Goal: Task Accomplishment & Management: Complete application form

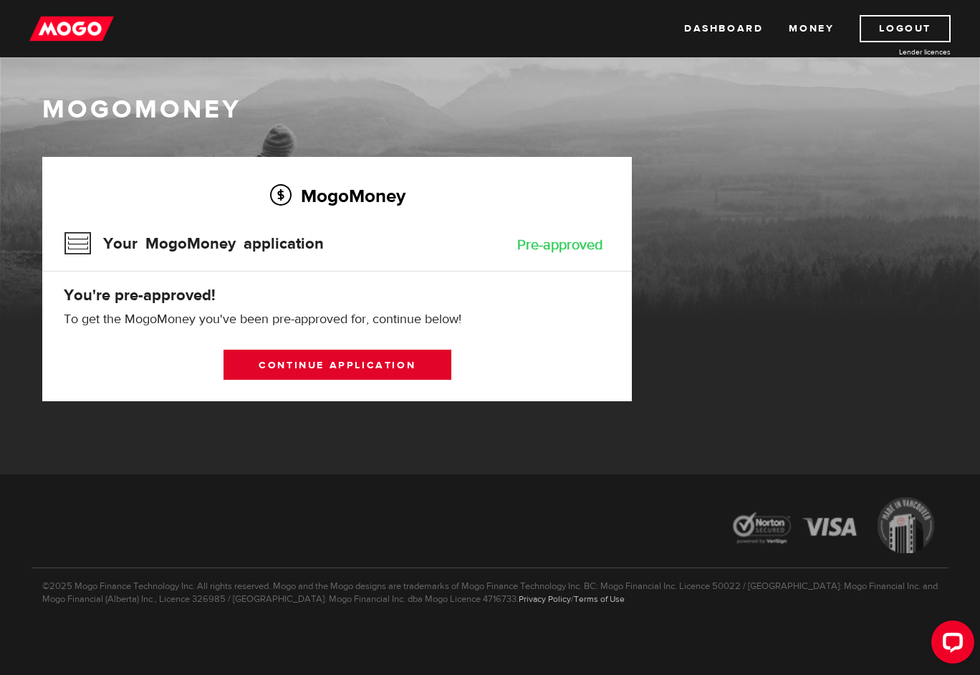
click at [333, 365] on link "Continue application" at bounding box center [338, 365] width 228 height 30
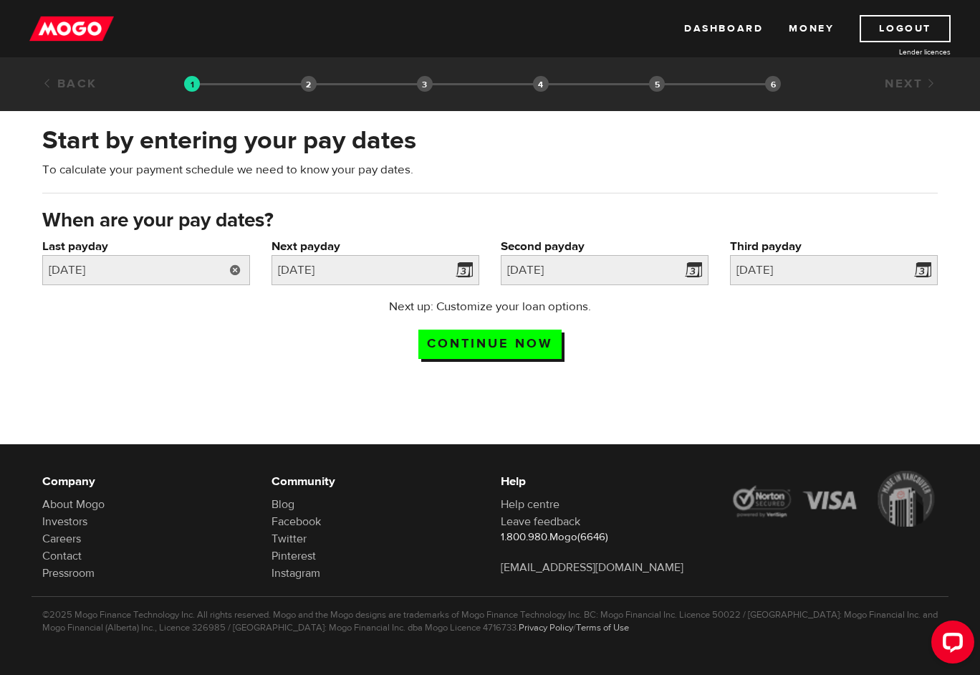
click at [233, 277] on link at bounding box center [235, 270] width 29 height 30
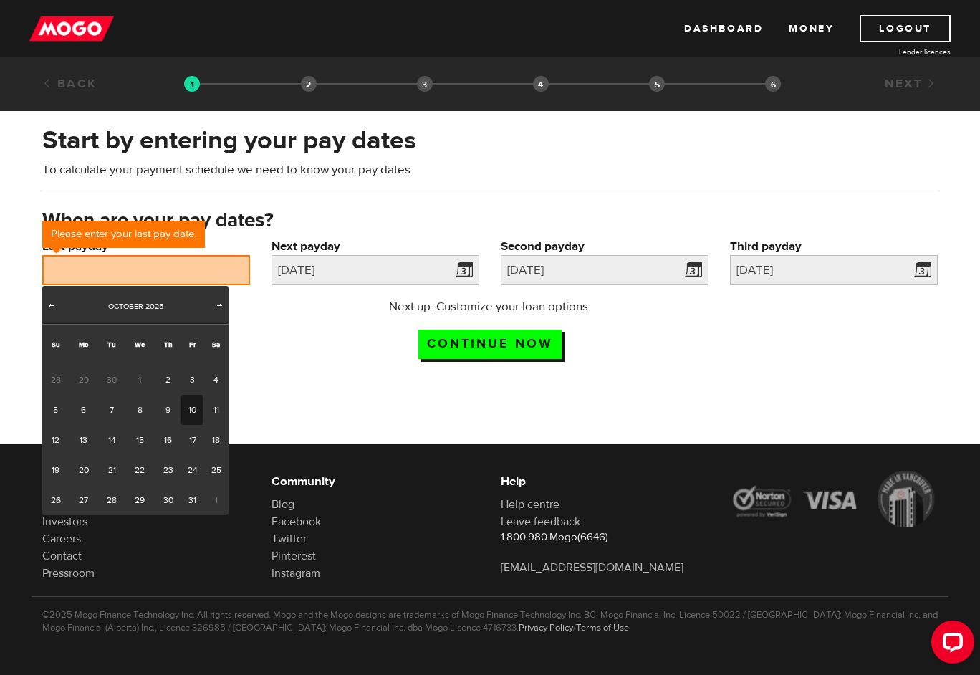
click at [186, 419] on link "10" at bounding box center [192, 410] width 22 height 30
type input "2025/10/10"
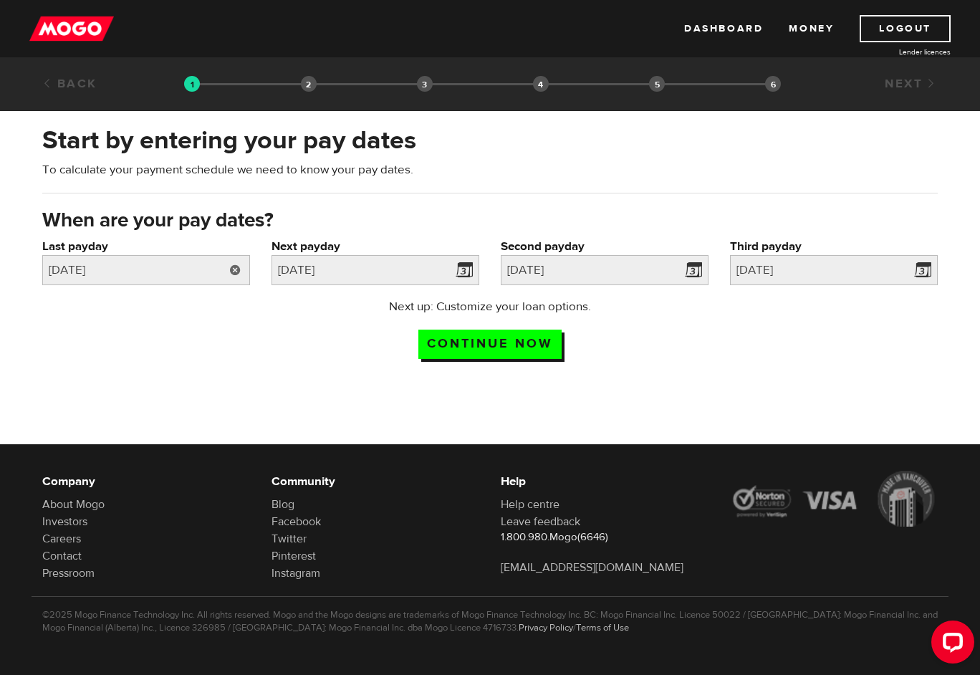
click at [227, 278] on link at bounding box center [235, 270] width 29 height 30
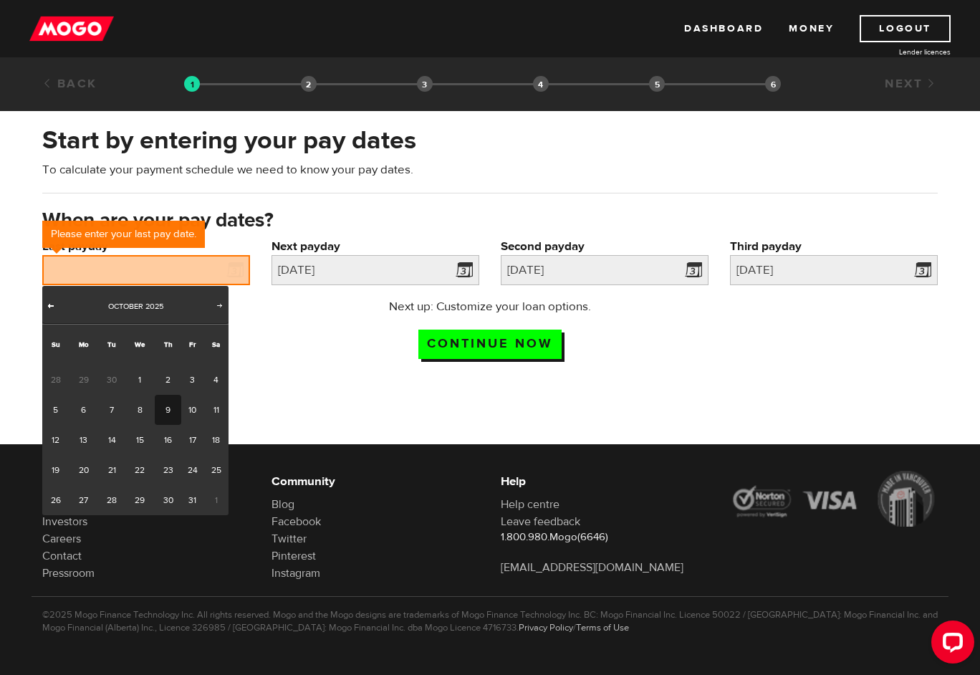
click at [54, 310] on link "Prev" at bounding box center [51, 307] width 14 height 14
click at [190, 472] on link "26" at bounding box center [192, 470] width 22 height 30
type input "2025/09/26"
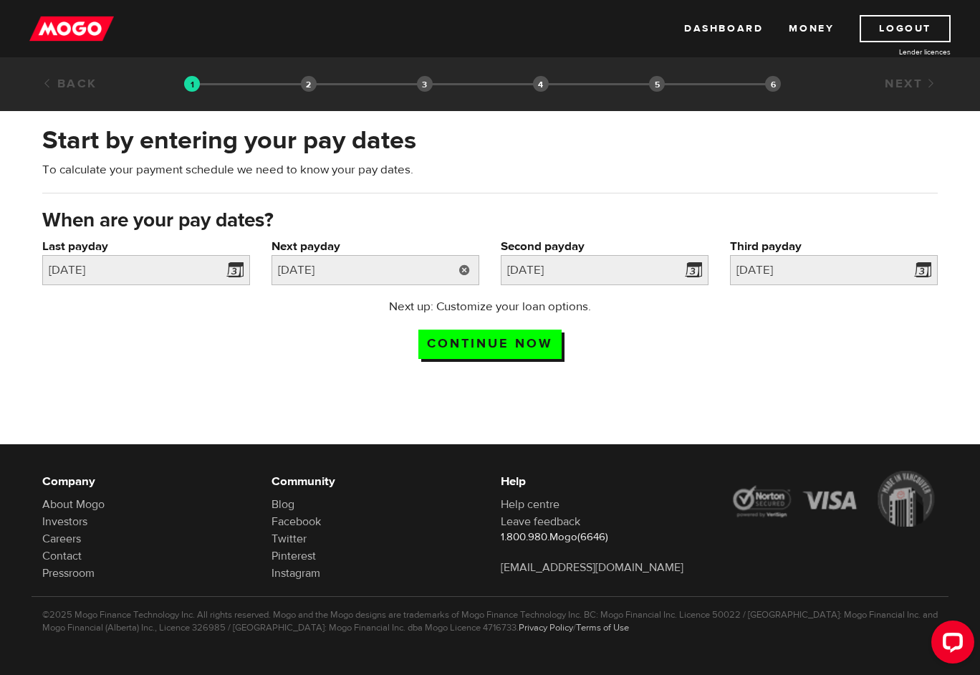
click at [457, 272] on link at bounding box center [464, 270] width 29 height 30
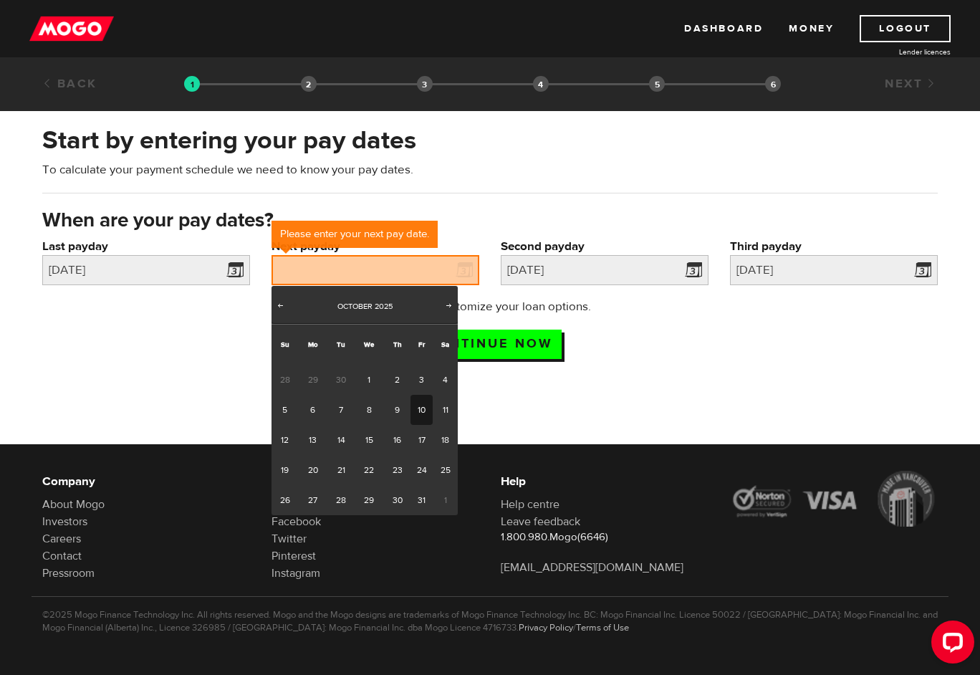
click at [421, 405] on link "10" at bounding box center [422, 410] width 22 height 30
type input "2025/10/10"
type input "2025/10/24"
type input "2025/11/7"
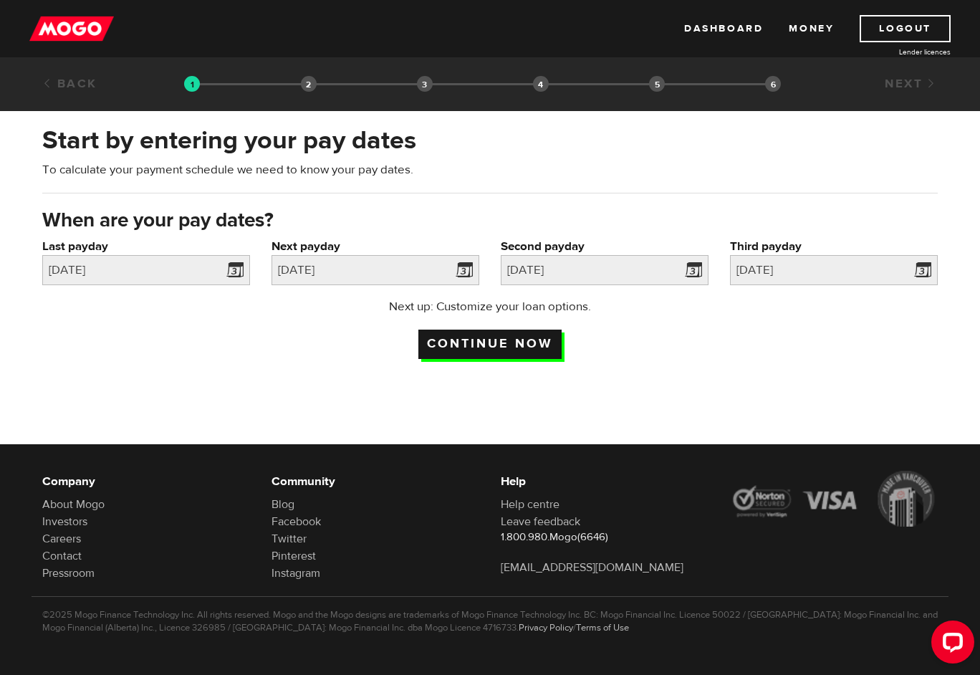
click at [529, 353] on input "Continue now" at bounding box center [490, 344] width 143 height 29
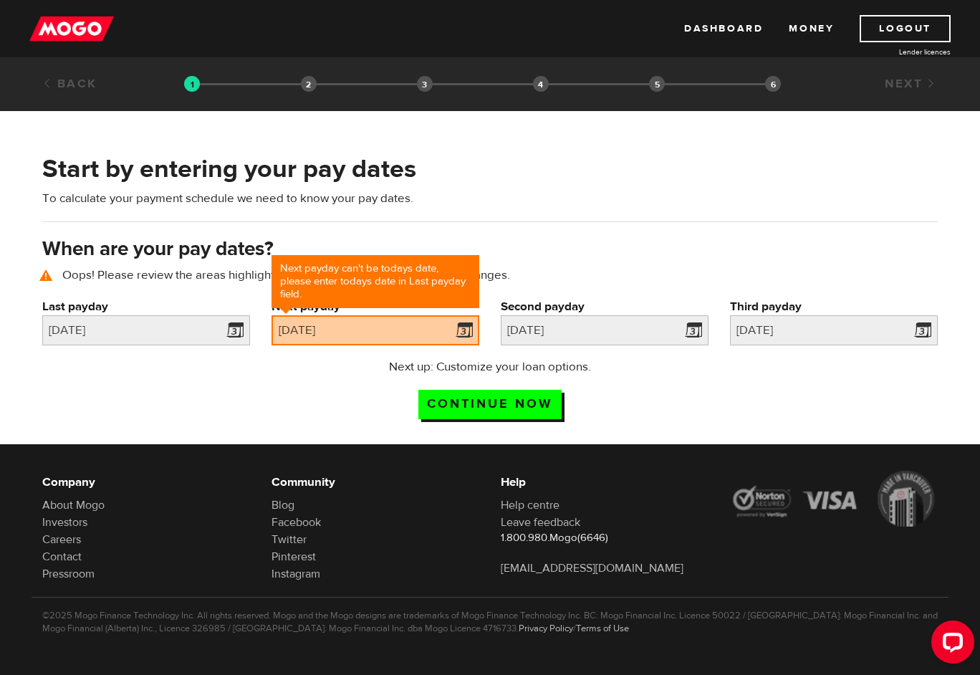
click at [554, 267] on p "Oops! Please review the areas highlighted below and make any necessary changes." at bounding box center [490, 275] width 896 height 17
click at [238, 333] on link at bounding box center [235, 330] width 29 height 30
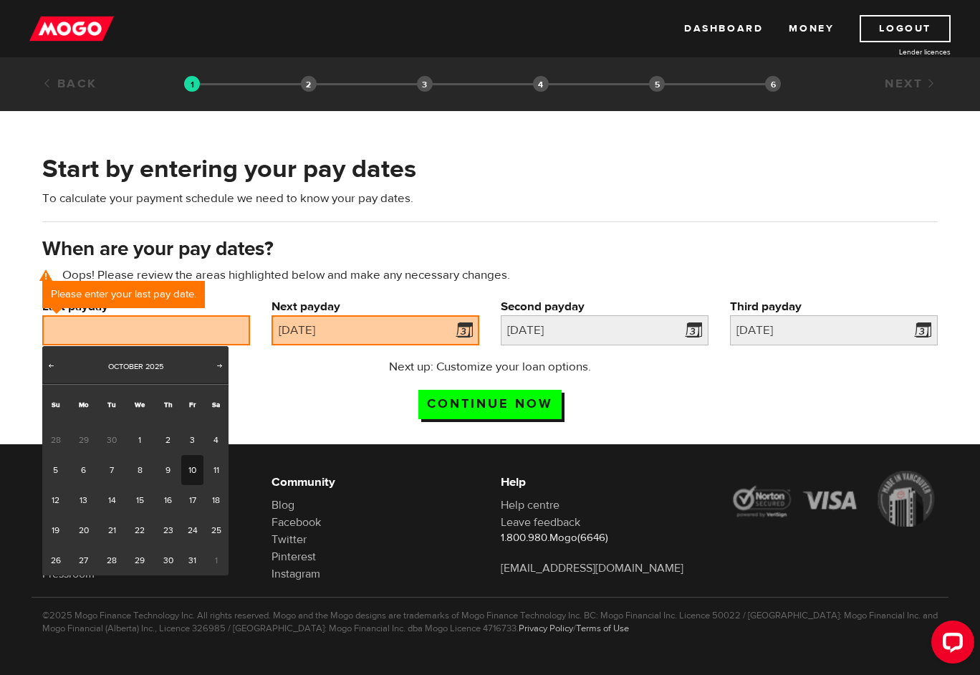
click at [191, 477] on link "10" at bounding box center [192, 470] width 22 height 30
type input "2025/10/10"
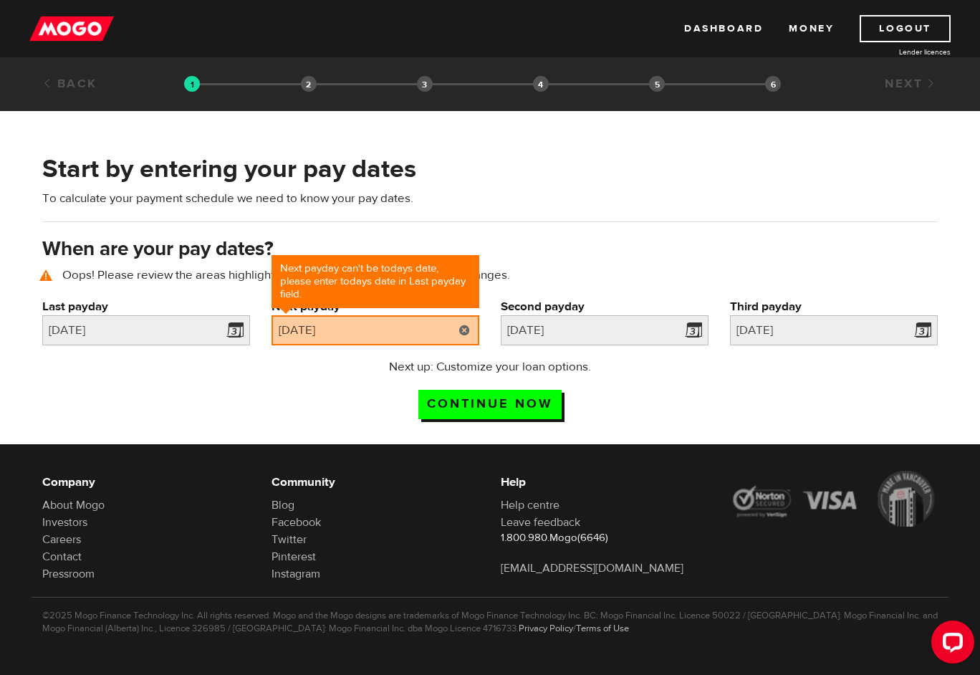
click at [462, 332] on link at bounding box center [464, 330] width 29 height 30
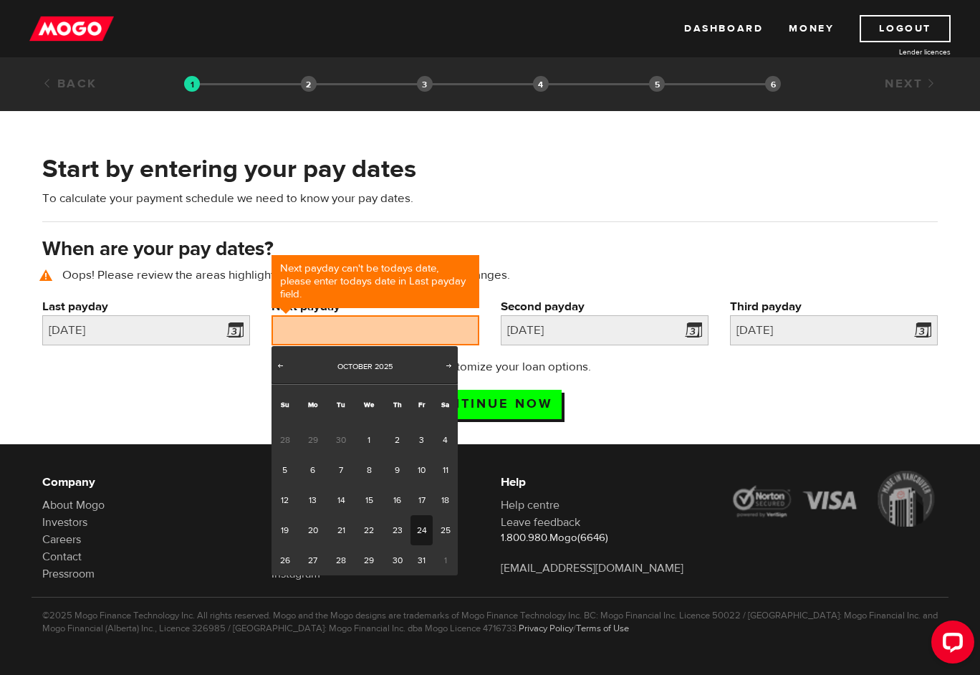
click at [422, 534] on link "24" at bounding box center [422, 530] width 22 height 30
type input "2025/10/24"
type input "2025/11/7"
type input "2025/11/21"
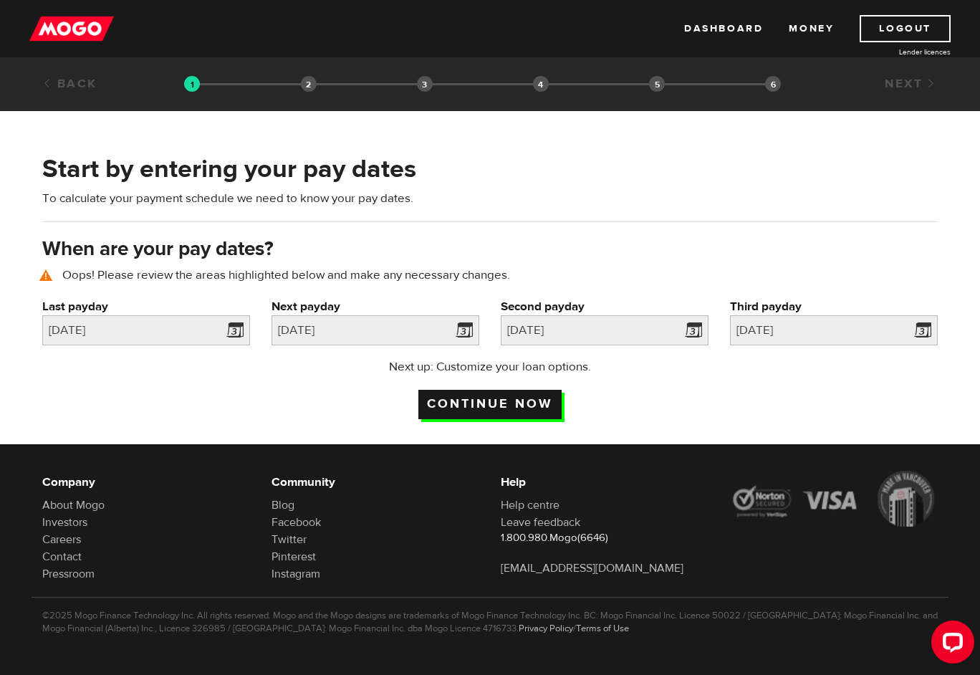
click at [540, 403] on input "Continue now" at bounding box center [490, 404] width 143 height 29
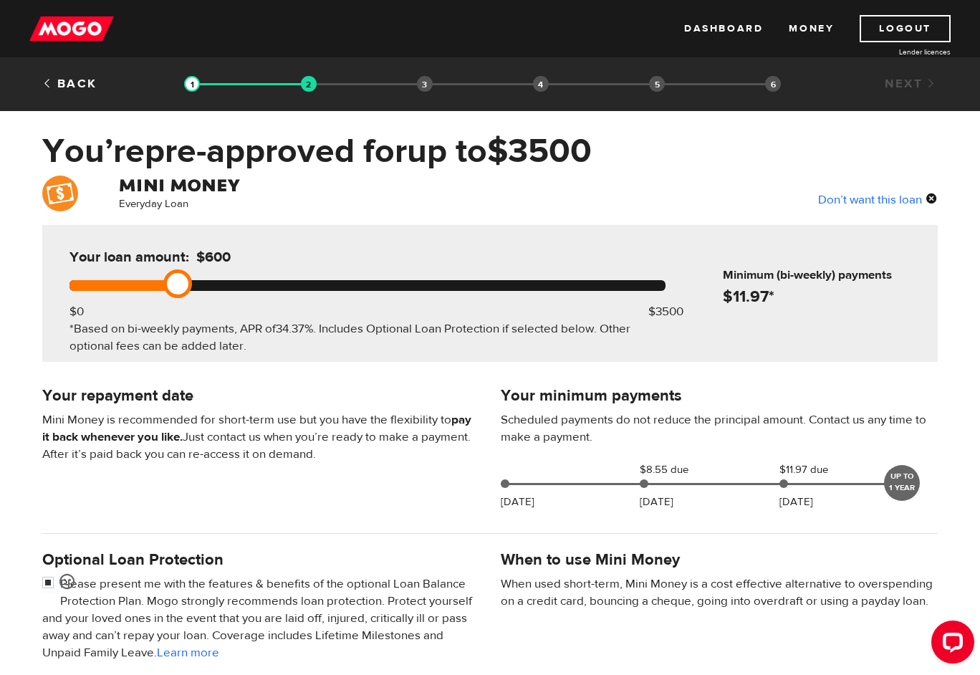
drag, startPoint x: 148, startPoint y: 286, endPoint x: 175, endPoint y: 289, distance: 27.4
click at [175, 289] on link at bounding box center [177, 283] width 29 height 29
drag, startPoint x: 191, startPoint y: 289, endPoint x: 203, endPoint y: 289, distance: 11.5
click at [203, 289] on div at bounding box center [368, 285] width 596 height 11
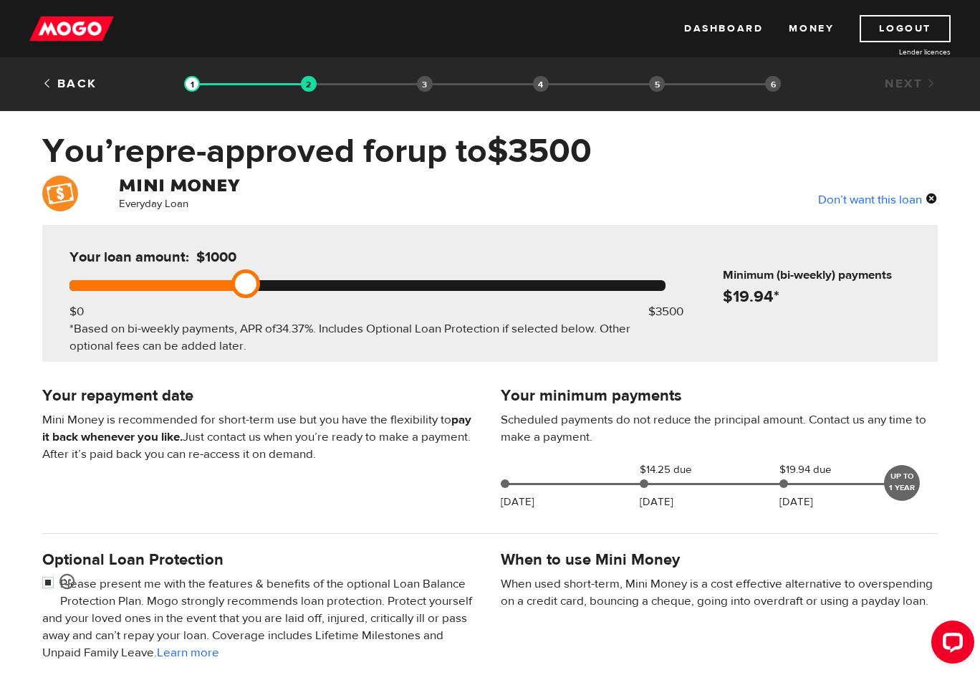
click at [253, 289] on div at bounding box center [368, 285] width 596 height 11
click at [300, 289] on div at bounding box center [368, 285] width 596 height 11
click at [322, 292] on link at bounding box center [314, 283] width 29 height 29
drag, startPoint x: 322, startPoint y: 292, endPoint x: 330, endPoint y: 292, distance: 7.9
click at [330, 292] on div "Your loan amount: $1400 $0 $3500 *Based on bi-weekly payments, APR of 34.37% . …" at bounding box center [367, 293] width 639 height 137
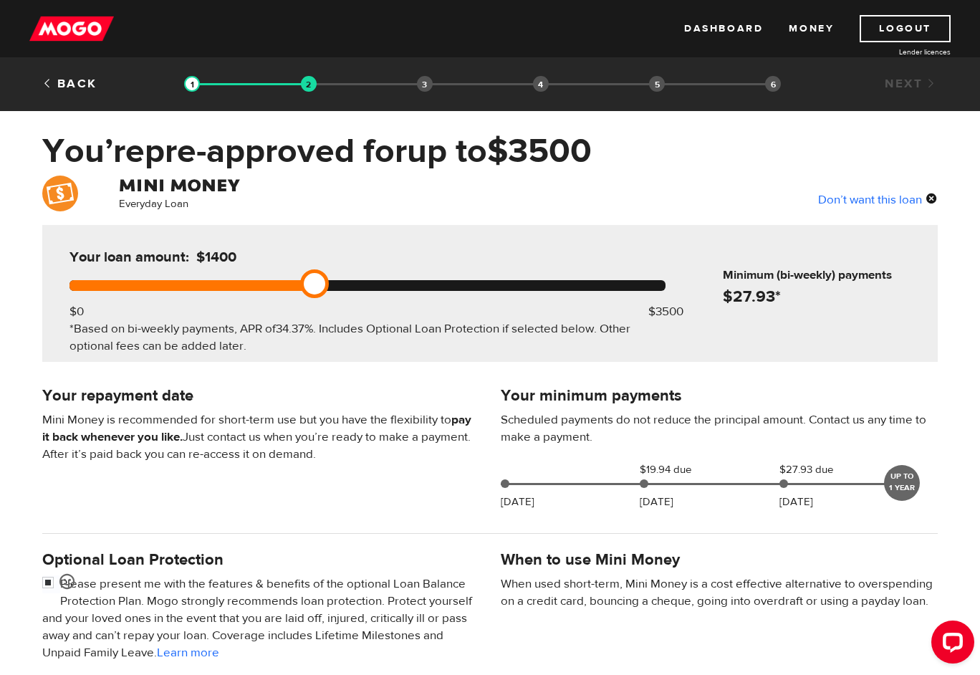
click at [330, 292] on div "Your loan amount: $1400 $0 $3500 *Based on bi-weekly payments, APR of 34.37% . …" at bounding box center [367, 293] width 639 height 137
click at [339, 292] on div "Your loan amount: $1400 $0 $3500 *Based on bi-weekly payments, APR of 34.37% . …" at bounding box center [367, 293] width 639 height 137
click at [351, 291] on div at bounding box center [368, 285] width 596 height 11
click at [398, 292] on div "Your loan amount: $1600 $0 $3500 *Based on bi-weekly payments, APR of 34.37% . …" at bounding box center [367, 293] width 639 height 137
click at [421, 292] on div "Your loan amount: $1600 $0 $3500 *Based on bi-weekly payments, APR of 34.37% . …" at bounding box center [367, 293] width 639 height 137
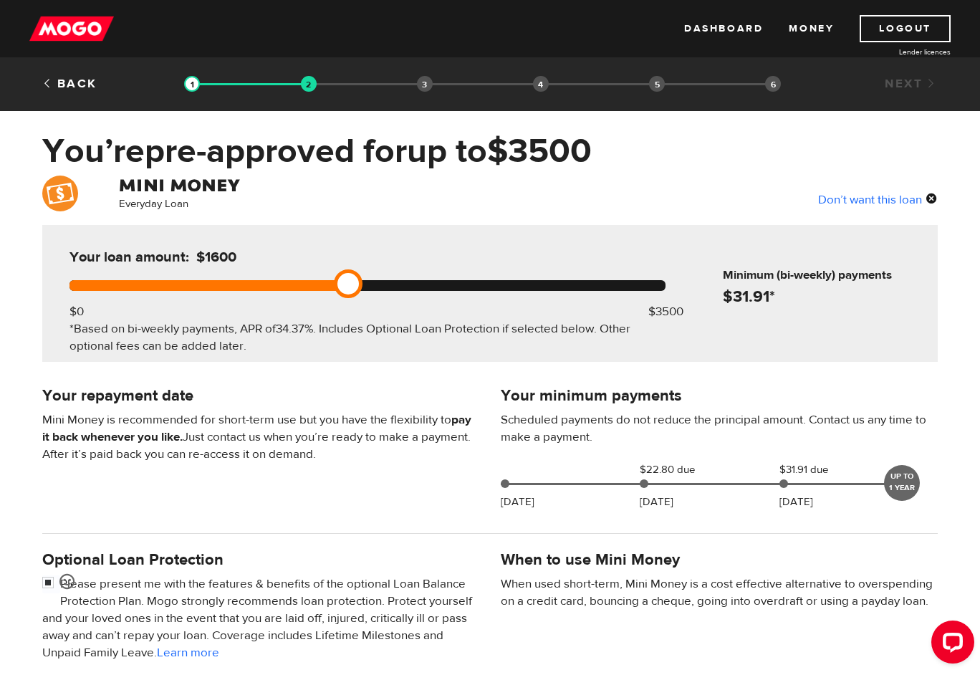
click at [451, 292] on div "Your loan amount: $1600 $0 $3500 *Based on bi-weekly payments, APR of 34.37% . …" at bounding box center [367, 293] width 639 height 137
drag, startPoint x: 352, startPoint y: 284, endPoint x: 381, endPoint y: 290, distance: 29.4
click at [381, 290] on link at bounding box center [382, 283] width 29 height 29
drag, startPoint x: 381, startPoint y: 290, endPoint x: 399, endPoint y: 292, distance: 18.8
click at [399, 292] on div "Your loan amount: $2000 $0 $3500 *Based on bi-weekly payments, APR of 34.37% . …" at bounding box center [367, 293] width 639 height 137
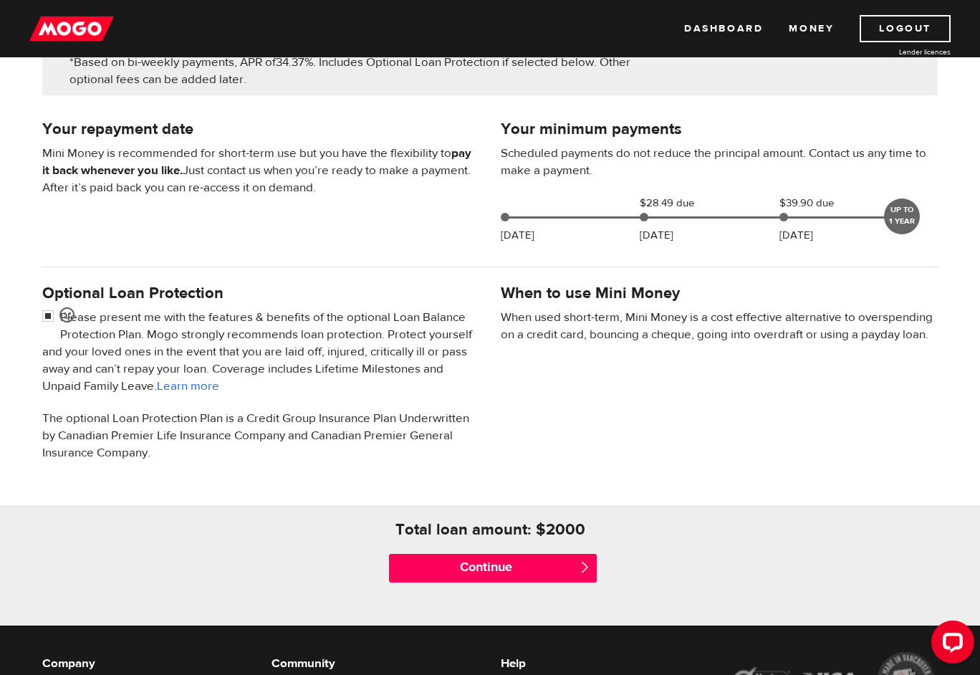
scroll to position [270, 0]
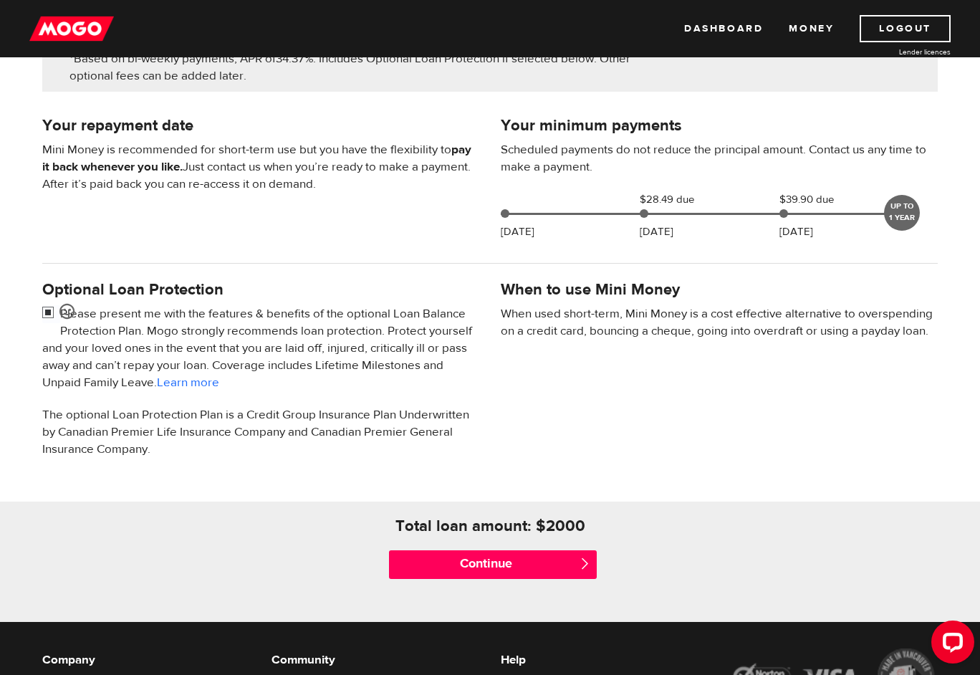
click at [49, 315] on input "checkbox" at bounding box center [51, 314] width 18 height 18
checkbox input "false"
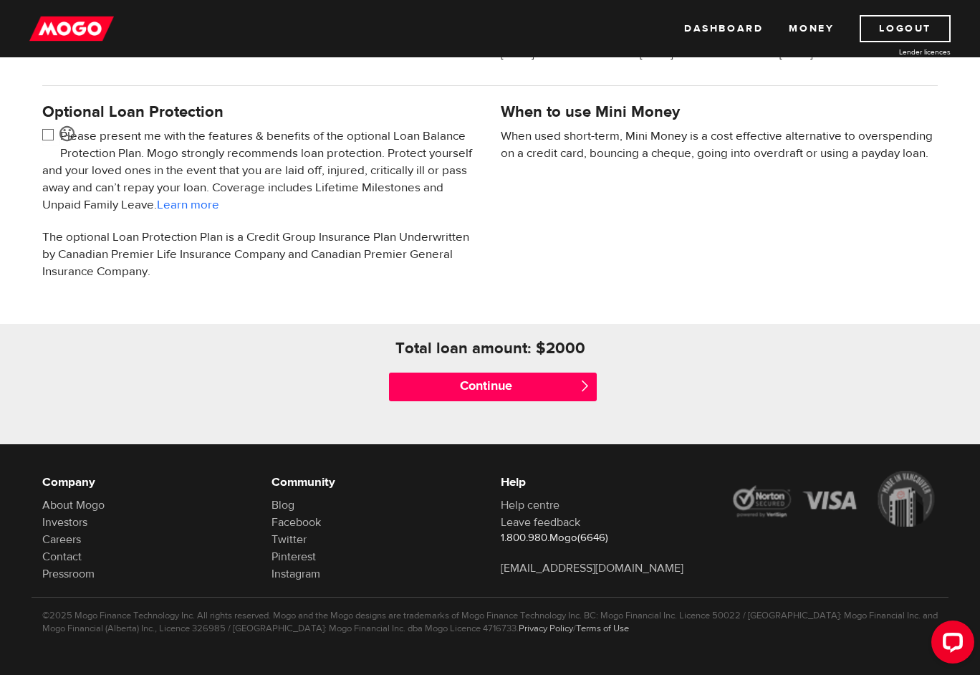
scroll to position [449, 0]
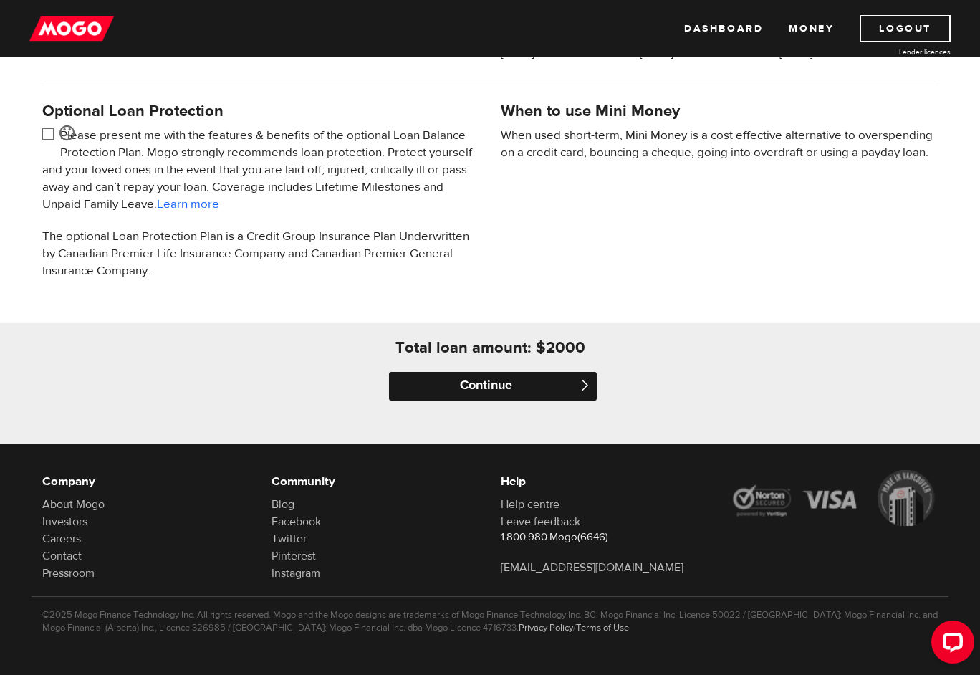
click at [458, 385] on input "Continue" at bounding box center [493, 386] width 208 height 29
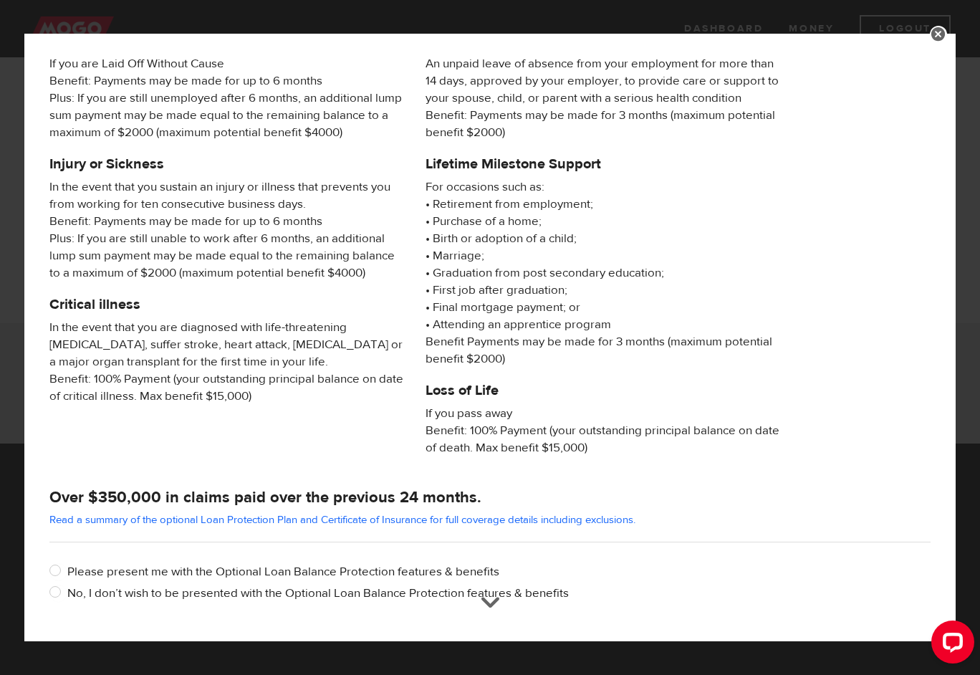
scroll to position [118, 0]
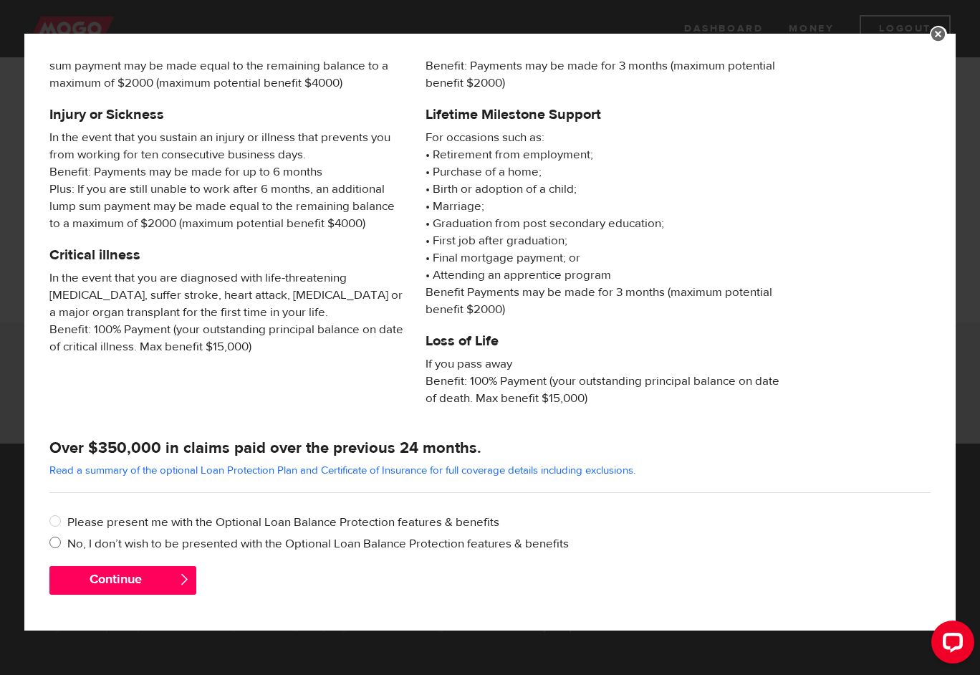
click at [185, 540] on label "No, I don’t wish to be presented with the Optional Loan Balance Protection feat…" at bounding box center [499, 543] width 864 height 17
click at [67, 540] on input "No, I don’t wish to be presented with the Optional Loan Balance Protection feat…" at bounding box center [58, 544] width 18 height 18
radio input "true"
click at [159, 571] on button "Continue" at bounding box center [122, 580] width 147 height 29
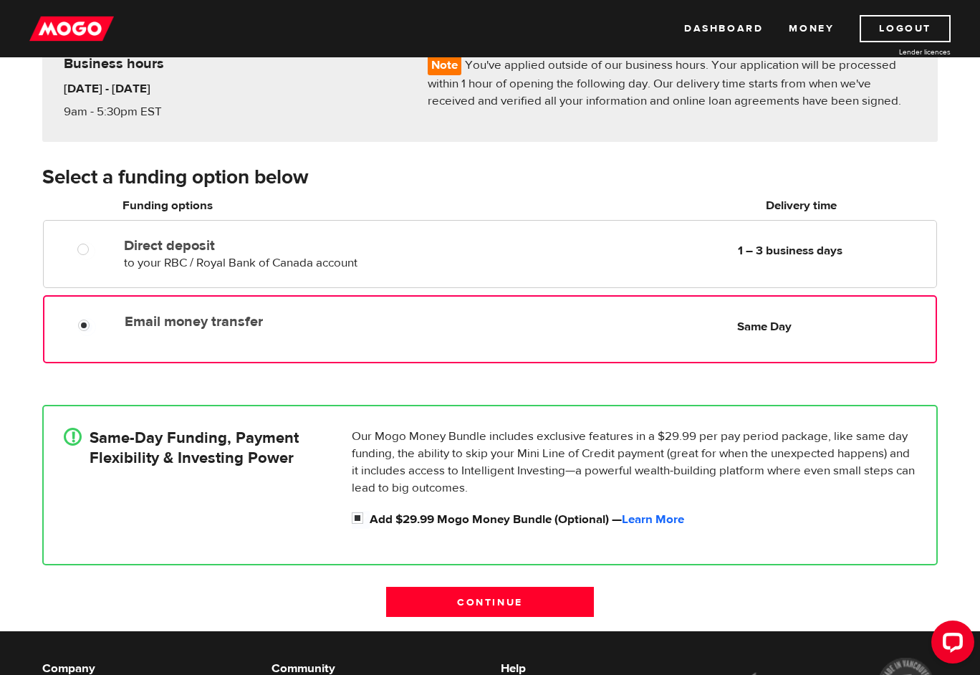
radio input "true"
click at [397, 328] on label "Email money transfer" at bounding box center [289, 321] width 329 height 17
click at [96, 328] on input "Email money transfer" at bounding box center [87, 327] width 18 height 18
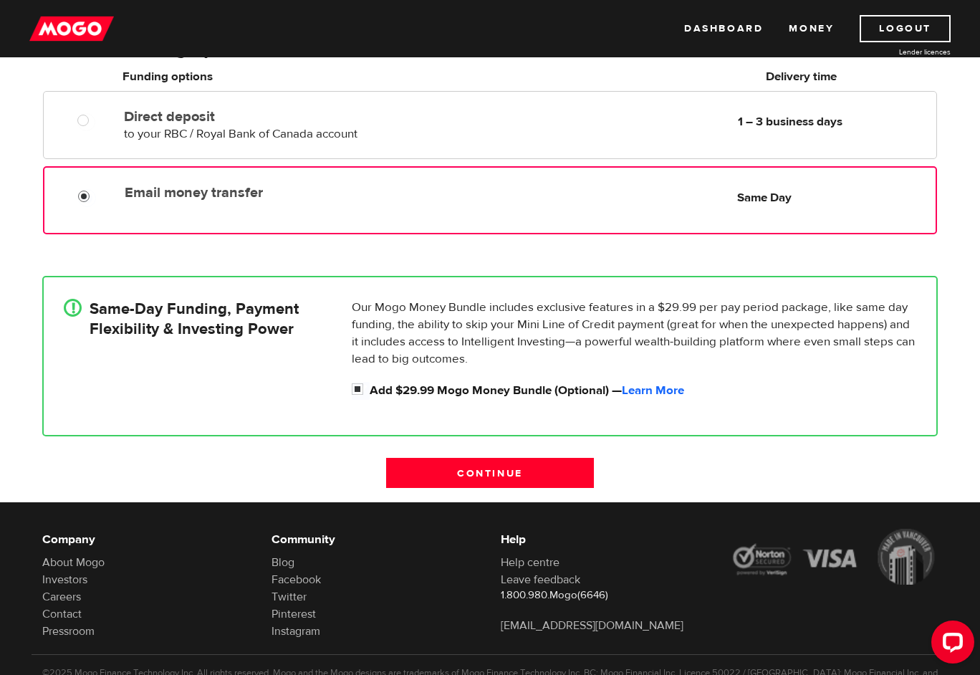
scroll to position [329, 0]
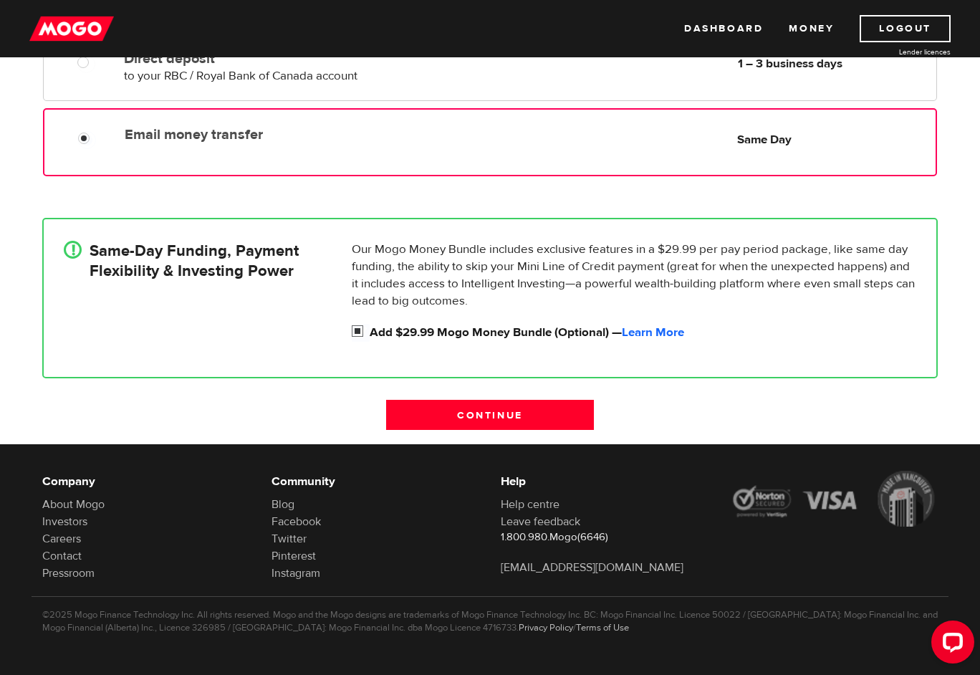
click at [393, 335] on label "Add $29.99 Mogo Money Bundle (Optional) — Learn More" at bounding box center [643, 332] width 547 height 17
click at [370, 335] on input "Add $29.99 Mogo Money Bundle (Optional) — Learn More" at bounding box center [361, 333] width 18 height 18
checkbox input "false"
radio input "false"
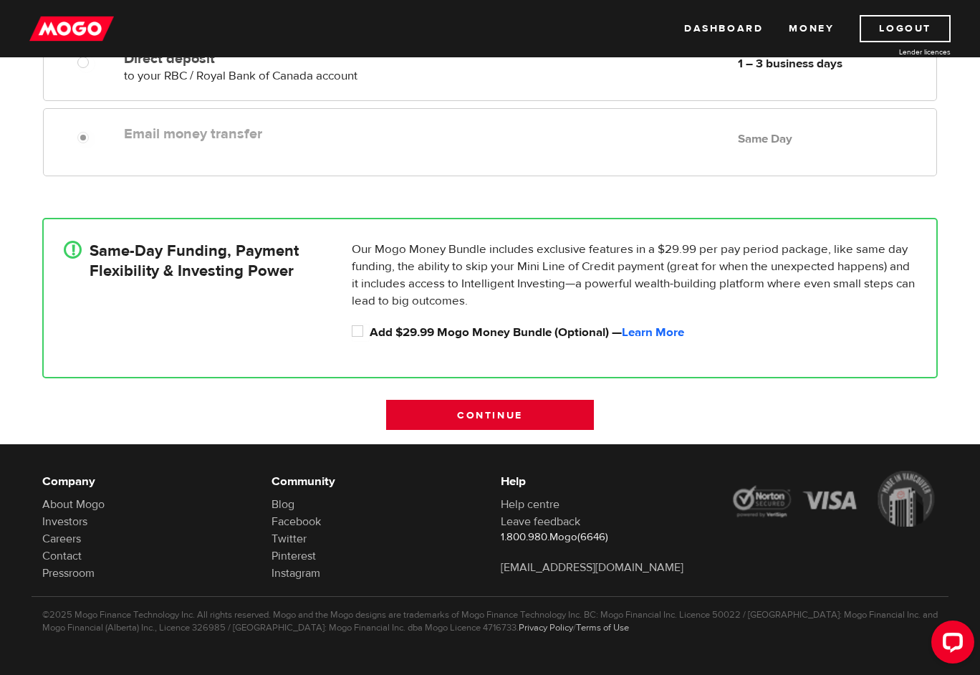
click at [441, 418] on input "Continue" at bounding box center [490, 415] width 208 height 30
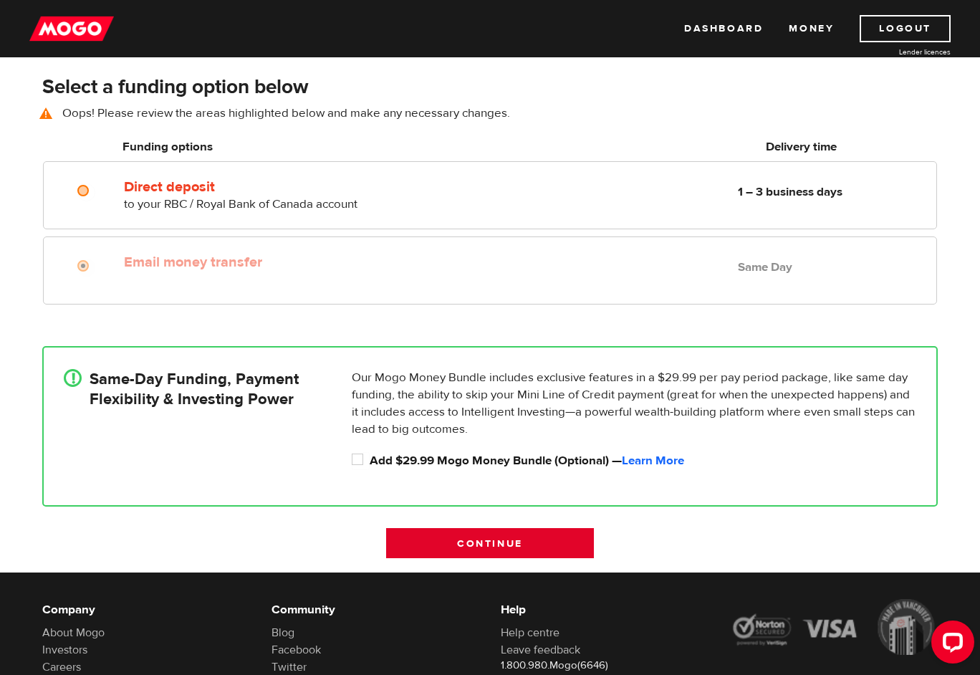
scroll to position [200, 0]
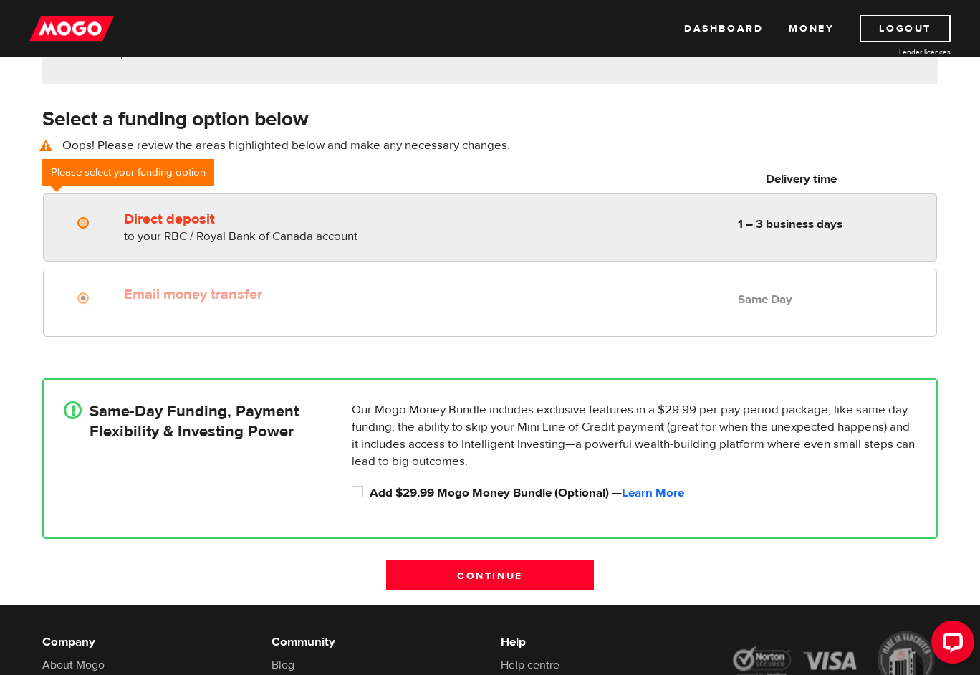
radio input "true"
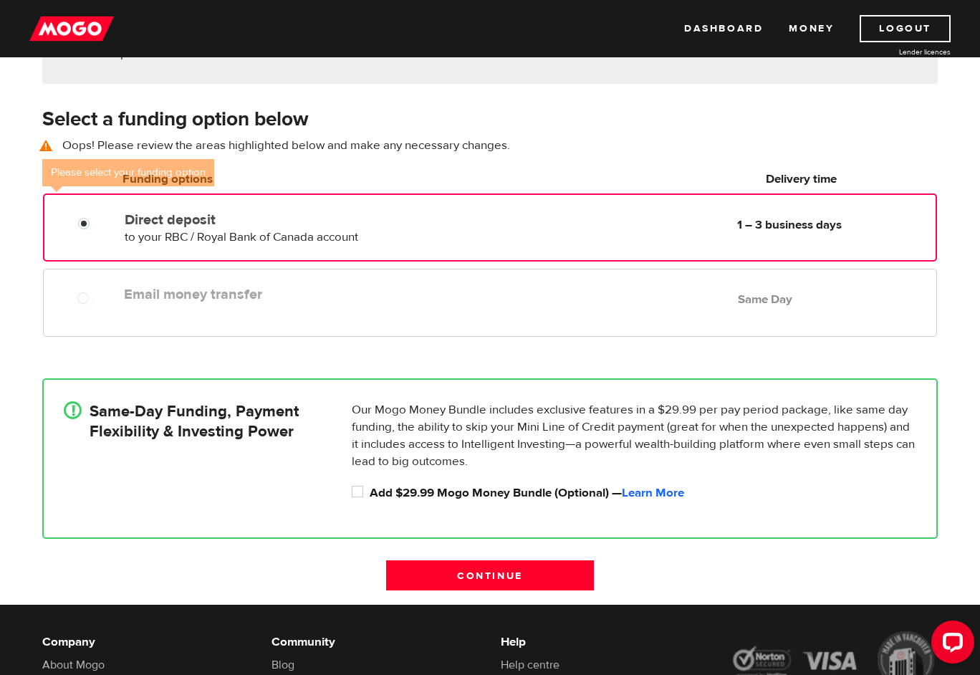
click at [365, 239] on div "Direct deposit to your RBC / Royal Bank of Canada account Delivery in 1 – 3 bus…" at bounding box center [289, 226] width 340 height 40
click at [449, 315] on div "Email money transfer Delivery in Same Day Same Day" at bounding box center [490, 303] width 894 height 68
click at [444, 296] on label "Email money transfer" at bounding box center [289, 294] width 330 height 17
click at [356, 156] on div "Select a funding option below Oops! Please review the areas highlighted below a…" at bounding box center [490, 136] width 917 height 62
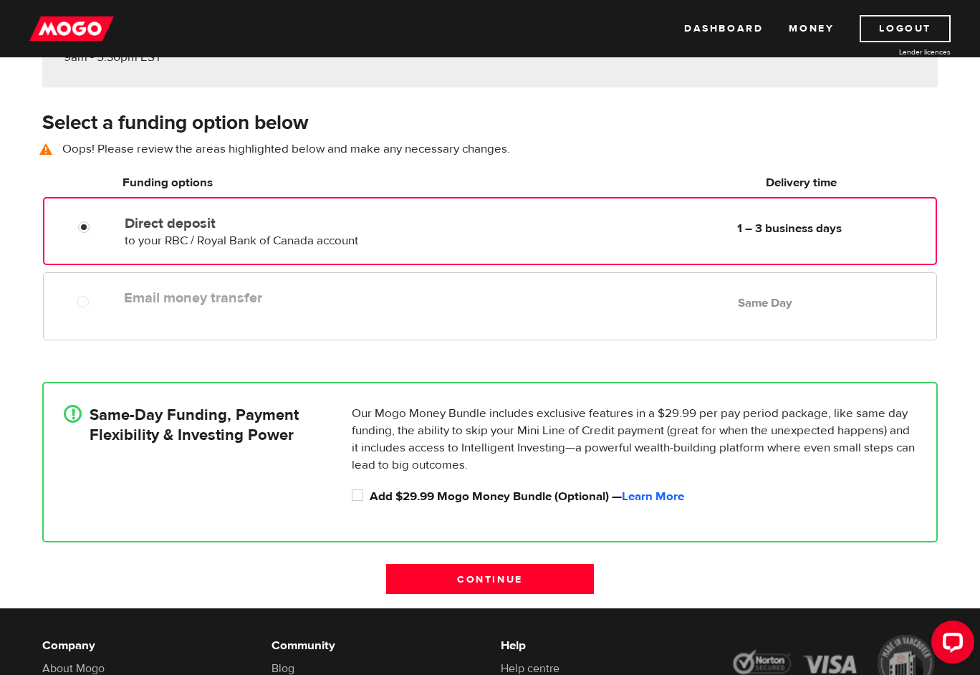
scroll to position [193, 0]
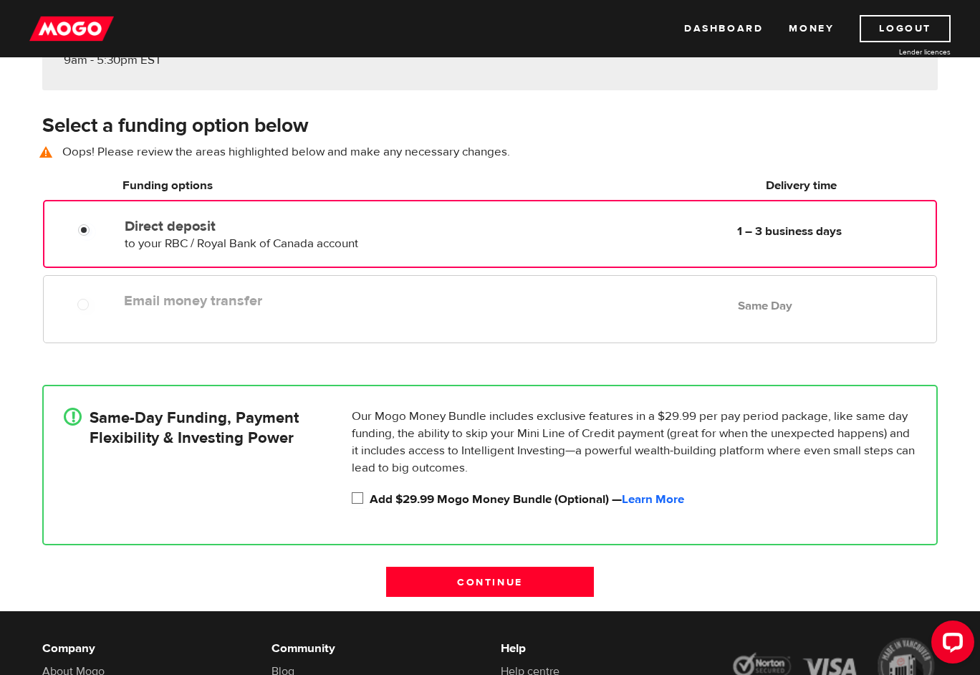
click at [355, 500] on input "Add $29.99 Mogo Money Bundle (Optional) — Learn More" at bounding box center [361, 500] width 18 height 18
checkbox input "true"
click at [319, 343] on div "Email money transfer Delivery in Same Day Same Day" at bounding box center [490, 312] width 917 height 75
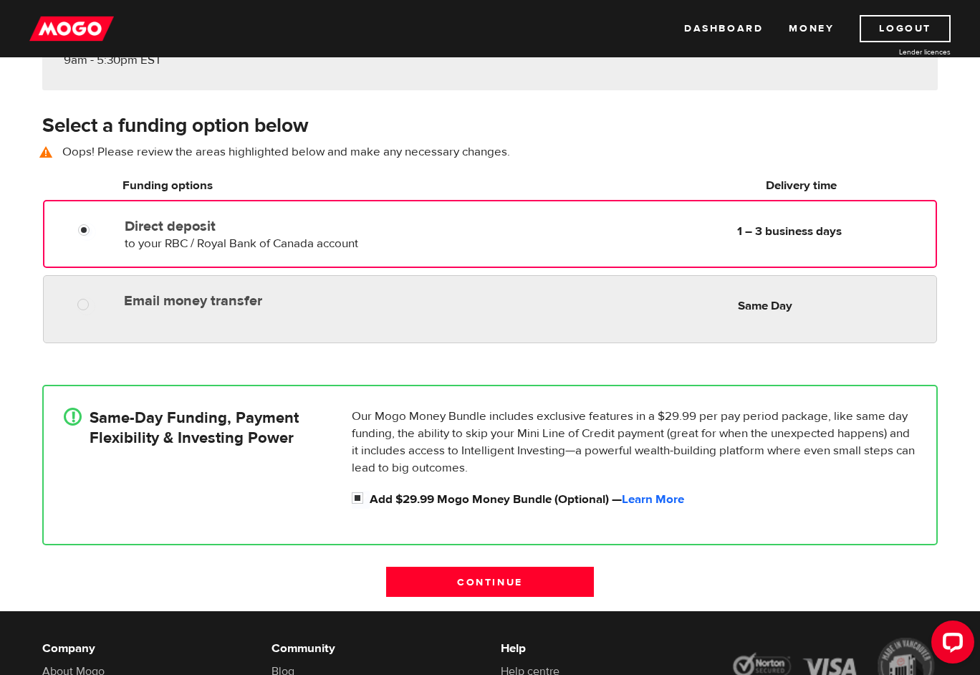
radio input "true"
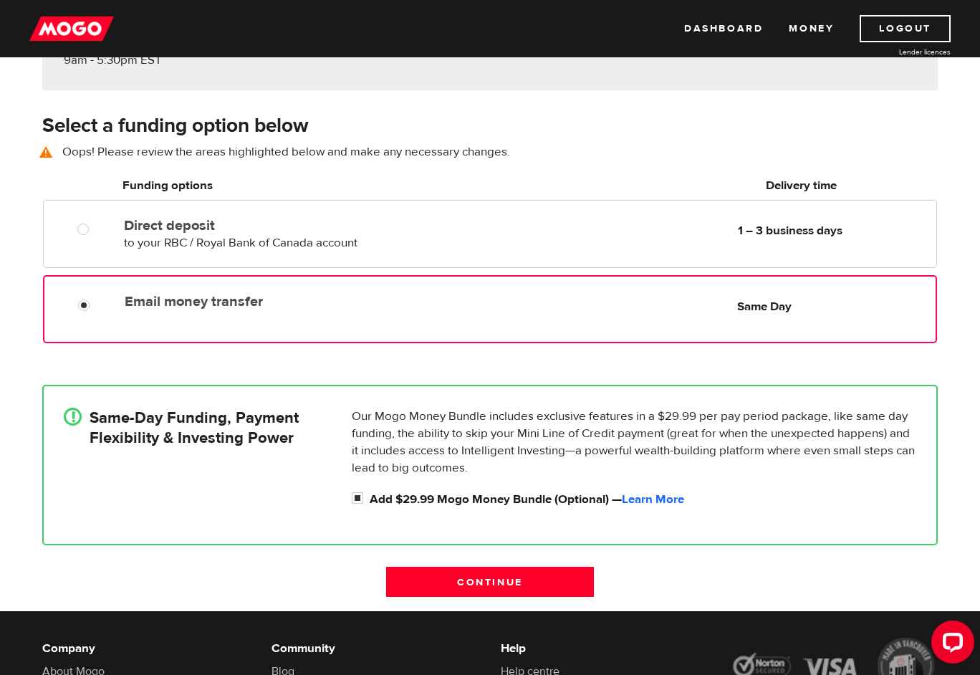
click at [315, 320] on div "Email money transfer Delivery in Same Day Same Day" at bounding box center [490, 309] width 894 height 68
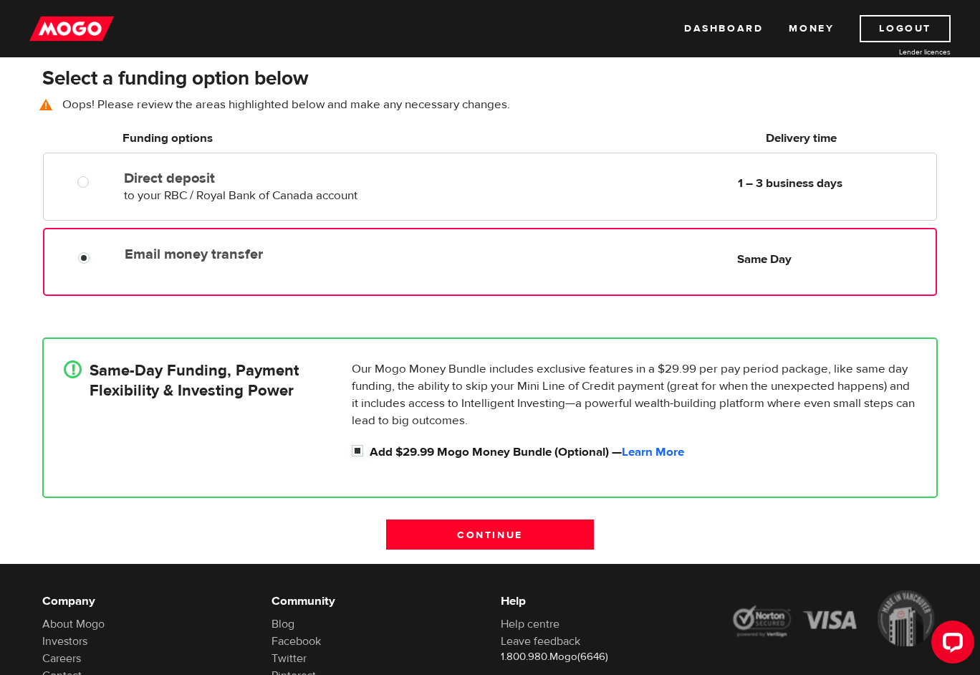
scroll to position [259, 0]
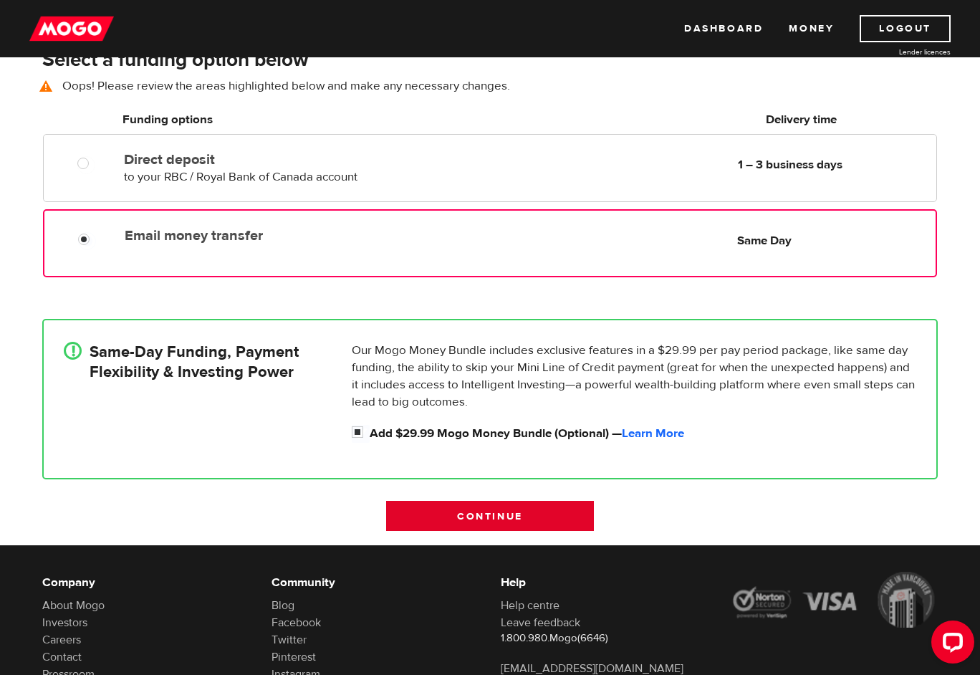
click at [406, 511] on input "Continue" at bounding box center [490, 516] width 208 height 30
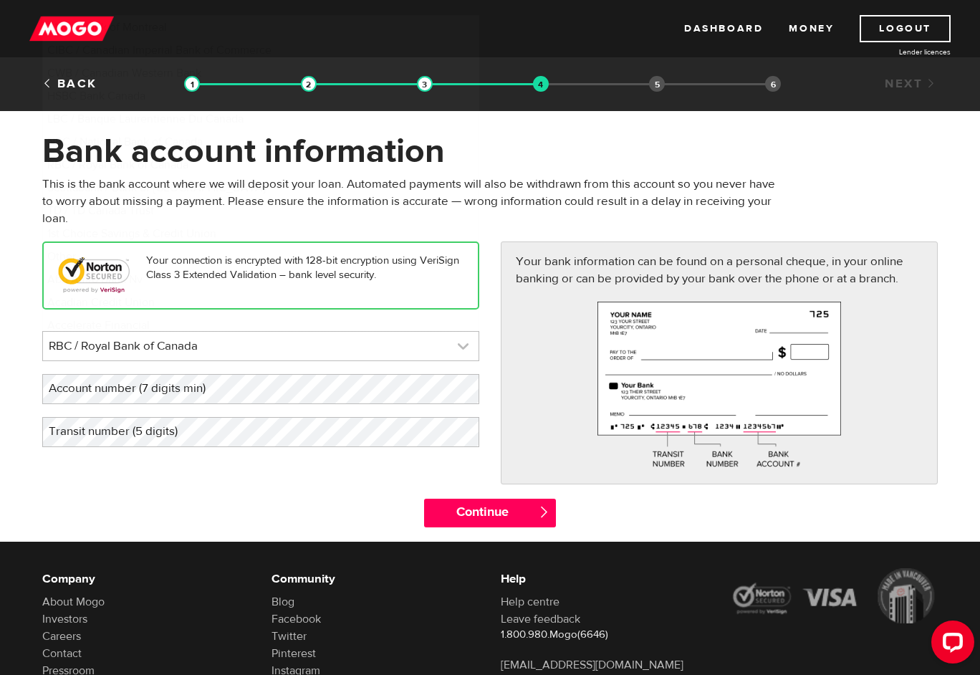
click at [355, 342] on link at bounding box center [261, 346] width 436 height 29
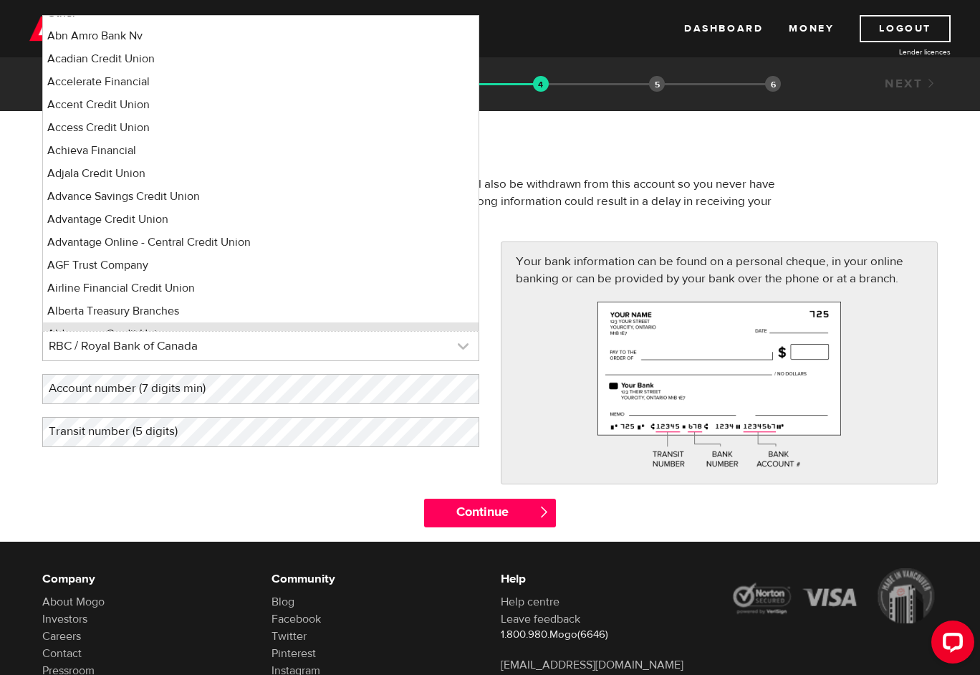
scroll to position [258, 0]
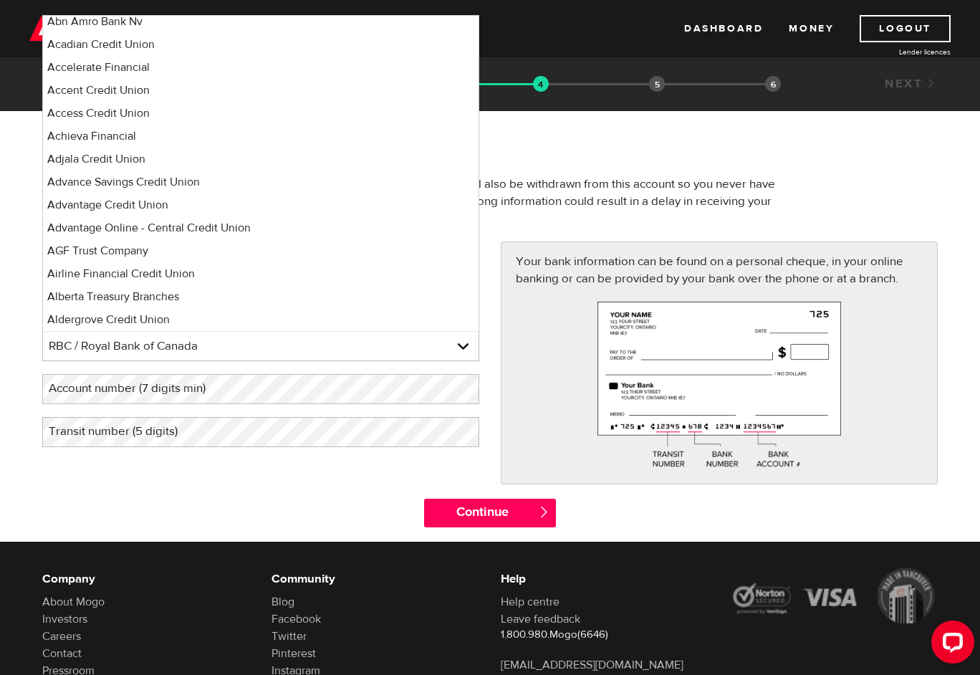
click at [526, 289] on div "Your bank information can be found on a personal cheque, in your online banking…" at bounding box center [719, 363] width 437 height 242
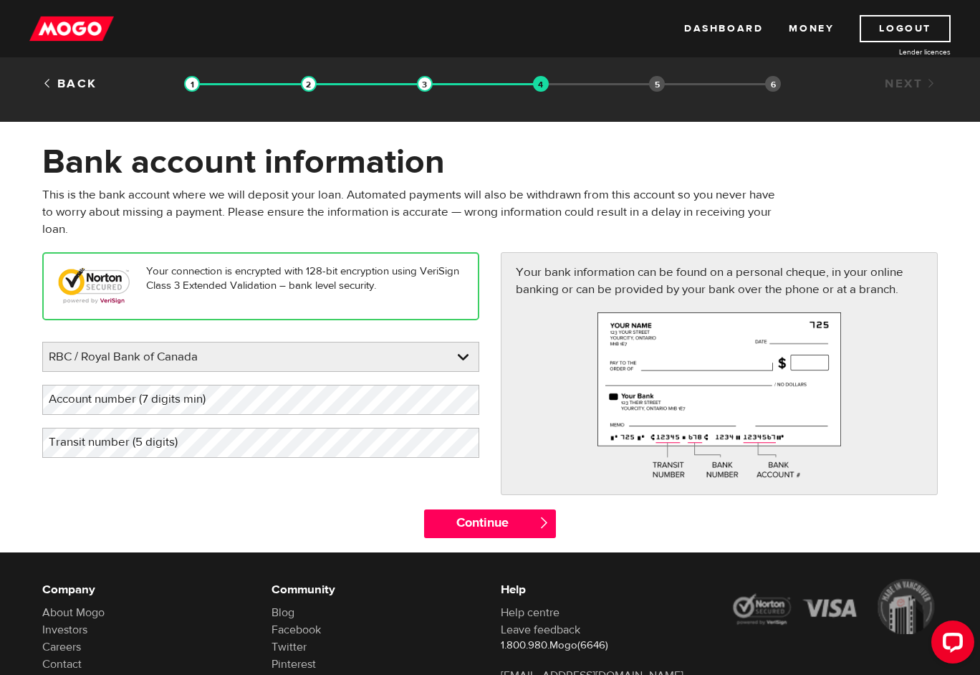
click at [80, 77] on div "Back" at bounding box center [108, 83] width 153 height 17
click at [78, 86] on link "Back" at bounding box center [69, 84] width 55 height 16
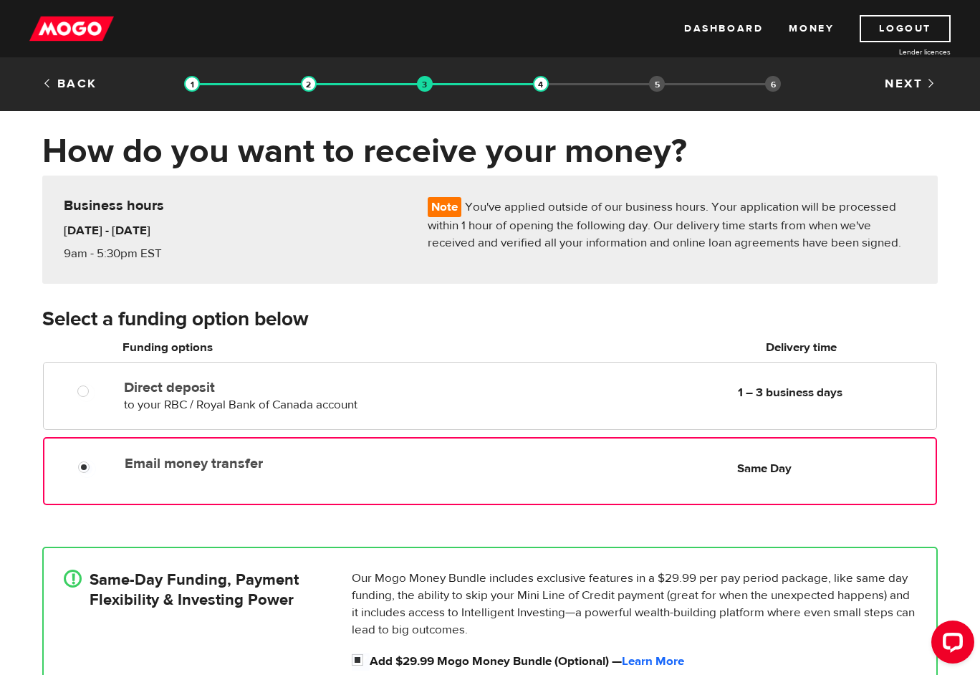
click at [81, 93] on div "Back Loan approval Loan select Funding select Bank account information Employme…" at bounding box center [490, 85] width 917 height 21
click at [83, 78] on link "Back" at bounding box center [69, 84] width 55 height 16
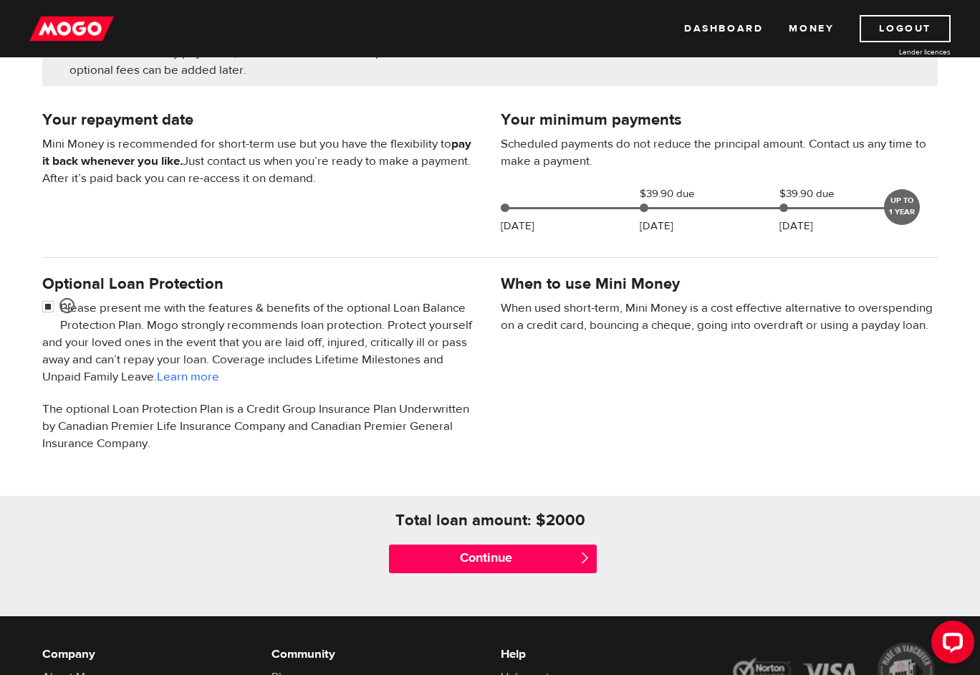
scroll to position [328, 0]
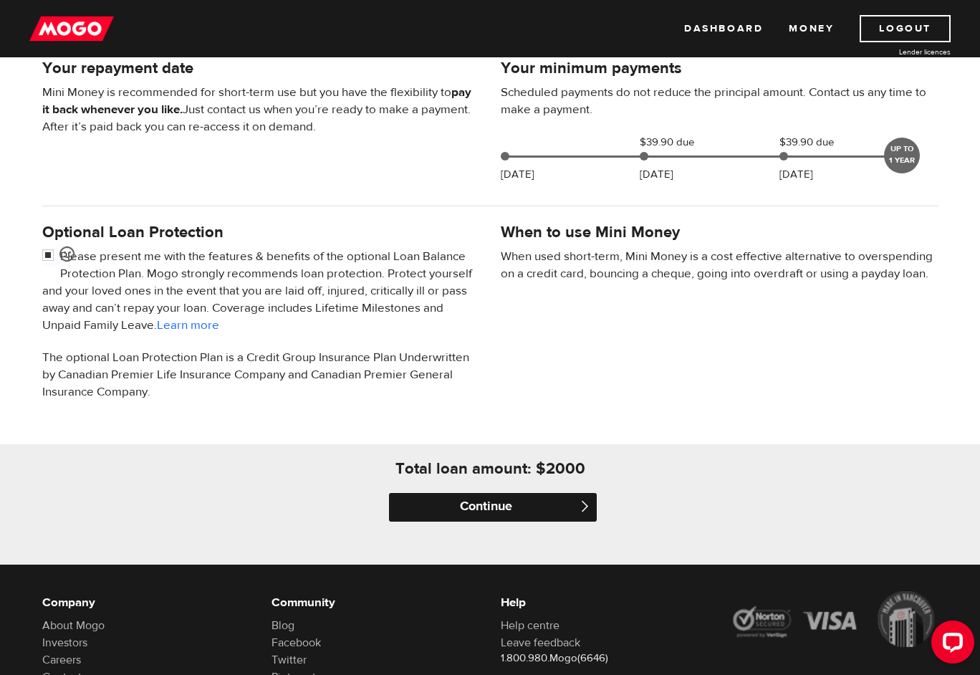
click at [512, 514] on input "Continue" at bounding box center [493, 507] width 208 height 29
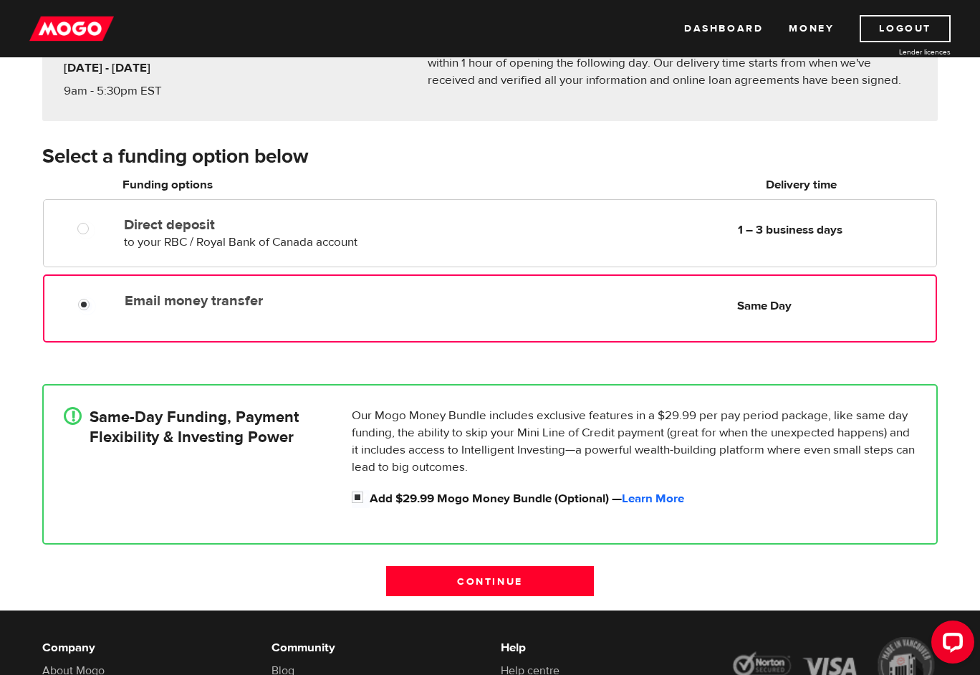
scroll to position [298, 0]
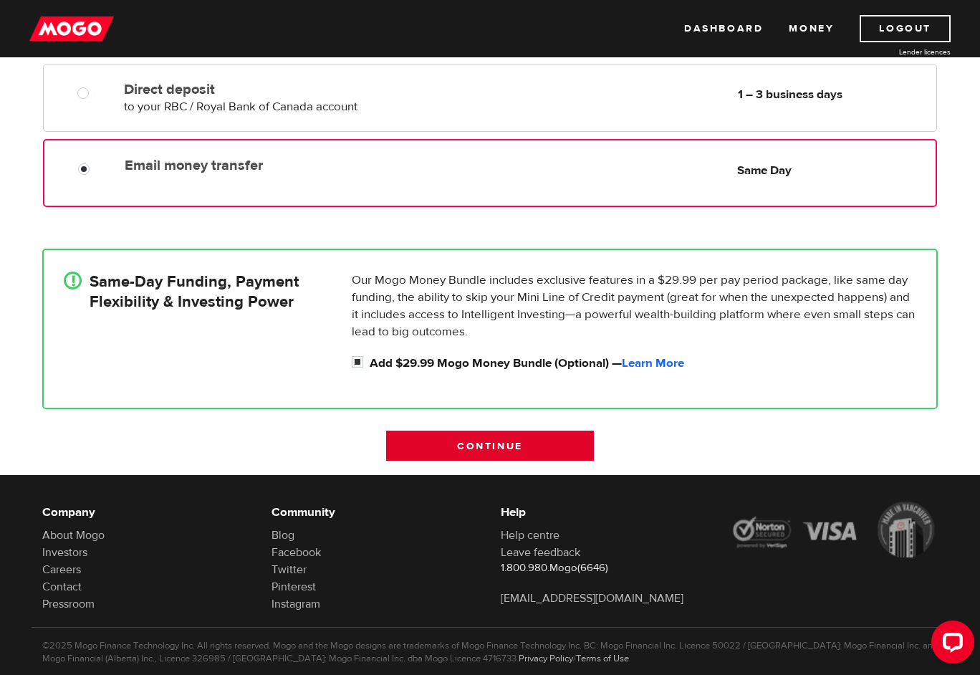
click at [490, 450] on input "Continue" at bounding box center [490, 446] width 208 height 30
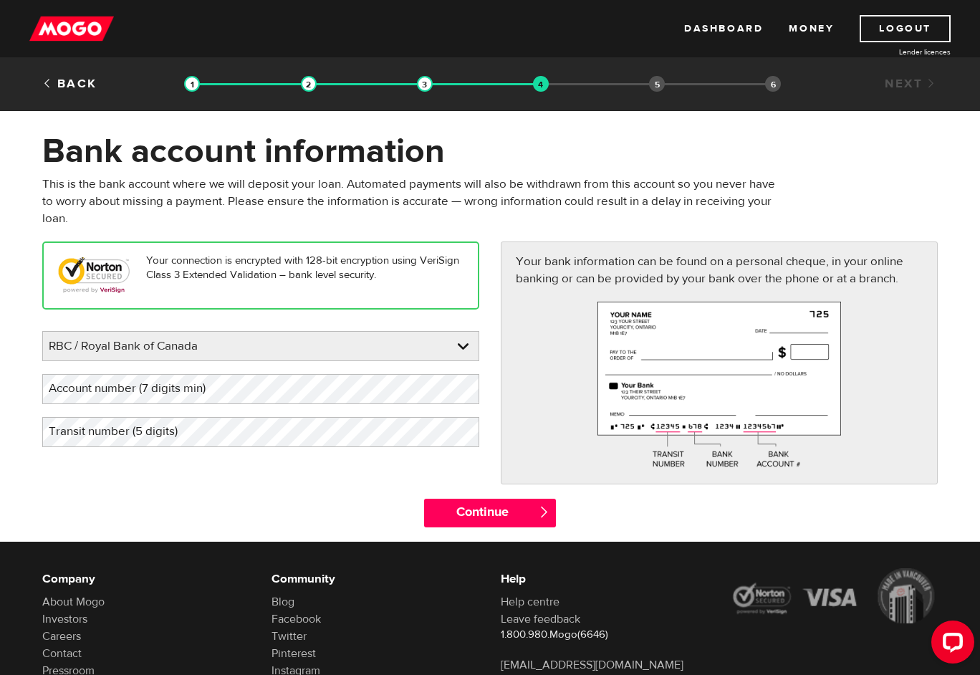
scroll to position [17, 0]
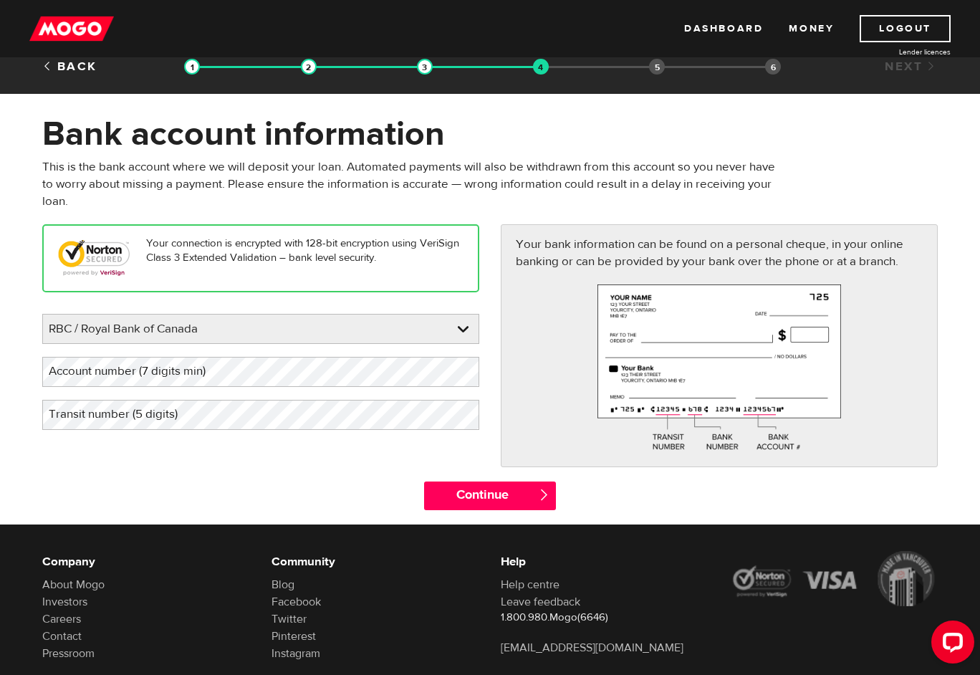
click at [479, 274] on div "Your connection is encrypted with 128-bit encryption using VeriSign Class 3 Ext…" at bounding box center [260, 258] width 437 height 68
click at [495, 492] on input "Continue" at bounding box center [489, 496] width 131 height 29
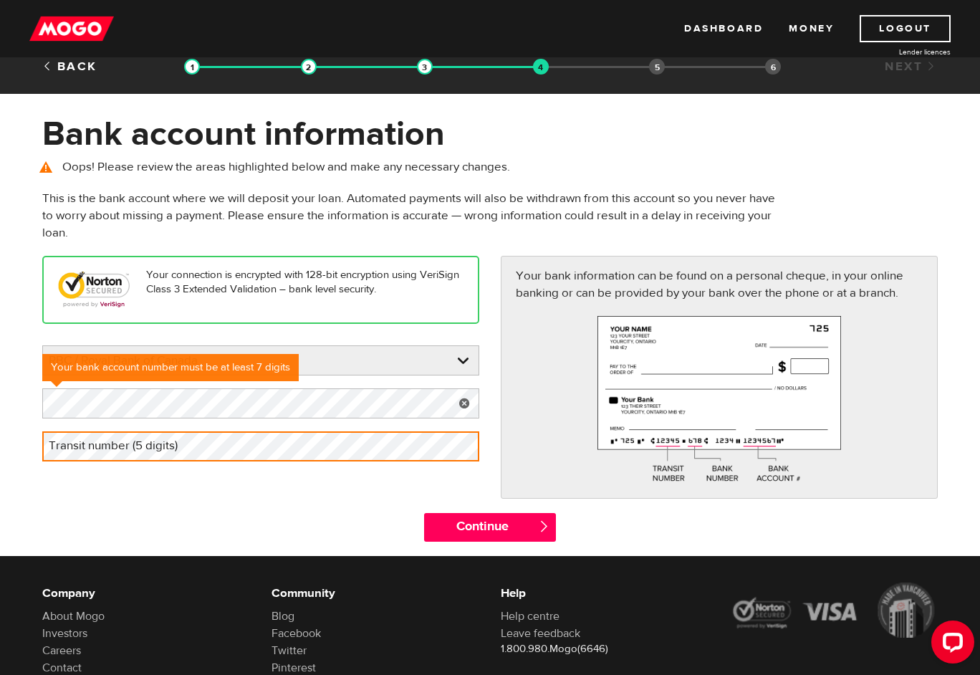
click at [348, 535] on div "Continue " at bounding box center [490, 534] width 917 height 43
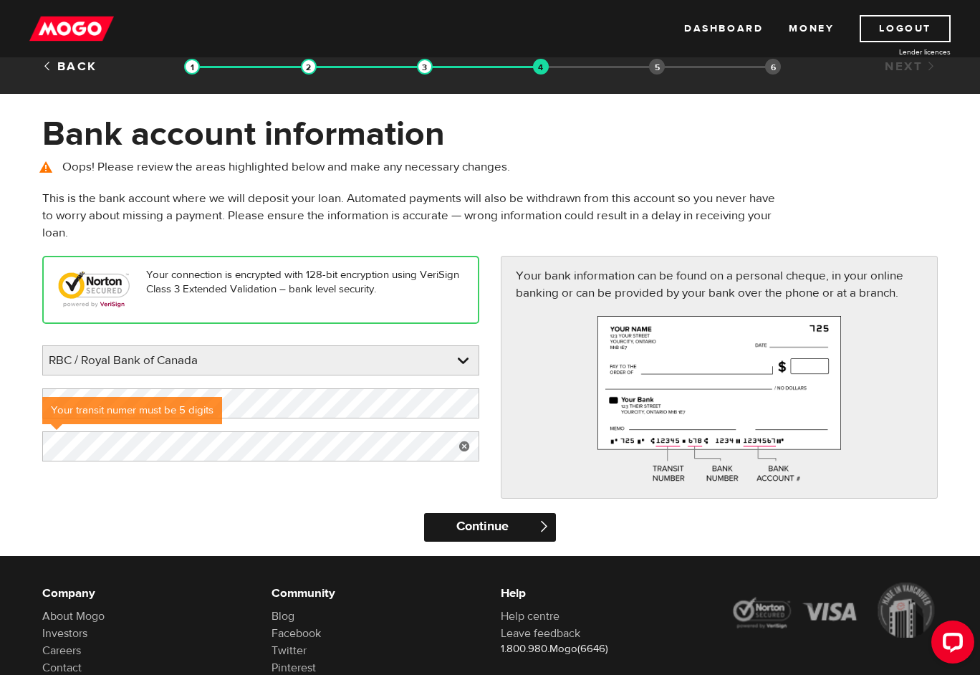
click at [458, 530] on input "Continue" at bounding box center [489, 527] width 131 height 29
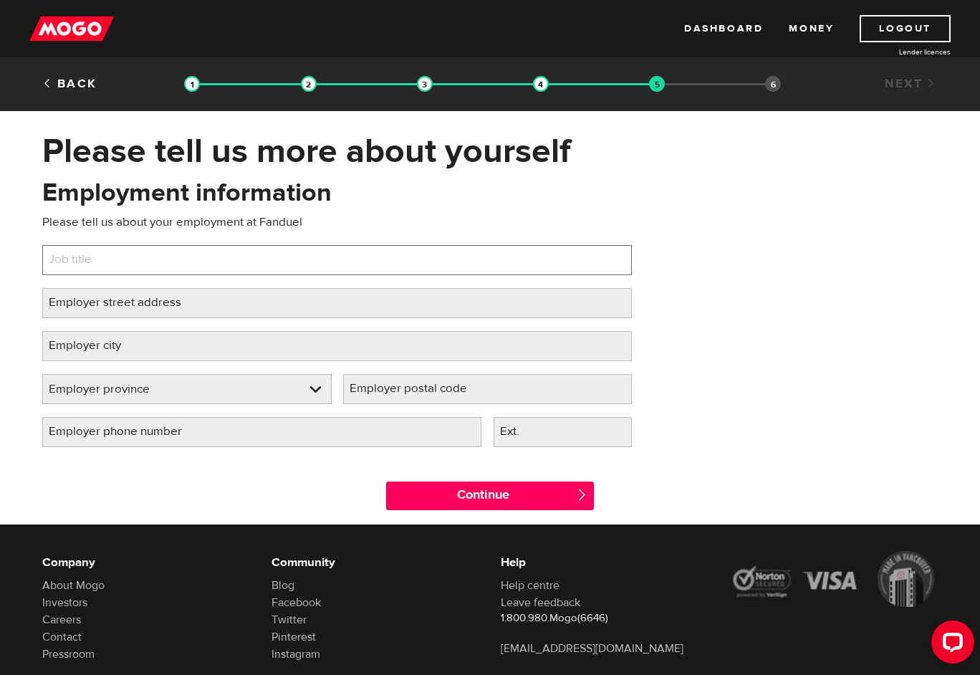
click at [337, 266] on input "Job title" at bounding box center [337, 260] width 590 height 30
type input "Commercial Sr Assoicate"
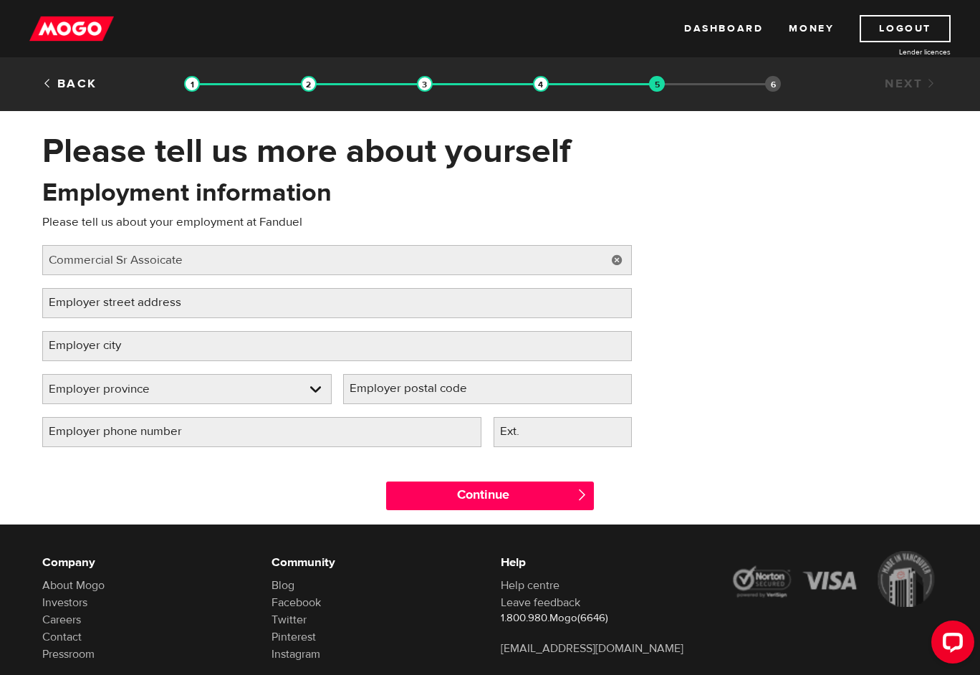
click at [671, 400] on div "Employment information Please tell us about your employment at Fanduel Job titl…" at bounding box center [490, 318] width 917 height 285
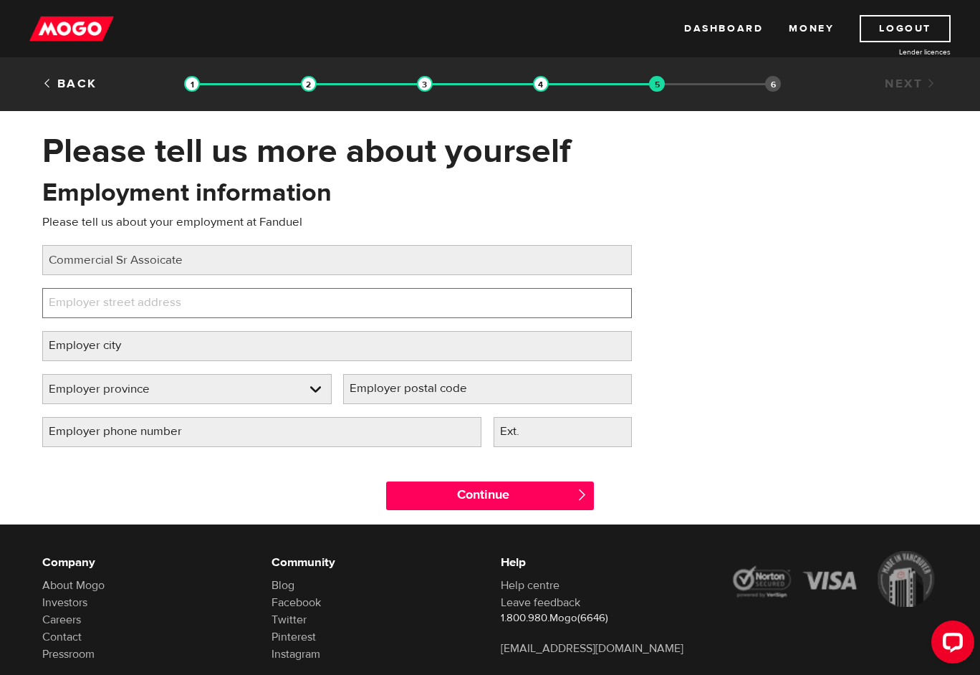
click at [348, 317] on input "Employer street address" at bounding box center [337, 303] width 590 height 30
click at [264, 305] on input "Employer street address" at bounding box center [337, 303] width 590 height 30
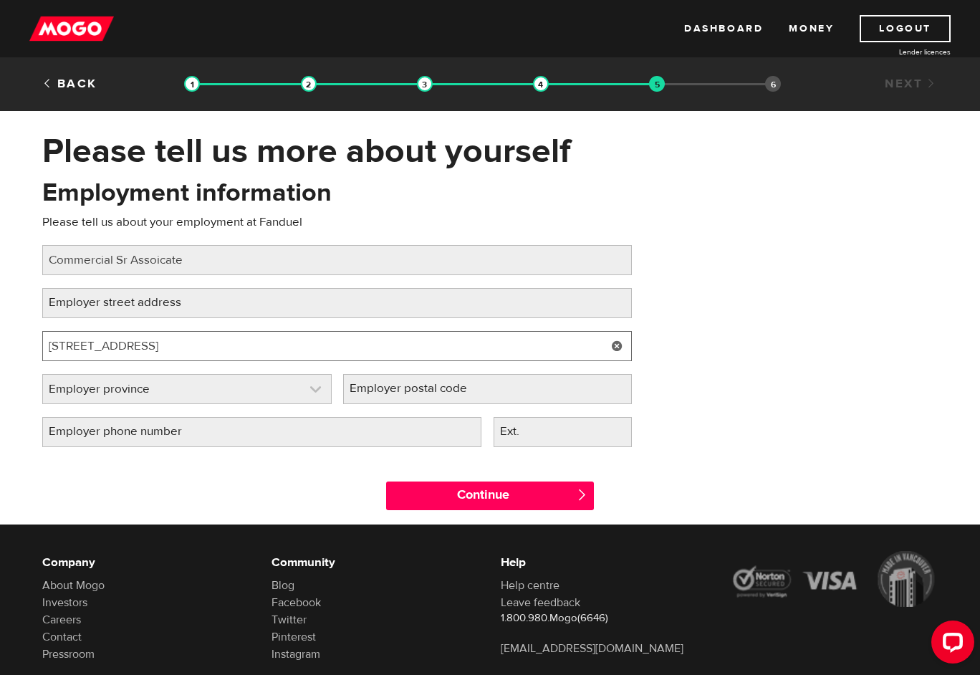
type input "[STREET_ADDRESS]"
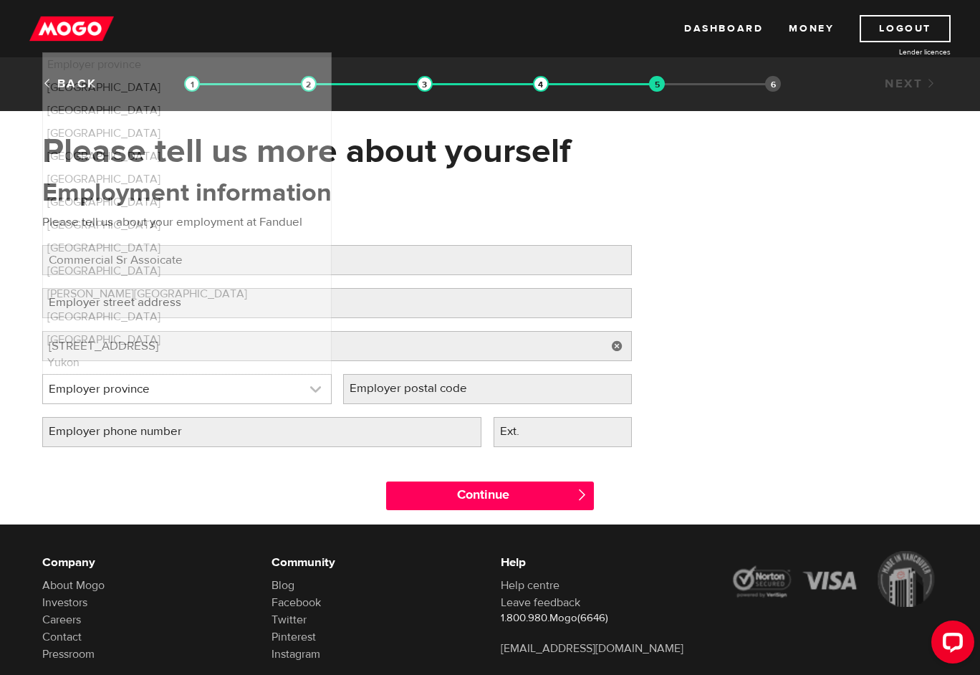
click at [150, 392] on link at bounding box center [187, 389] width 288 height 29
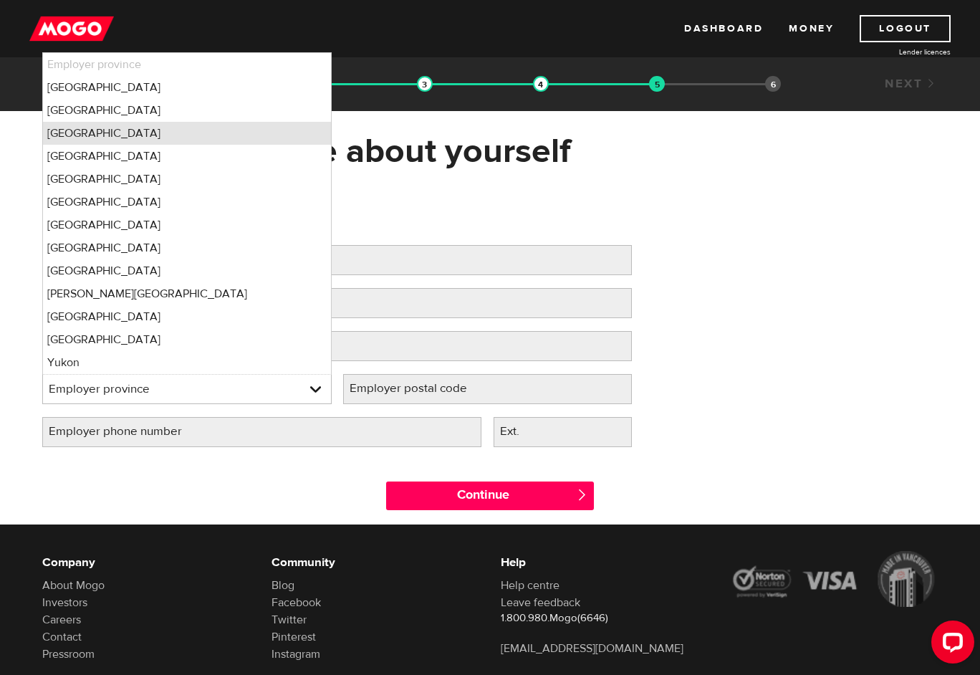
click at [193, 132] on li "[GEOGRAPHIC_DATA]" at bounding box center [187, 133] width 288 height 23
select select "ON"
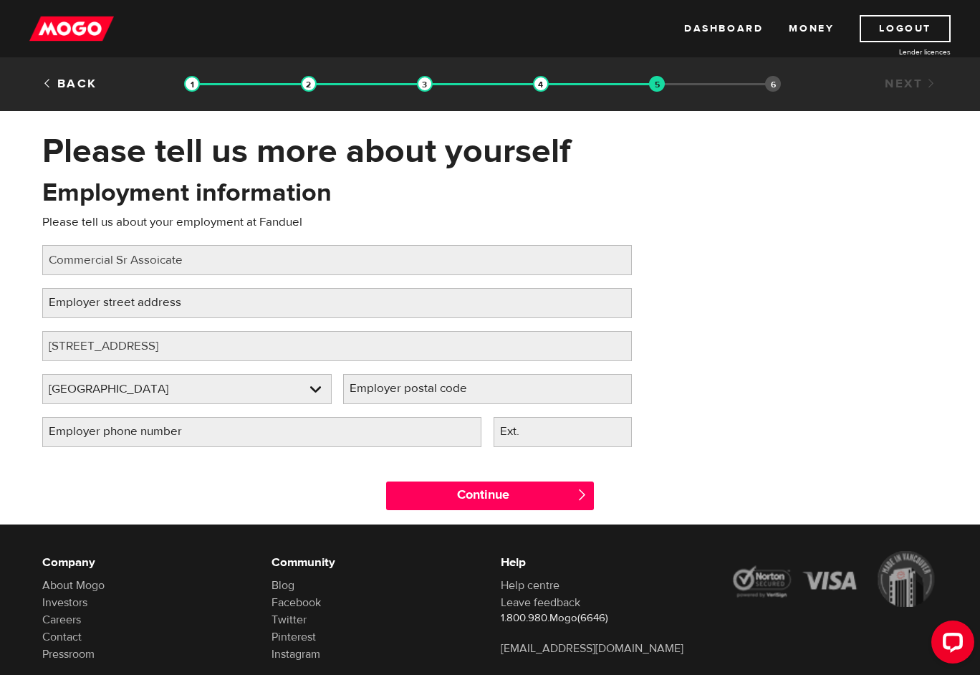
click at [415, 396] on label "Employer postal code" at bounding box center [419, 388] width 153 height 29
click at [415, 396] on input "Employer postal code" at bounding box center [488, 389] width 290 height 30
type input "m"
type input "m5j2p1"
click at [335, 448] on div "Employer phone number Please fill in your employer's phone number" at bounding box center [262, 438] width 451 height 43
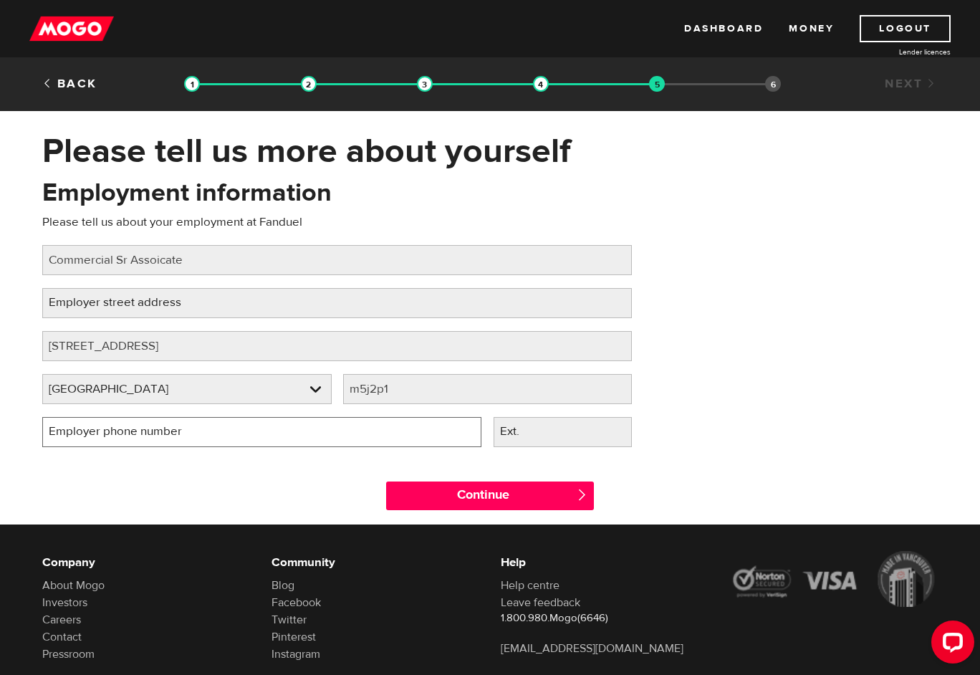
click at [325, 423] on input "Employer phone number" at bounding box center [261, 432] width 439 height 30
type input "[PHONE_NUMBER]"
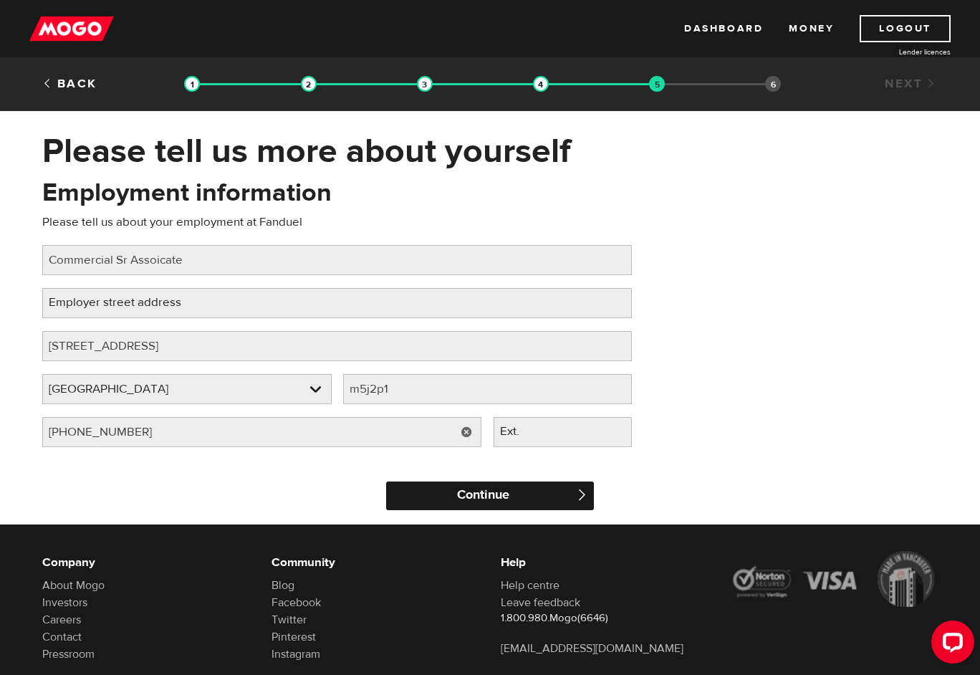
click at [425, 490] on input "Continue" at bounding box center [490, 496] width 208 height 29
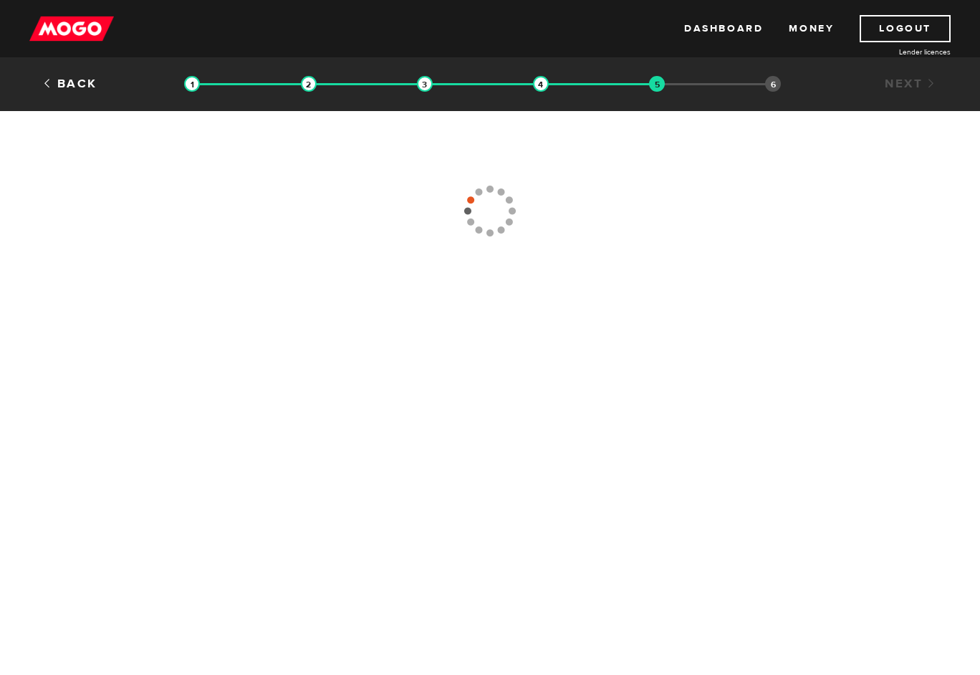
type input "[PHONE_NUMBER]"
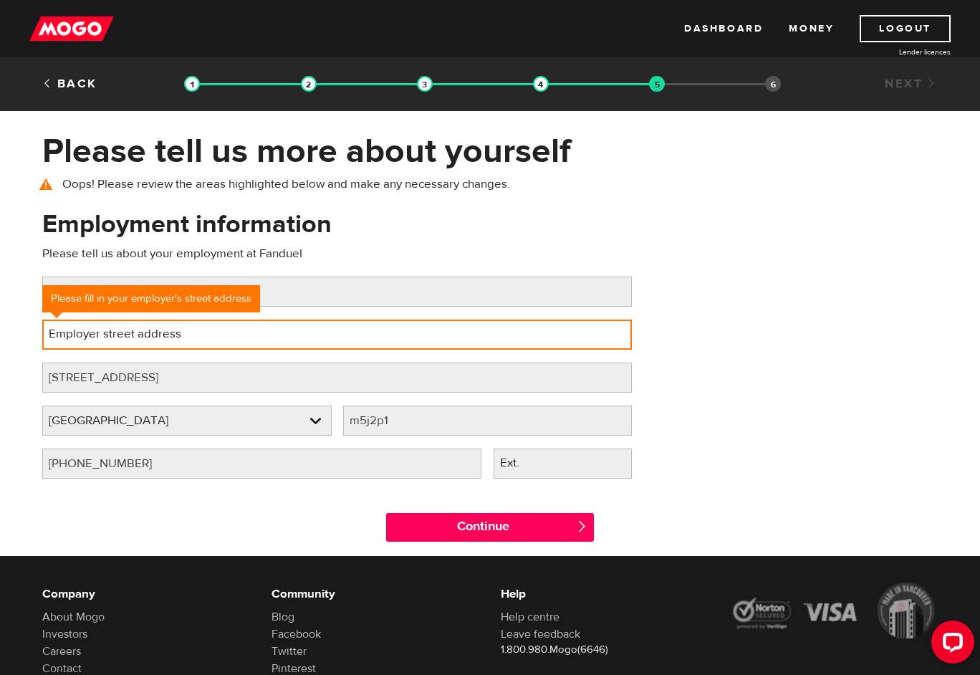
click at [428, 343] on input "Employer street address" at bounding box center [337, 335] width 590 height 30
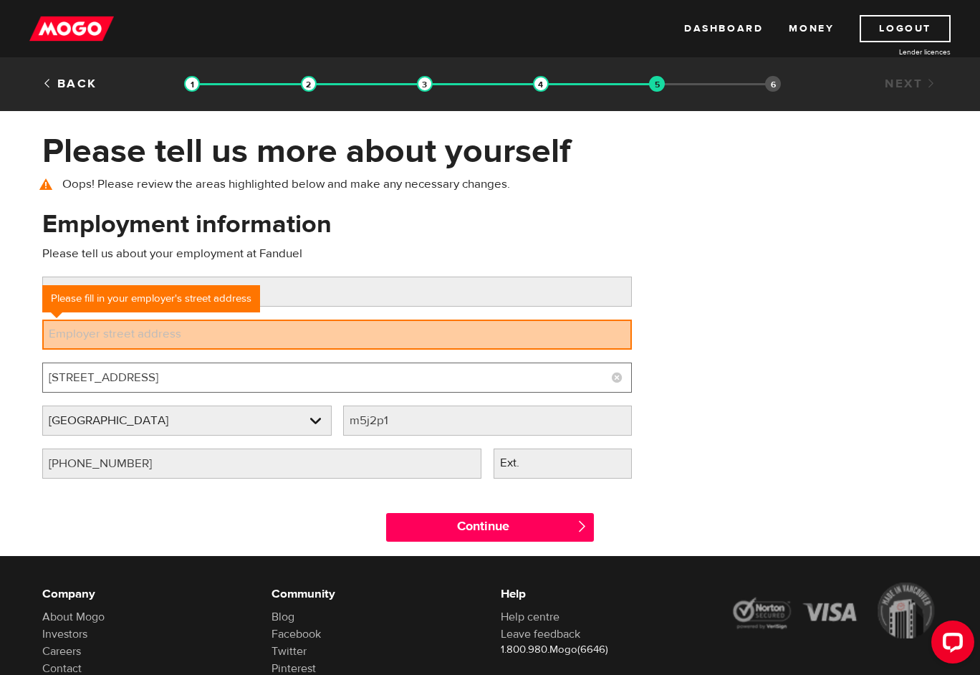
click at [371, 377] on input "[STREET_ADDRESS]" at bounding box center [337, 378] width 590 height 30
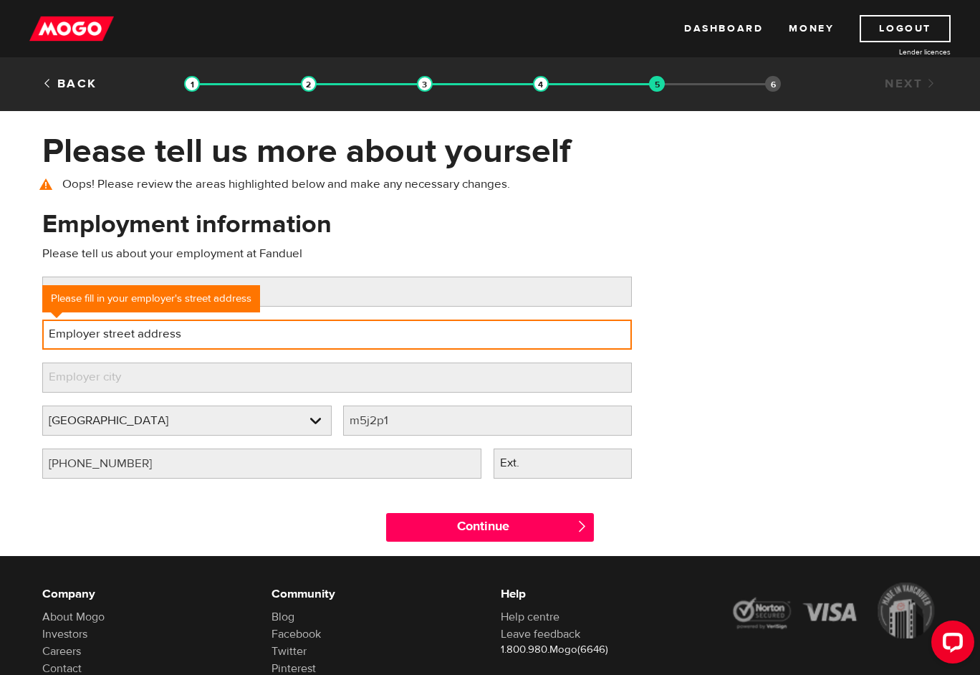
click at [346, 330] on input "Employer street address" at bounding box center [337, 335] width 590 height 30
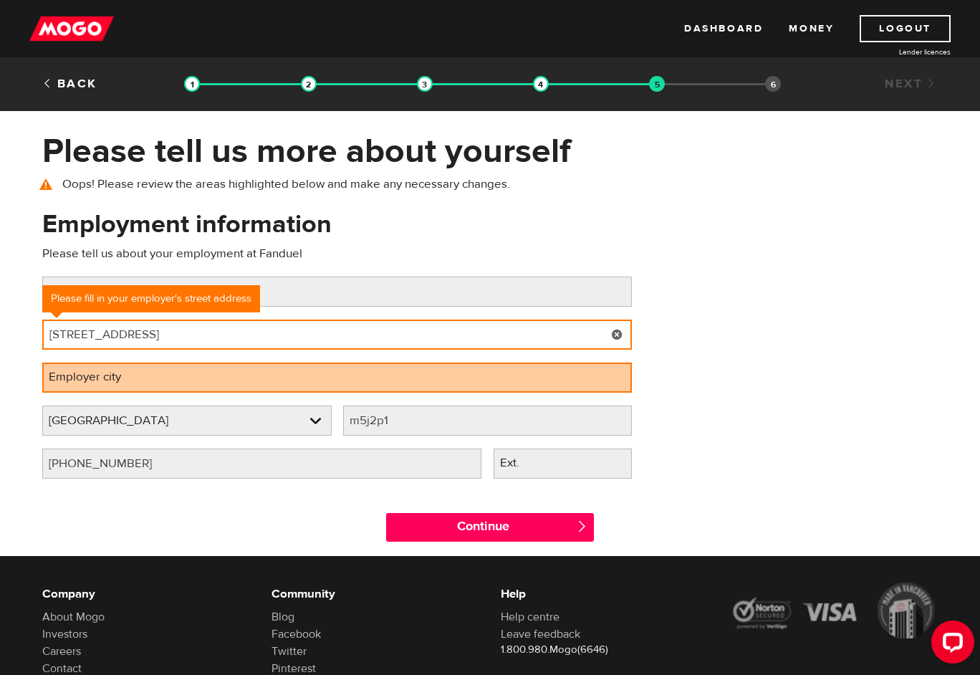
type input "[STREET_ADDRESS]"
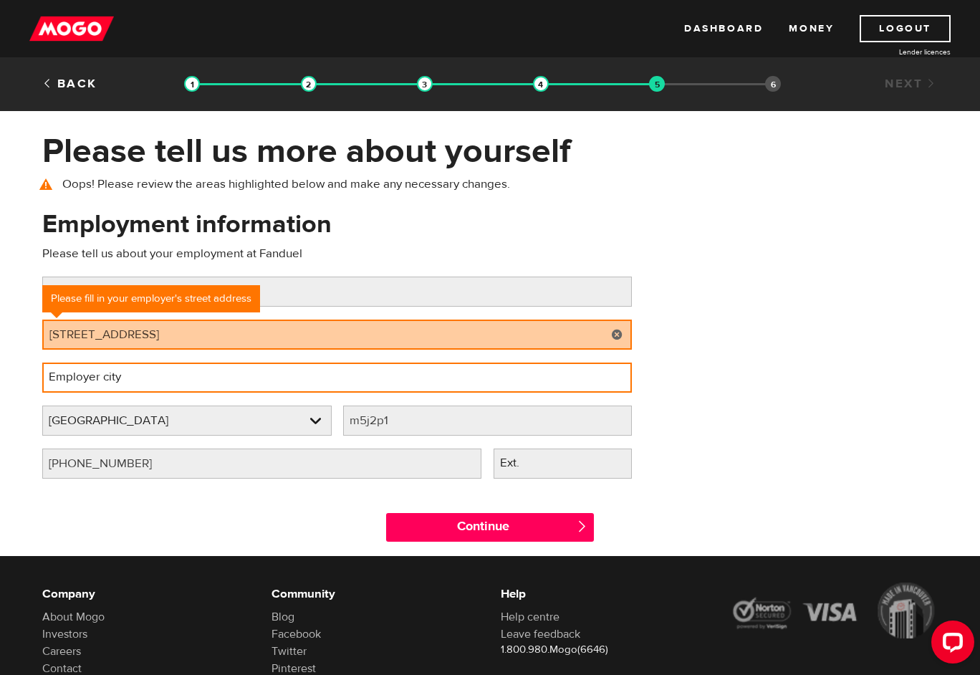
click at [231, 377] on input "Employer city" at bounding box center [337, 378] width 590 height 30
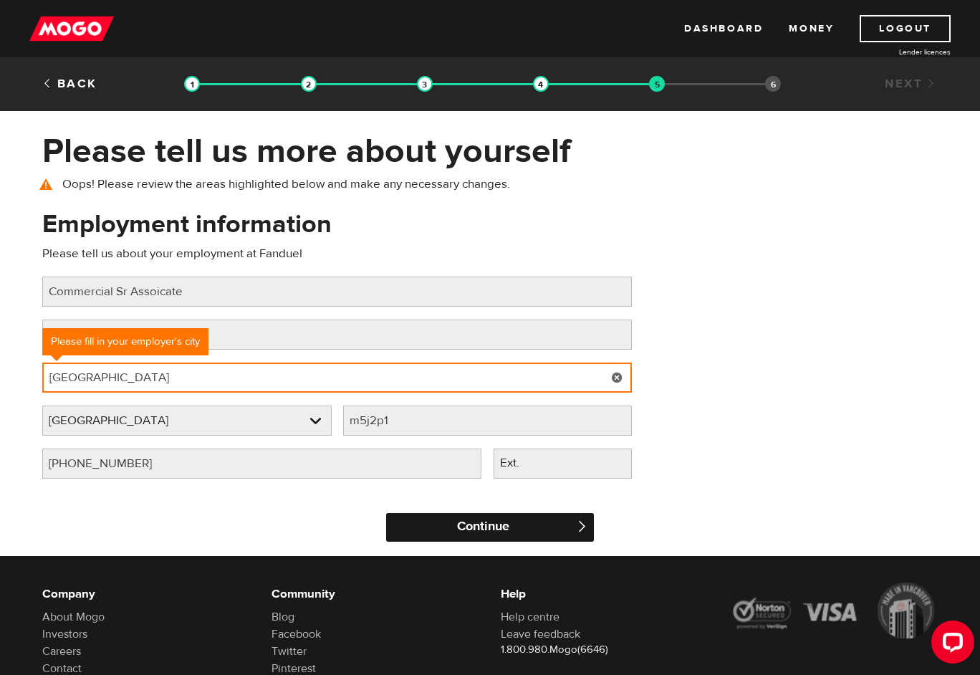
type input "[GEOGRAPHIC_DATA]"
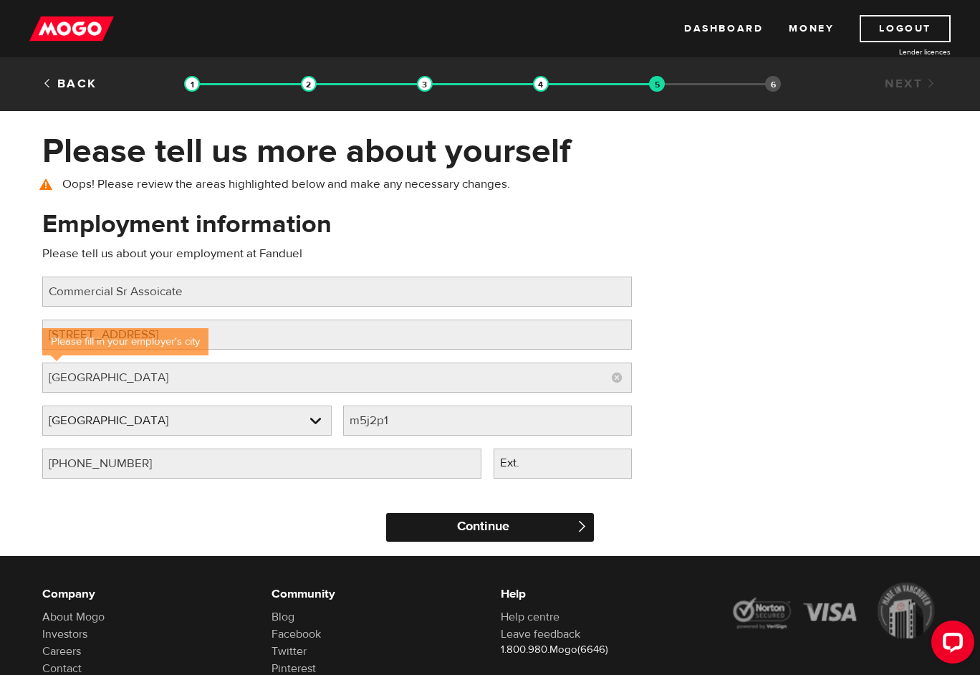
click at [417, 532] on input "Continue" at bounding box center [490, 527] width 208 height 29
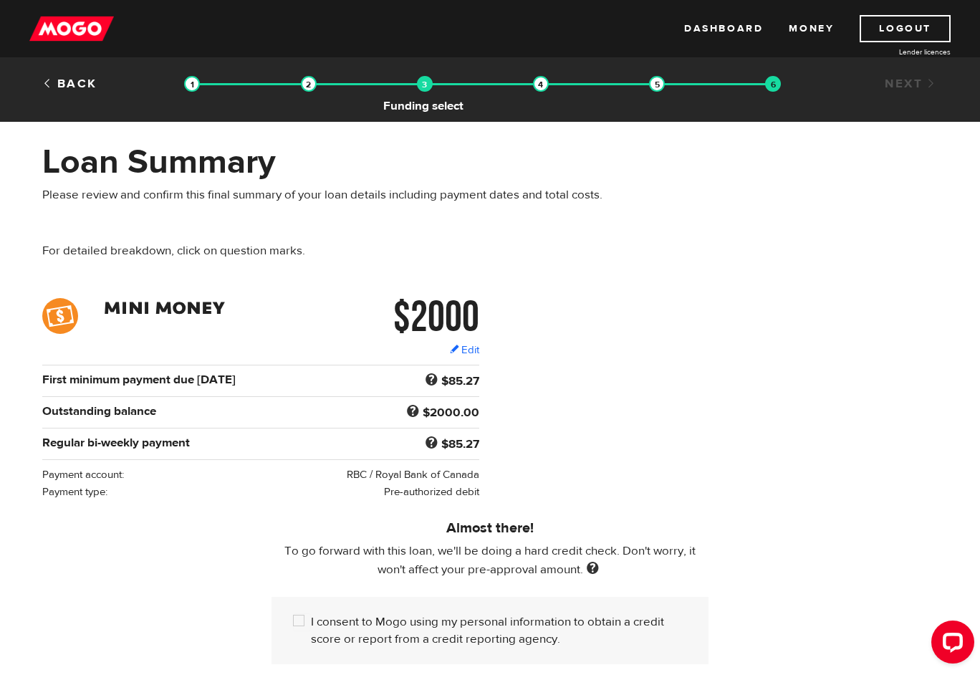
click at [421, 90] on img at bounding box center [425, 84] width 16 height 16
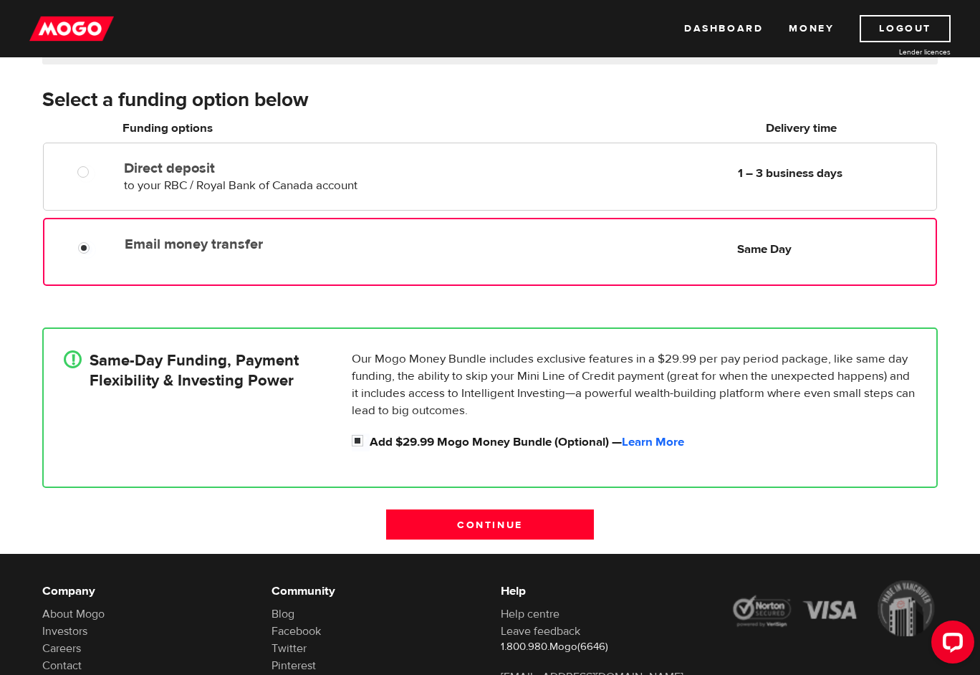
scroll to position [279, 0]
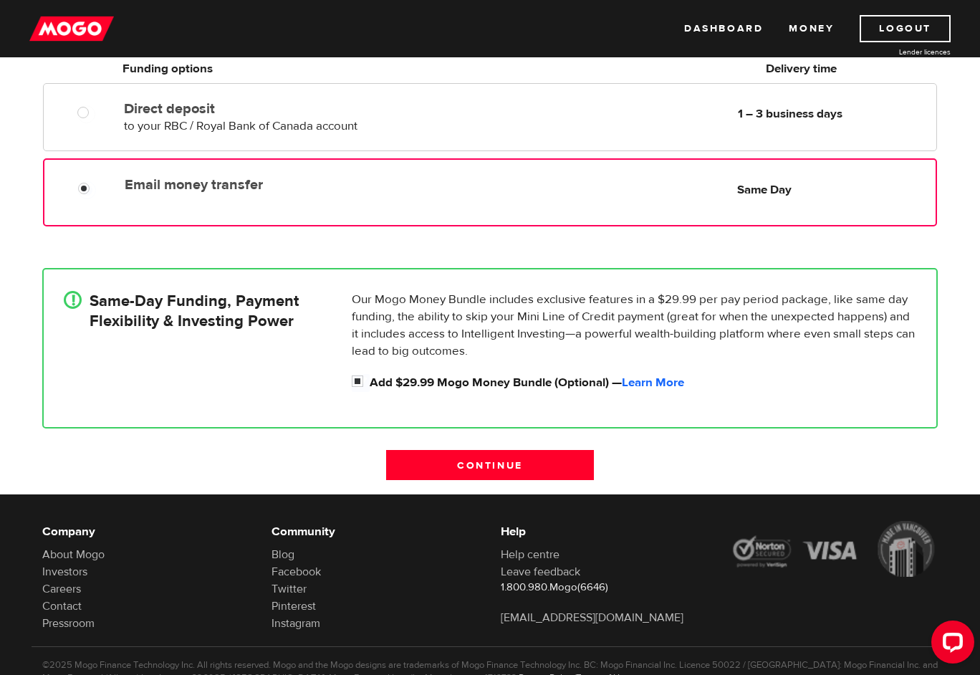
click at [438, 302] on p "Our Mogo Money Bundle includes exclusive features in a $29.99 per pay period pa…" at bounding box center [634, 325] width 565 height 69
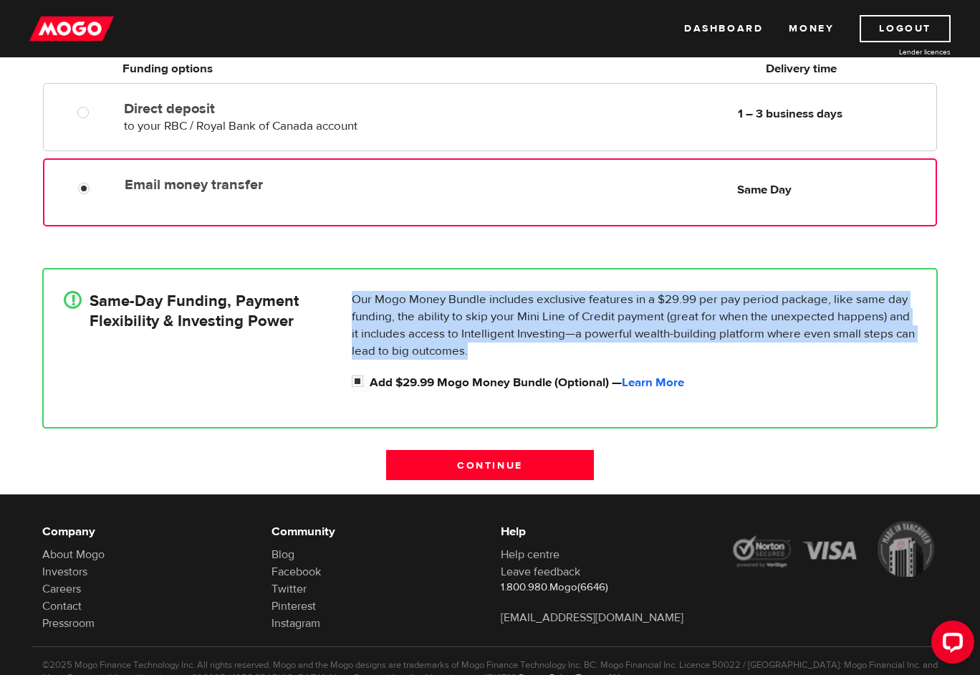
click at [438, 302] on p "Our Mogo Money Bundle includes exclusive features in a $29.99 per pay period pa…" at bounding box center [634, 325] width 565 height 69
click at [429, 317] on p "Our Mogo Money Bundle includes exclusive features in a $29.99 per pay period pa…" at bounding box center [634, 325] width 565 height 69
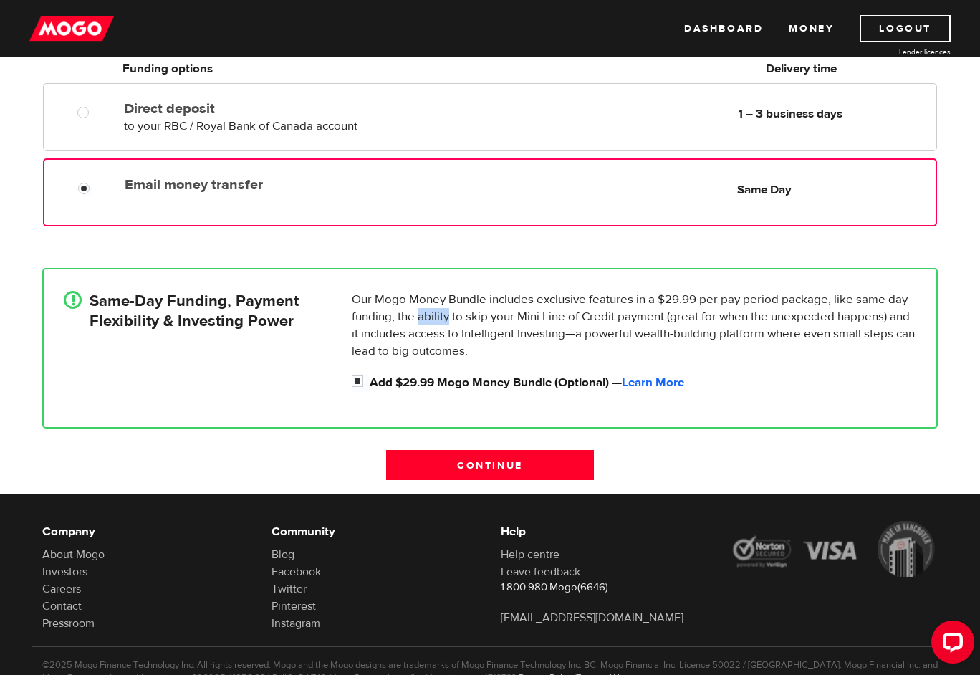
click at [429, 317] on p "Our Mogo Money Bundle includes exclusive features in a $29.99 per pay period pa…" at bounding box center [634, 325] width 565 height 69
click at [421, 328] on p "Our Mogo Money Bundle includes exclusive features in a $29.99 per pay period pa…" at bounding box center [634, 325] width 565 height 69
click at [458, 341] on p "Our Mogo Money Bundle includes exclusive features in a $29.99 per pay period pa…" at bounding box center [634, 325] width 565 height 69
click at [437, 384] on label "Add $29.99 Mogo Money Bundle (Optional) — Learn More" at bounding box center [643, 382] width 547 height 17
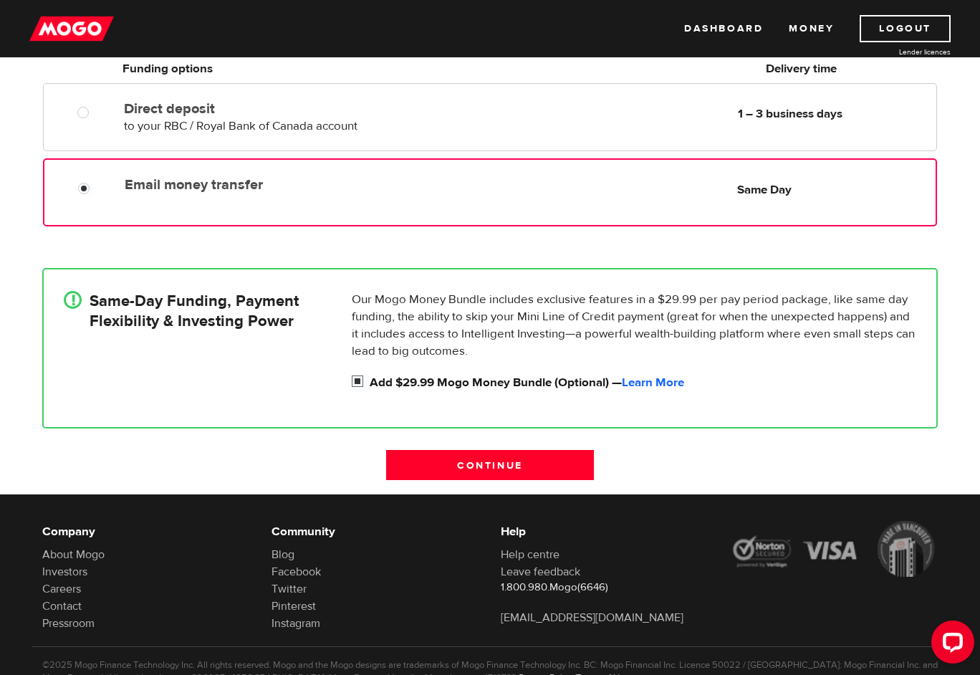
click at [370, 384] on input "Add $29.99 Mogo Money Bundle (Optional) — Learn More" at bounding box center [361, 383] width 18 height 18
checkbox input "false"
radio input "false"
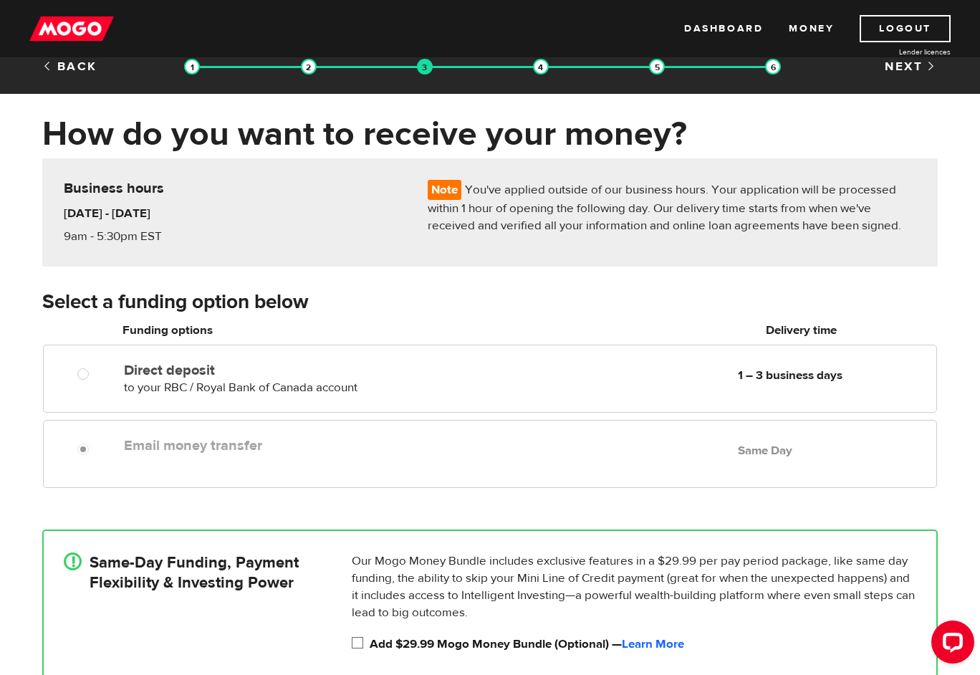
scroll to position [0, 0]
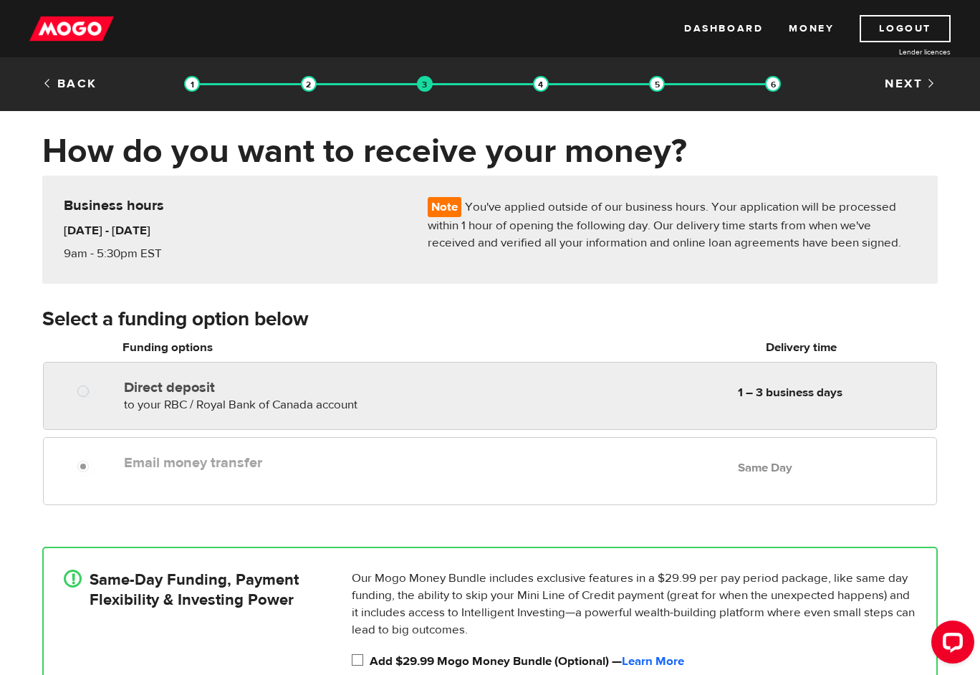
radio input "true"
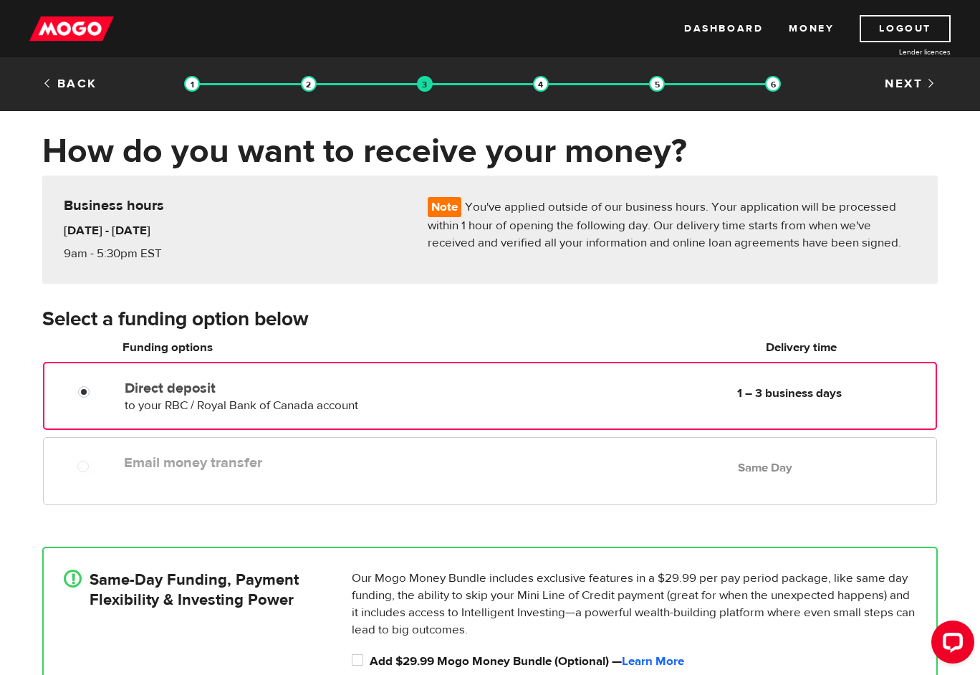
click at [443, 371] on div "Direct deposit to your RBC / Royal Bank of Canada account Delivery in 1 – 3 bus…" at bounding box center [490, 396] width 894 height 68
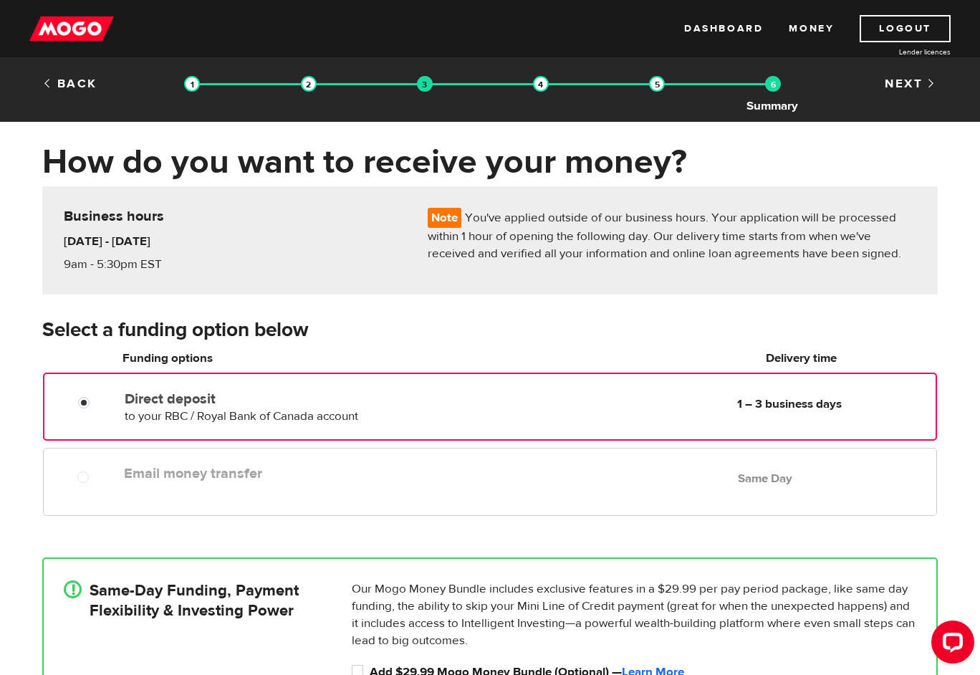
click at [778, 80] on img at bounding box center [773, 84] width 16 height 16
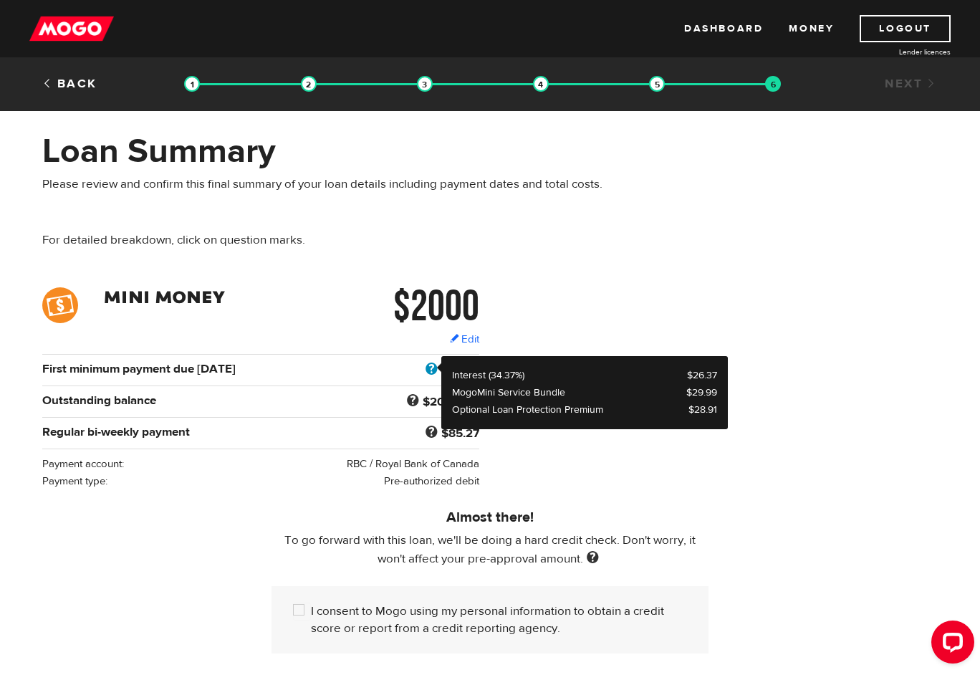
click at [438, 373] on span at bounding box center [431, 369] width 19 height 19
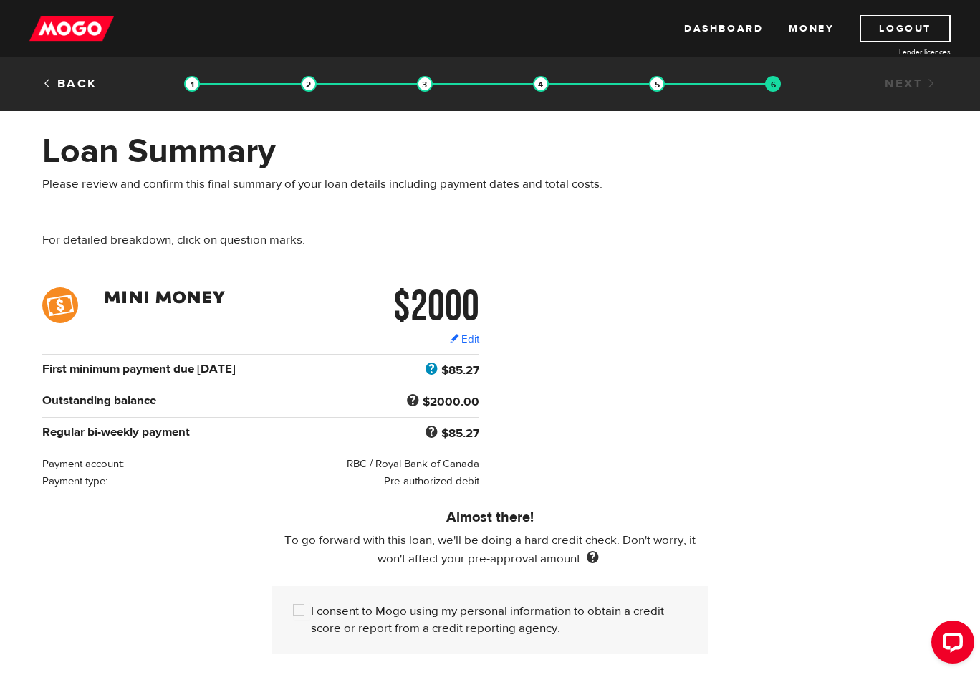
click at [438, 373] on span at bounding box center [431, 369] width 19 height 19
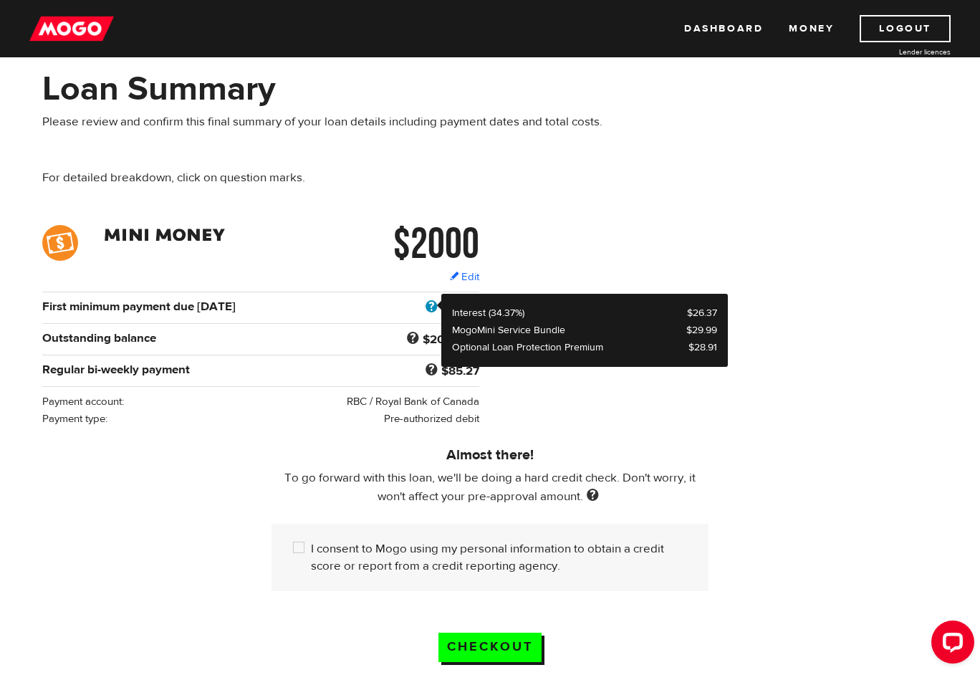
scroll to position [71, 0]
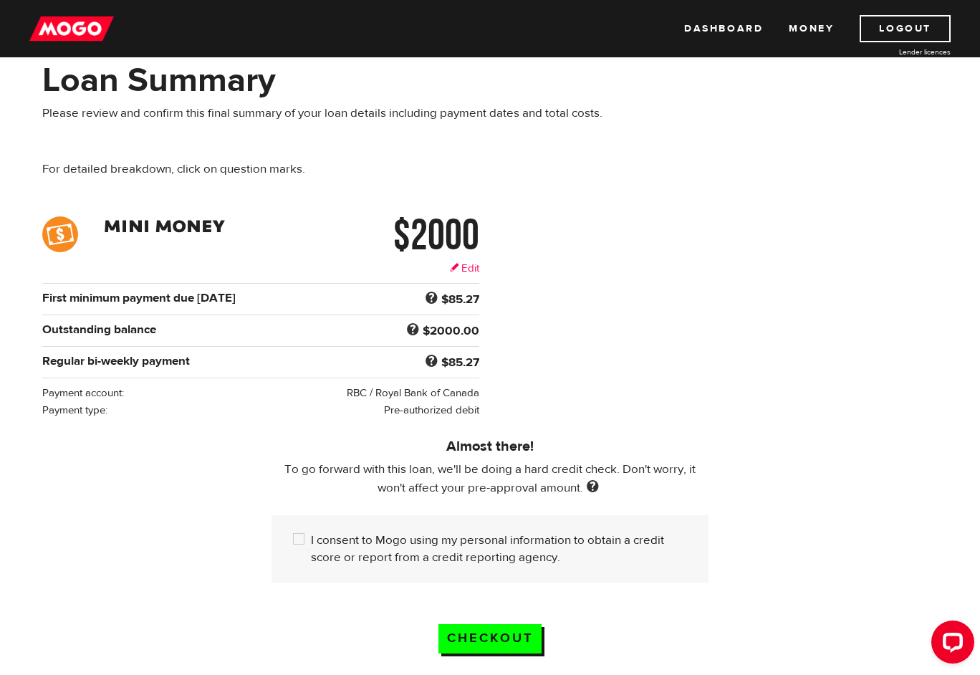
click at [472, 267] on link "Edit" at bounding box center [464, 268] width 29 height 15
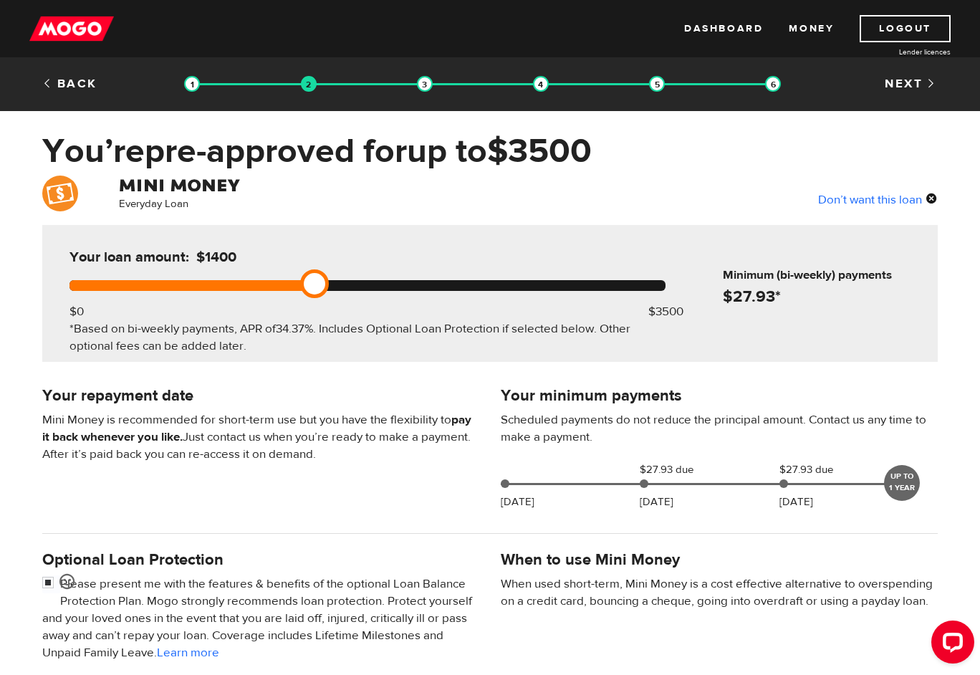
drag, startPoint x: 420, startPoint y: 288, endPoint x: 328, endPoint y: 297, distance: 92.9
click at [328, 297] on div "Your loan amount: $1400 $0 $3500 *Based on bi-weekly payments, APR of 34.37% . …" at bounding box center [367, 293] width 639 height 137
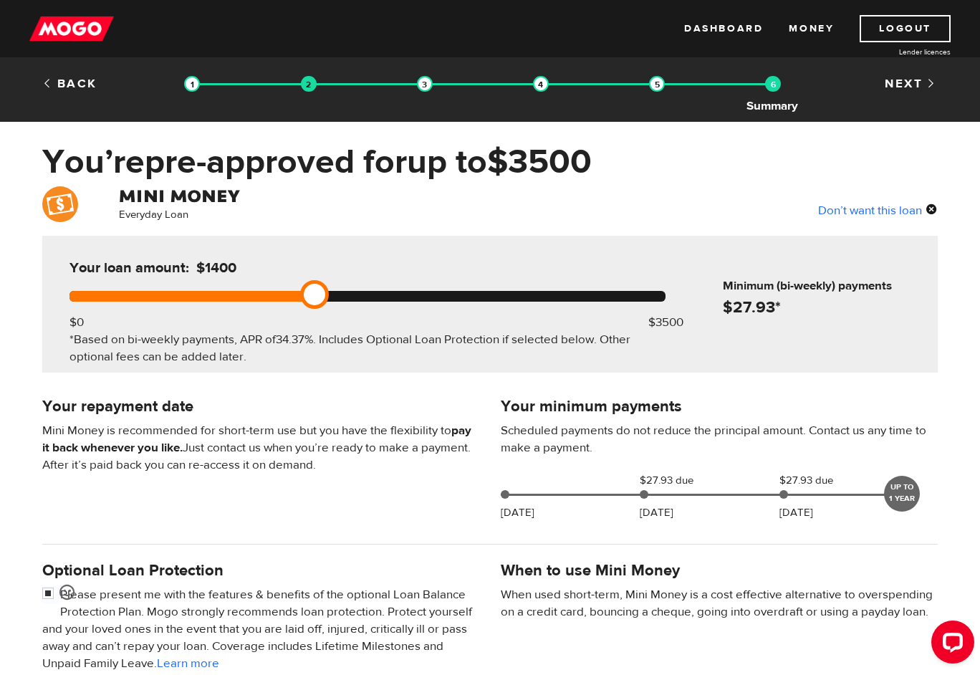
click at [780, 85] on img at bounding box center [773, 84] width 16 height 16
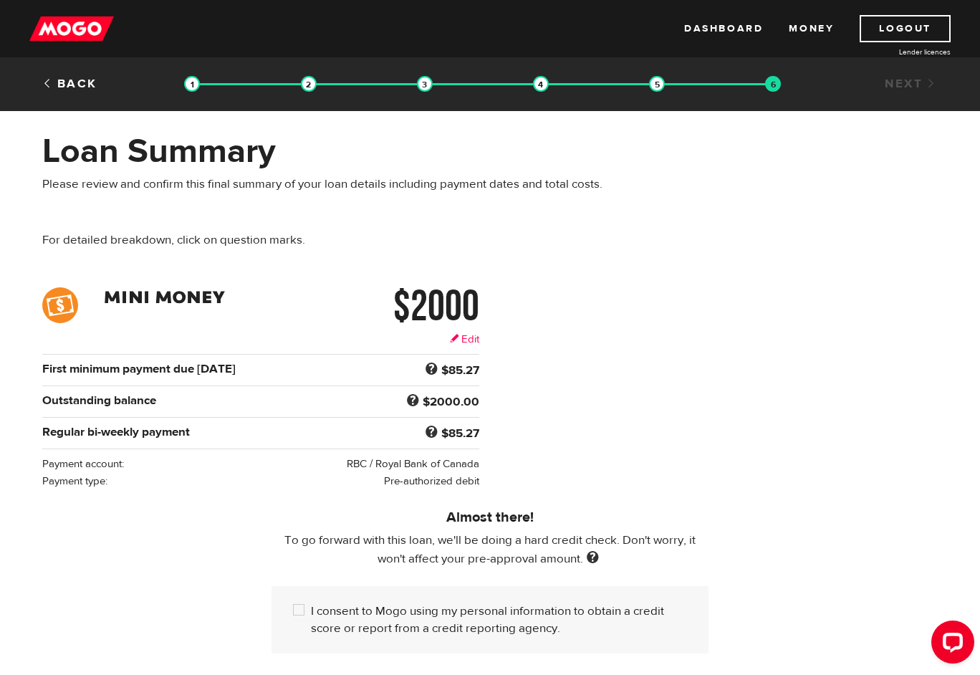
click at [466, 343] on link "Edit" at bounding box center [464, 339] width 29 height 15
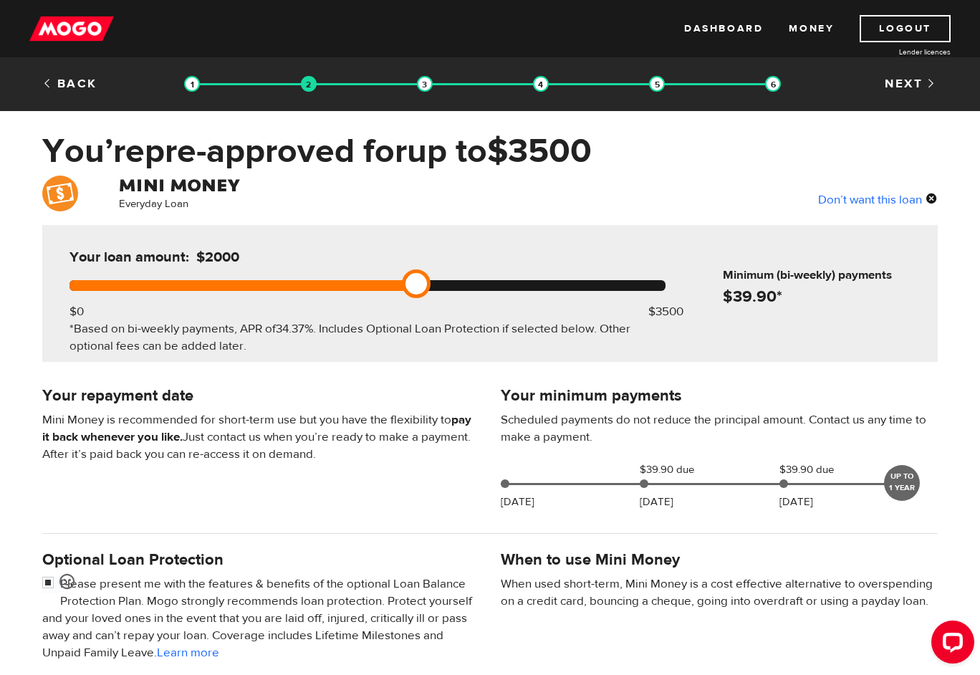
click at [291, 290] on div at bounding box center [368, 285] width 596 height 11
click at [261, 292] on div "Your loan amount: $1200 $0 $3500 *Based on bi-weekly payments, APR of 34.37% . …" at bounding box center [367, 293] width 639 height 137
click at [262, 283] on div at bounding box center [172, 285] width 204 height 11
drag, startPoint x: 277, startPoint y: 292, endPoint x: 255, endPoint y: 292, distance: 22.2
click at [256, 290] on link at bounding box center [245, 283] width 29 height 29
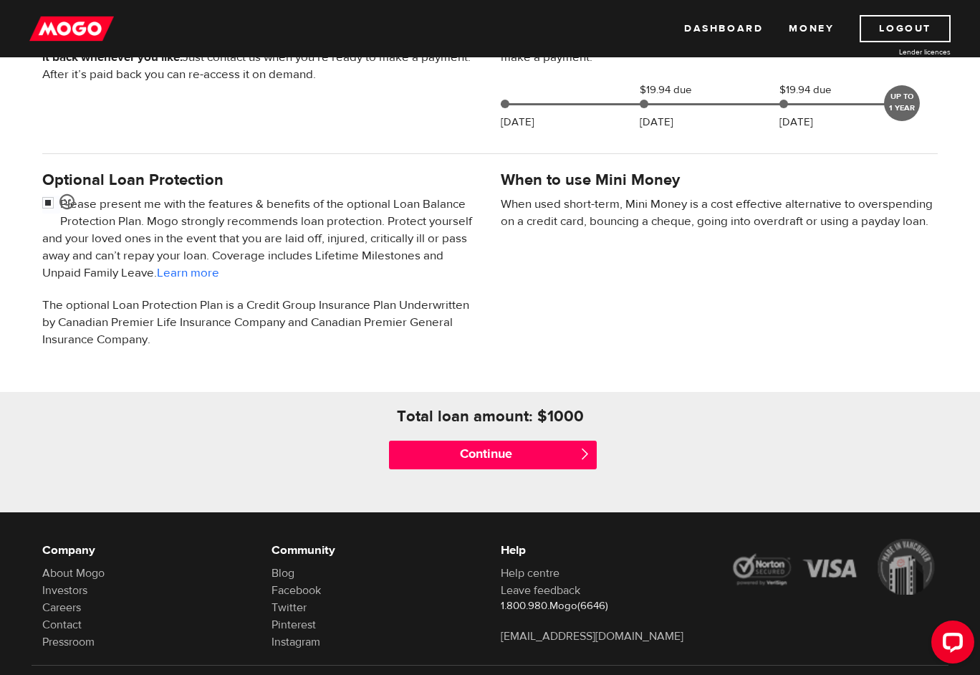
scroll to position [449, 0]
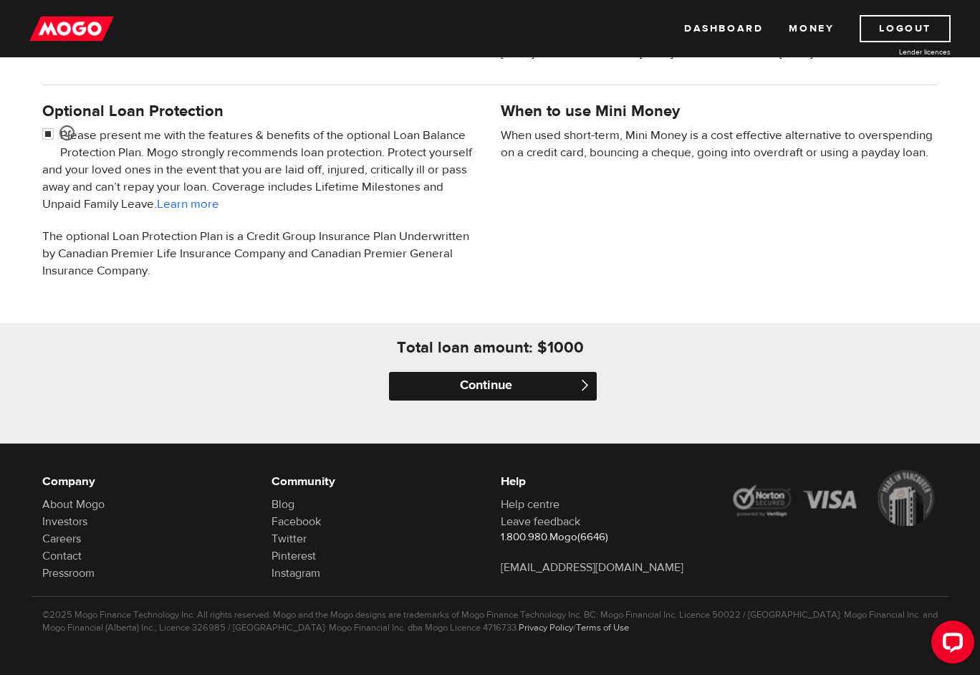
click at [477, 383] on input "Continue" at bounding box center [493, 386] width 208 height 29
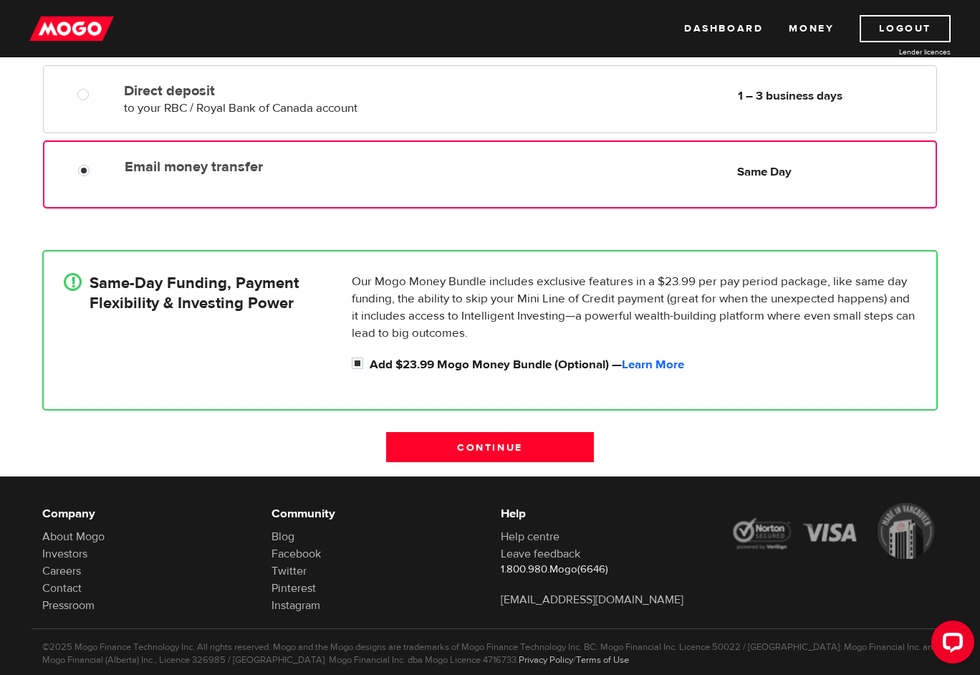
scroll to position [295, 0]
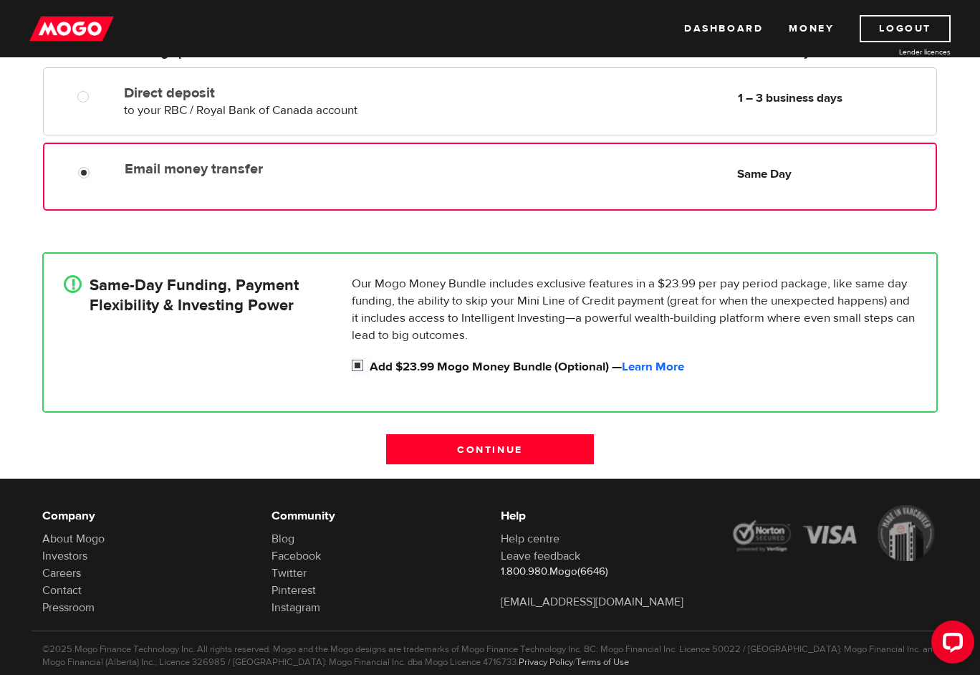
click at [366, 365] on input "Add $23.99 Mogo Money Bundle (Optional) — Learn More" at bounding box center [361, 367] width 18 height 18
checkbox input "false"
radio input "false"
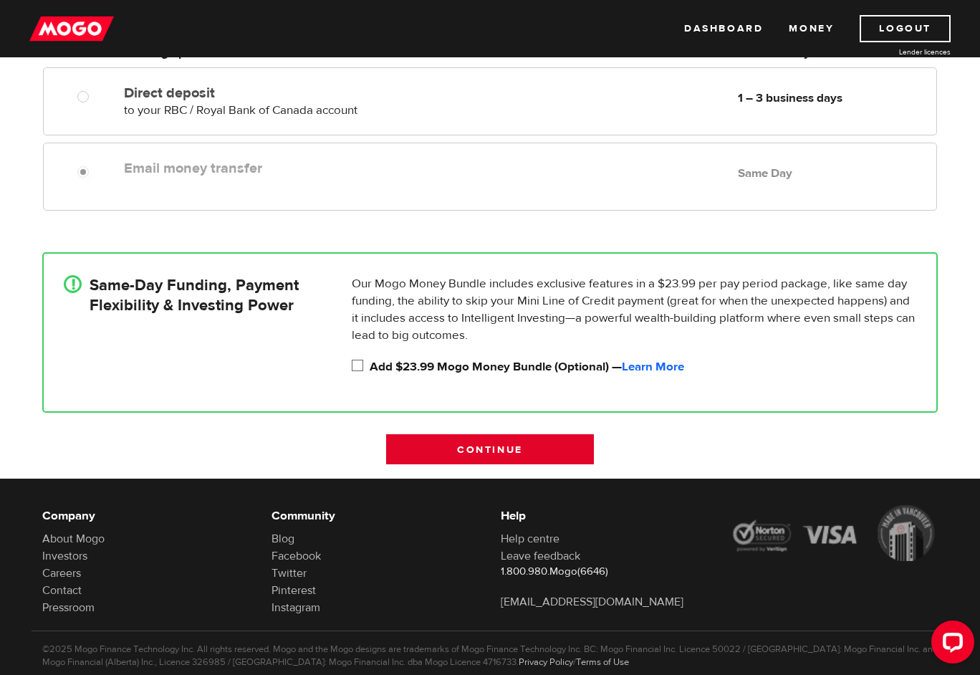
click at [477, 444] on input "Continue" at bounding box center [490, 449] width 208 height 30
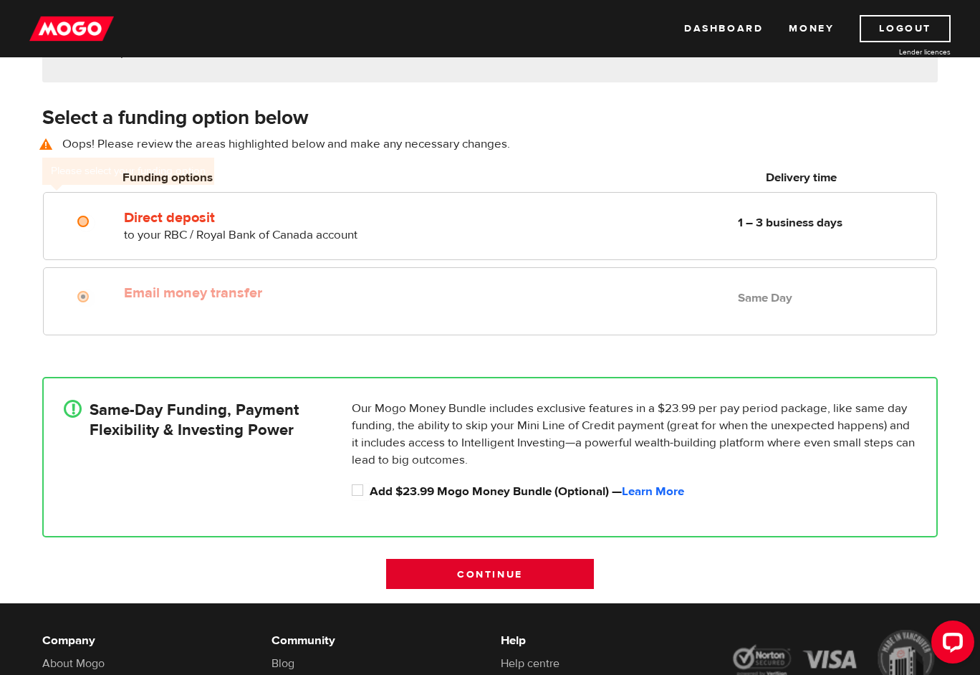
scroll to position [200, 0]
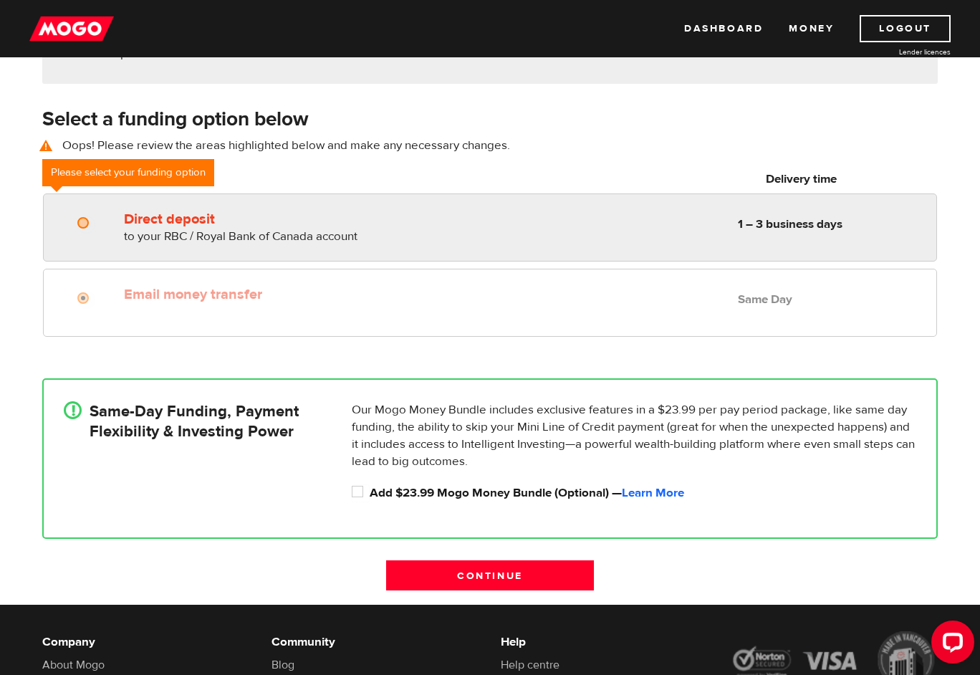
radio input "true"
click at [493, 224] on div "Direct deposit to your RBC / Royal Bank of Canada account Delivery in 1 – 3 bus…" at bounding box center [527, 225] width 818 height 40
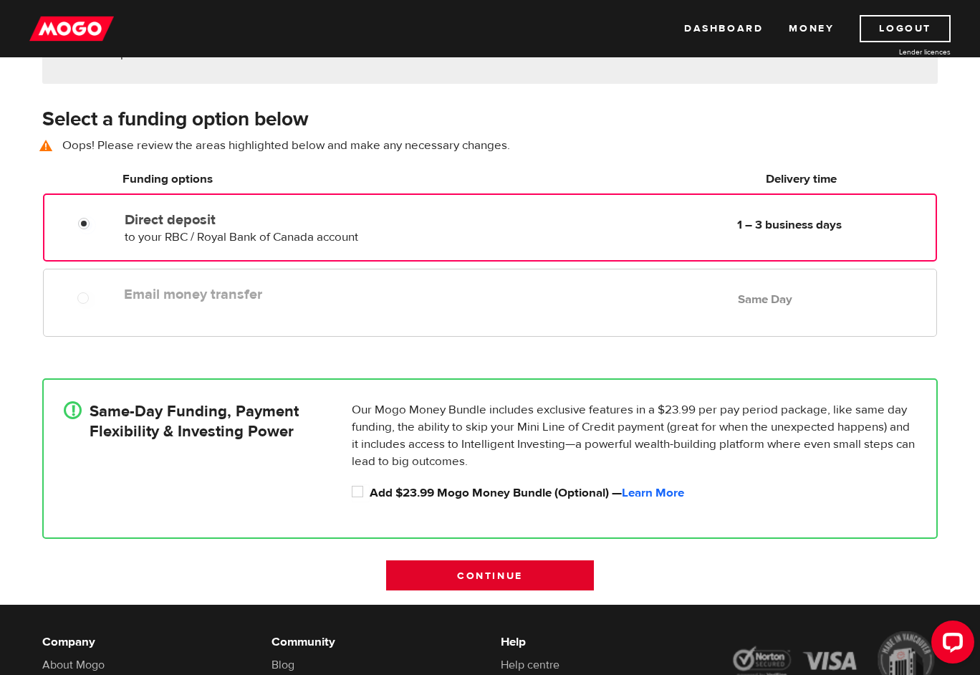
click at [497, 588] on input "Continue" at bounding box center [490, 575] width 208 height 30
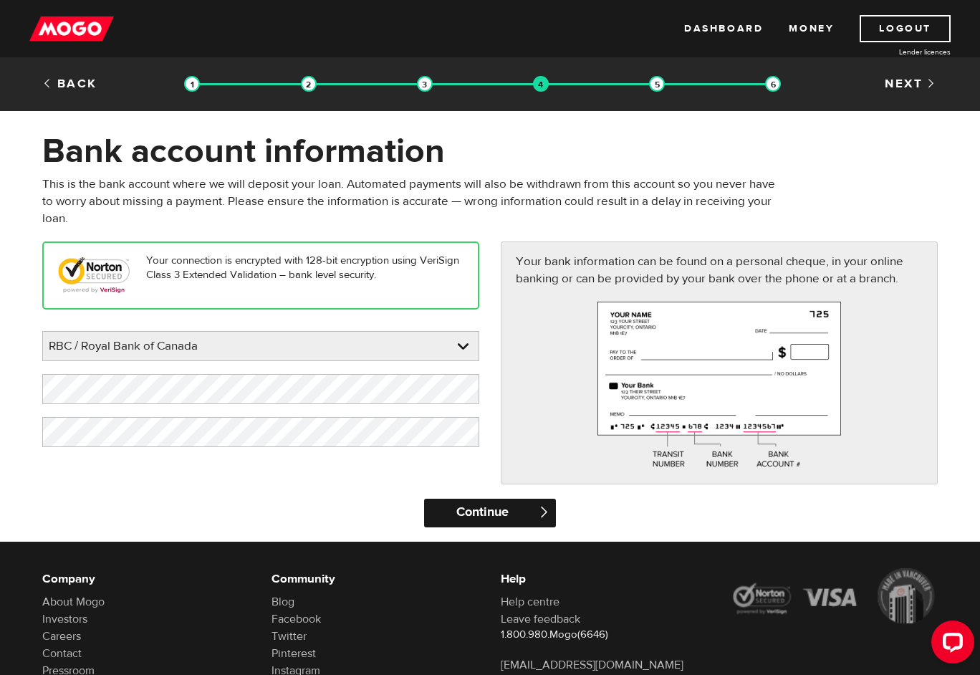
click at [520, 508] on input "Continue" at bounding box center [489, 513] width 131 height 29
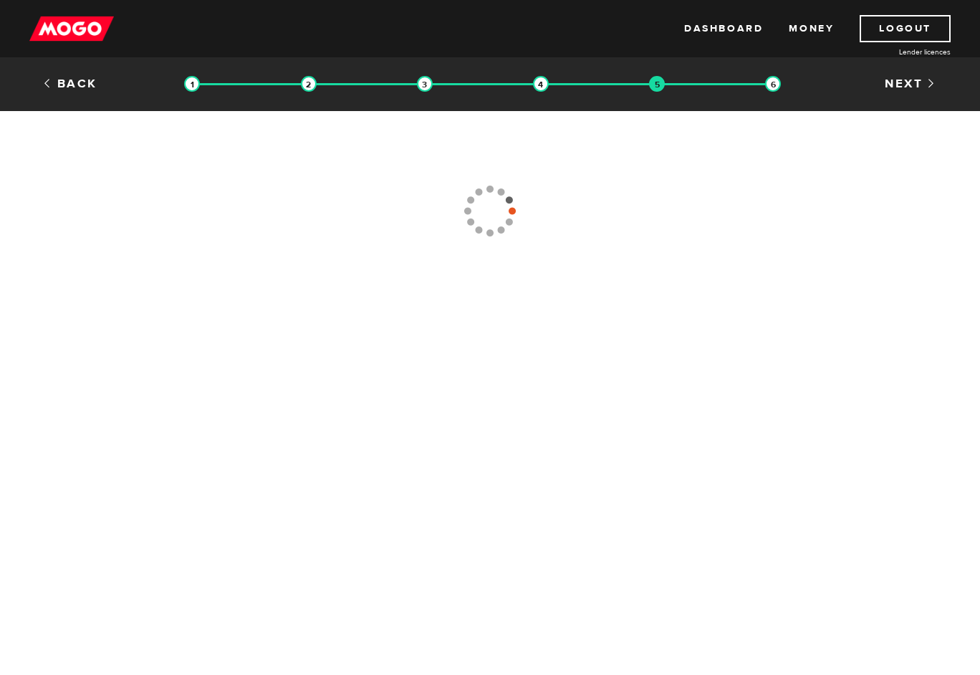
type input "[PHONE_NUMBER]"
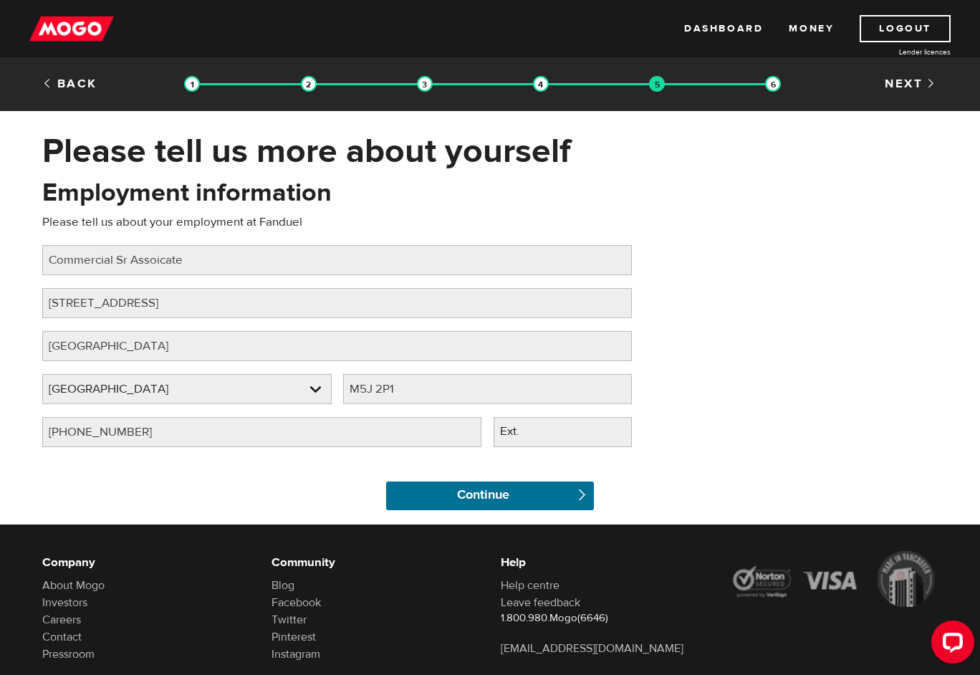
click at [520, 508] on input "Continue" at bounding box center [490, 496] width 208 height 29
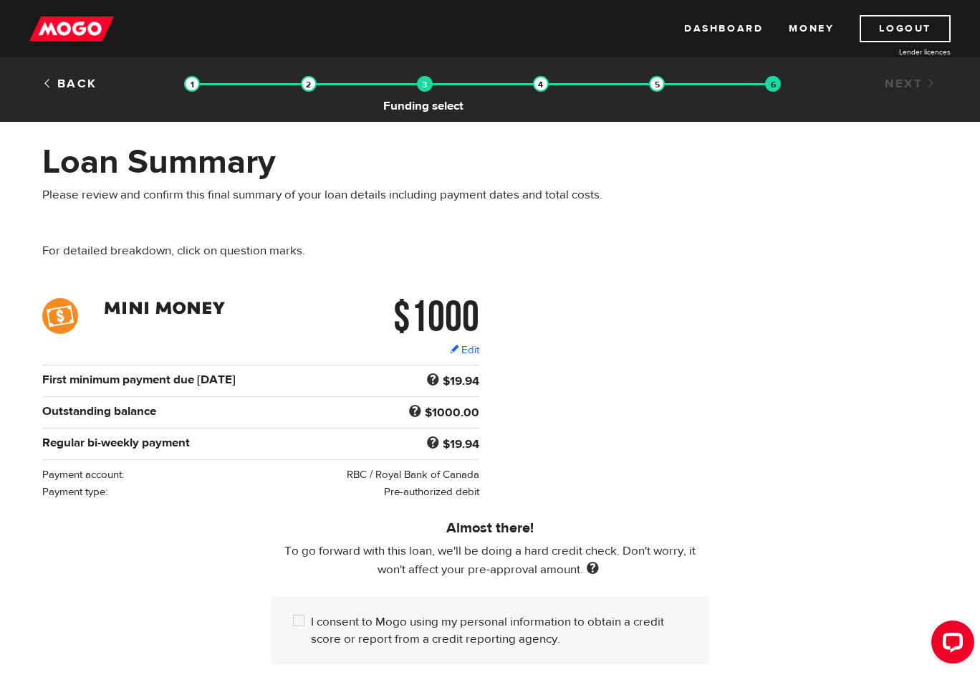
click at [417, 88] on img at bounding box center [425, 84] width 16 height 16
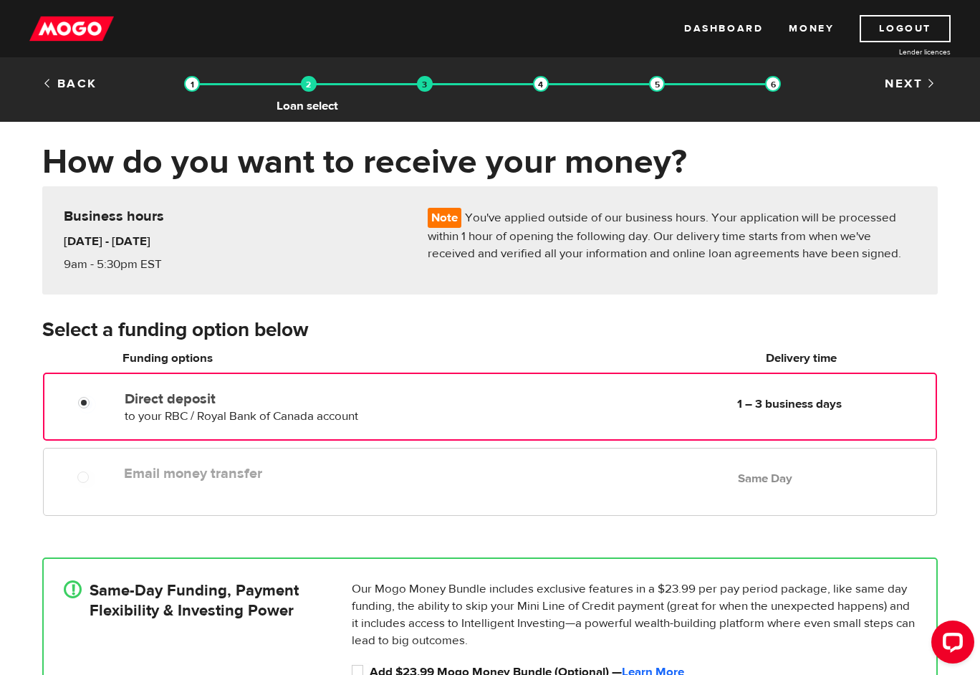
click at [313, 91] on img at bounding box center [309, 84] width 16 height 16
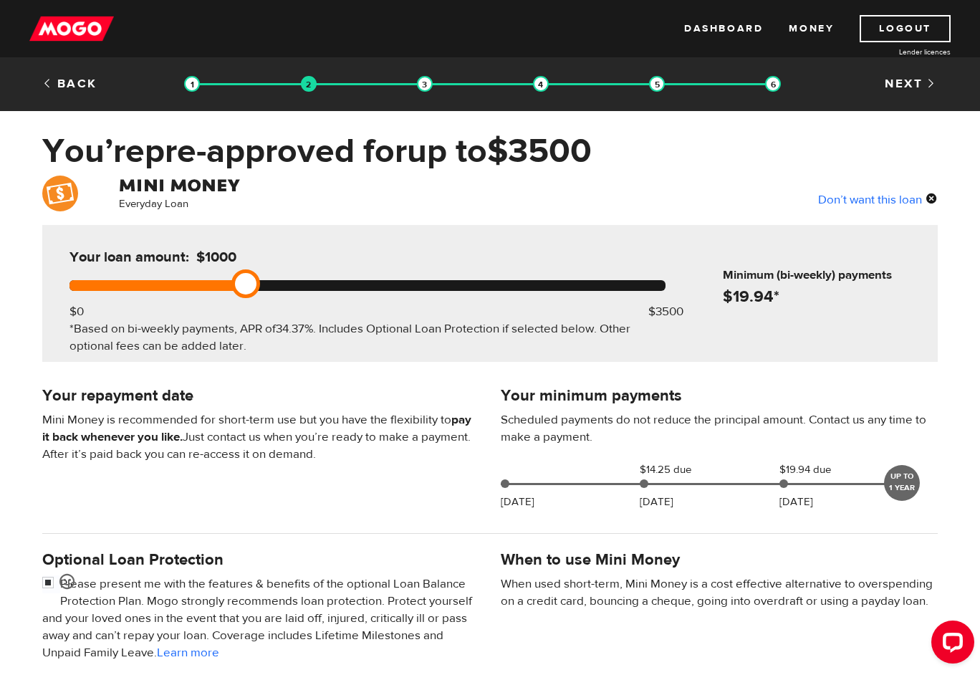
click at [301, 300] on div "Your loan amount: $1000 $0 $3500 *Based on bi-weekly payments, APR of 34.37% . …" at bounding box center [367, 293] width 639 height 137
drag, startPoint x: 305, startPoint y: 286, endPoint x: 400, endPoint y: 295, distance: 95.0
click at [400, 295] on div "Your loan amount: $2000 $0 $3500 *Based on bi-weekly payments, APR of 34.37% . …" at bounding box center [367, 293] width 639 height 137
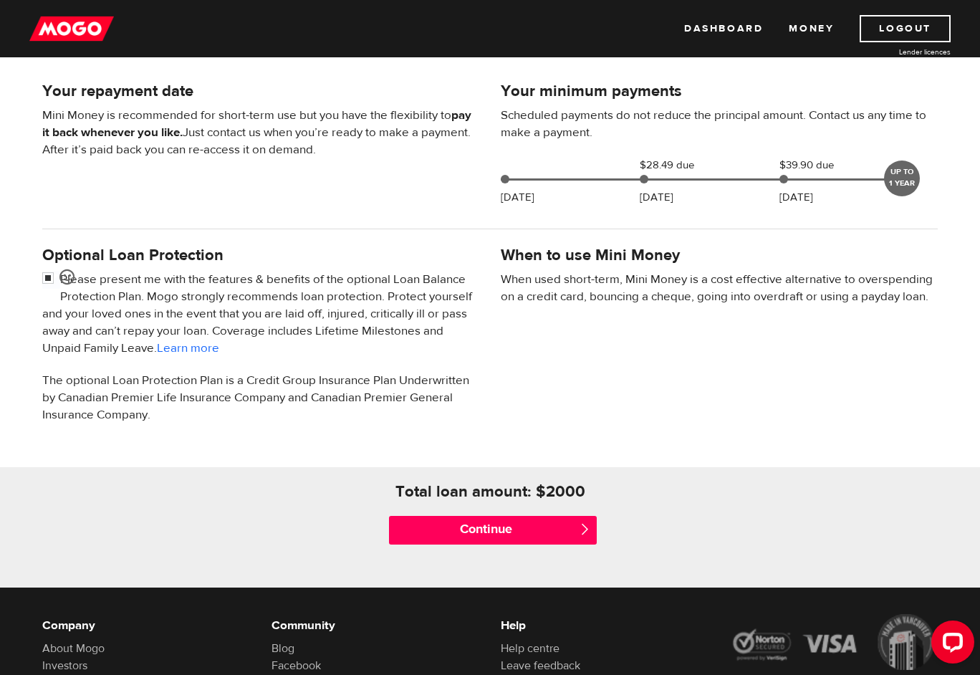
scroll to position [325, 0]
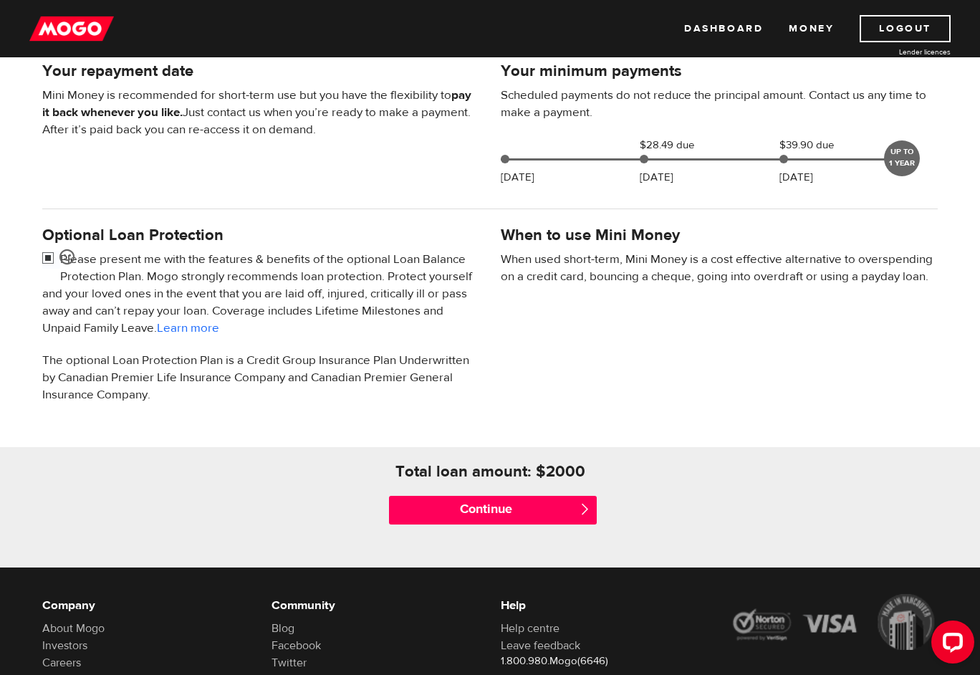
click at [44, 257] on input "checkbox" at bounding box center [51, 260] width 18 height 18
checkbox input "false"
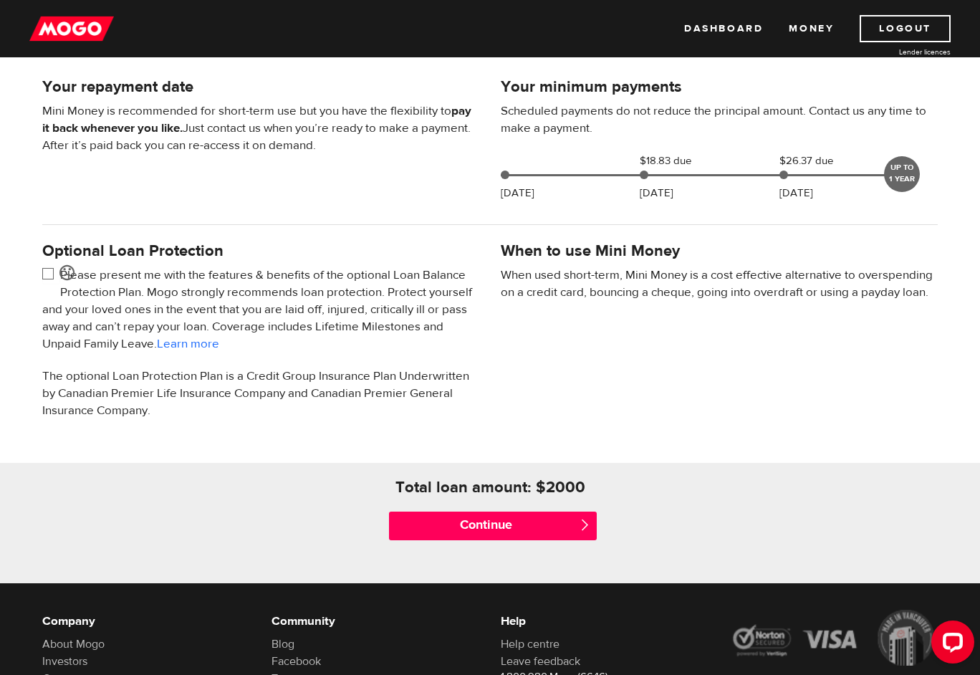
scroll to position [340, 0]
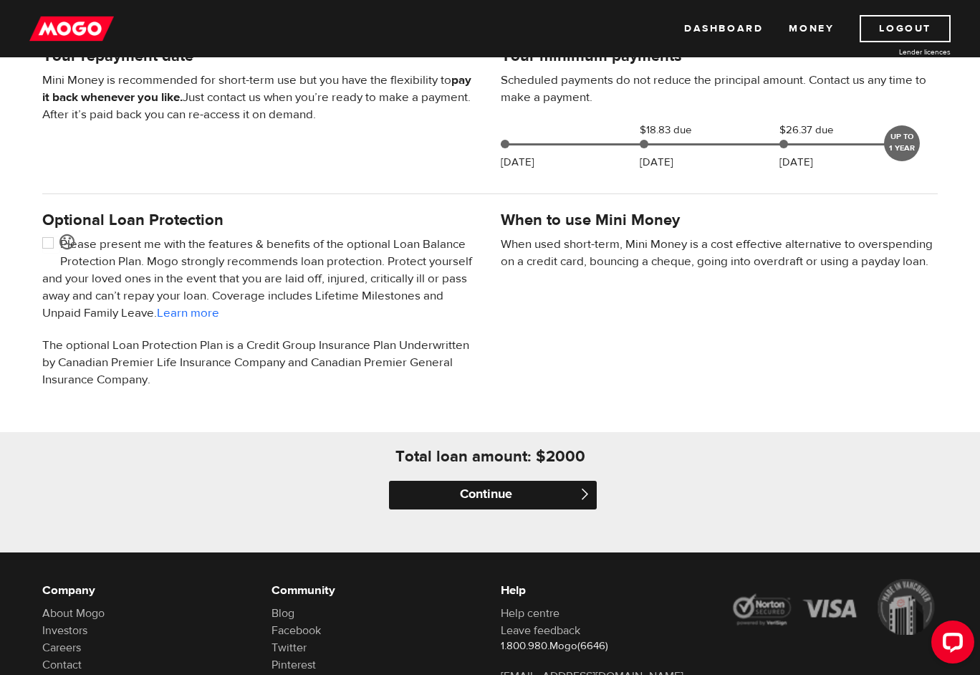
click at [492, 492] on input "Continue" at bounding box center [493, 495] width 208 height 29
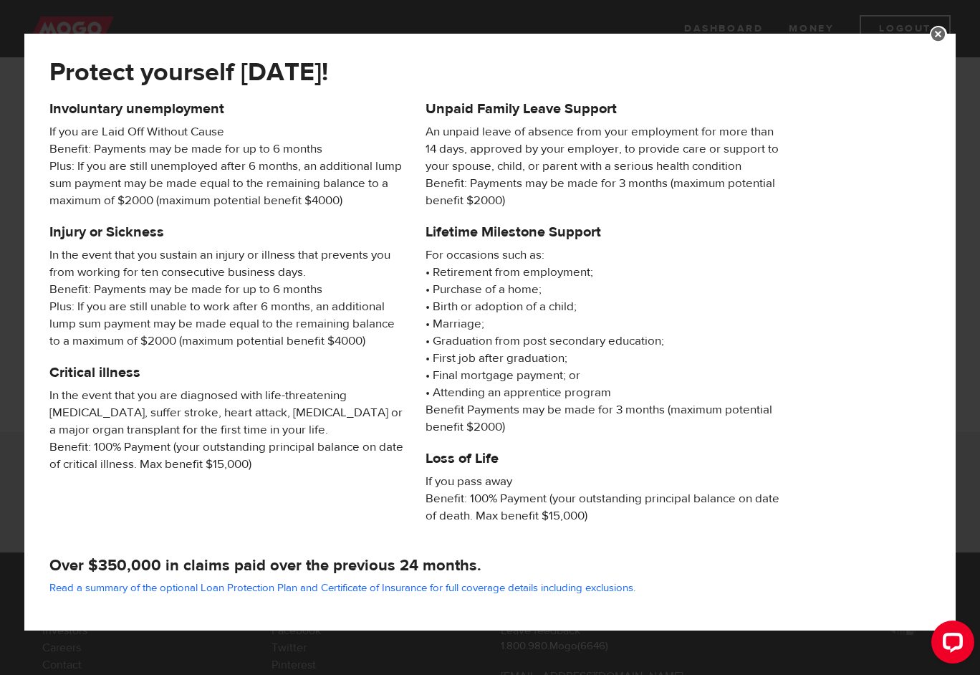
scroll to position [118, 0]
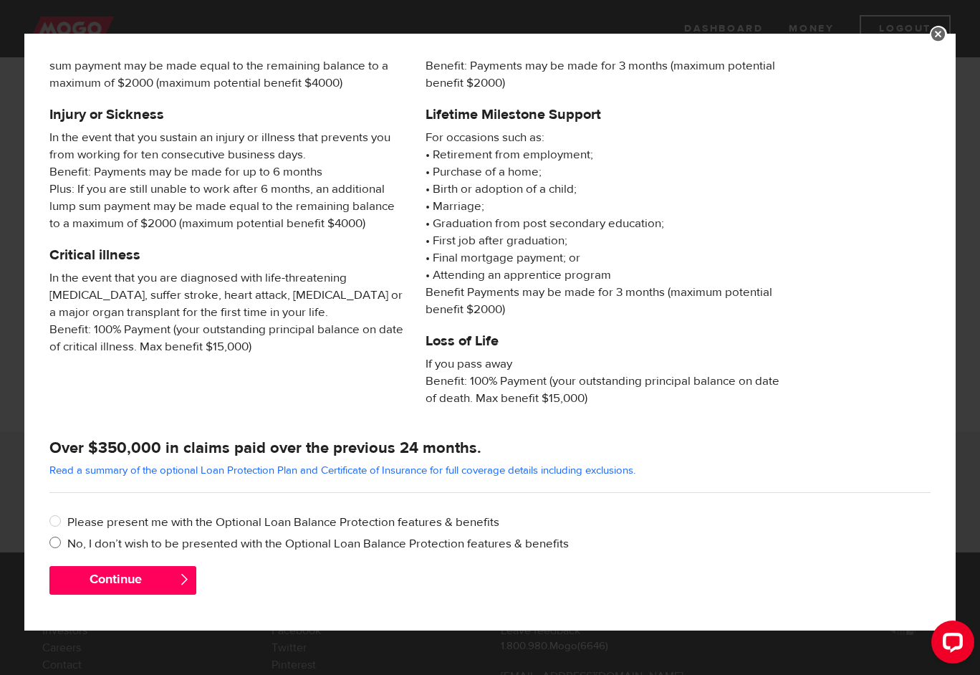
click at [250, 549] on label "No, I don’t wish to be presented with the Optional Loan Balance Protection feat…" at bounding box center [499, 543] width 864 height 17
click at [67, 549] on input "No, I don’t wish to be presented with the Optional Loan Balance Protection feat…" at bounding box center [58, 544] width 18 height 18
radio input "true"
click at [150, 587] on button "Continue" at bounding box center [122, 580] width 147 height 29
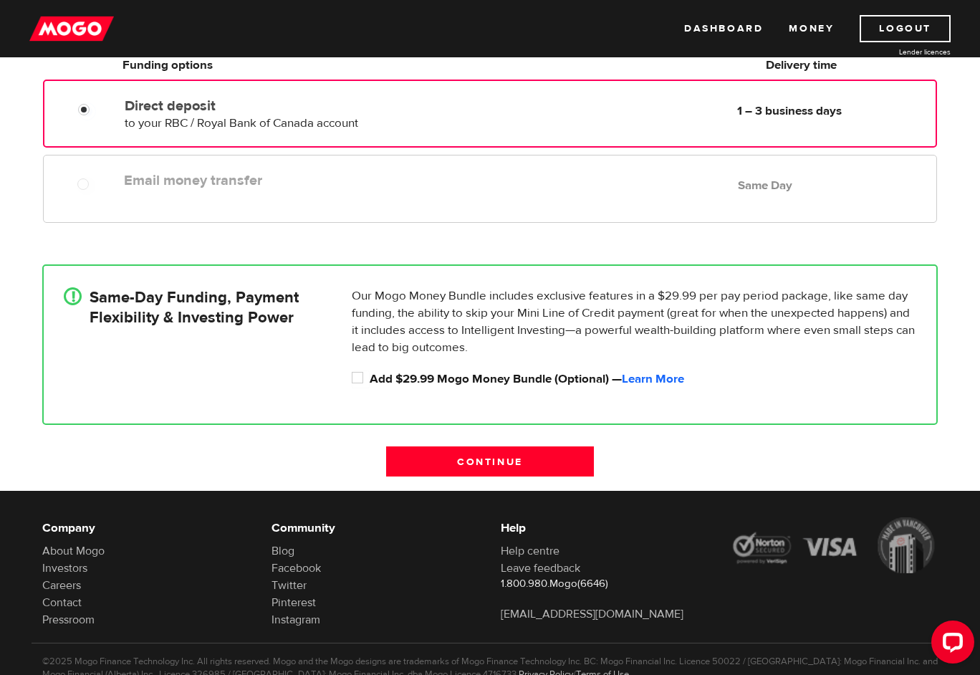
scroll to position [329, 0]
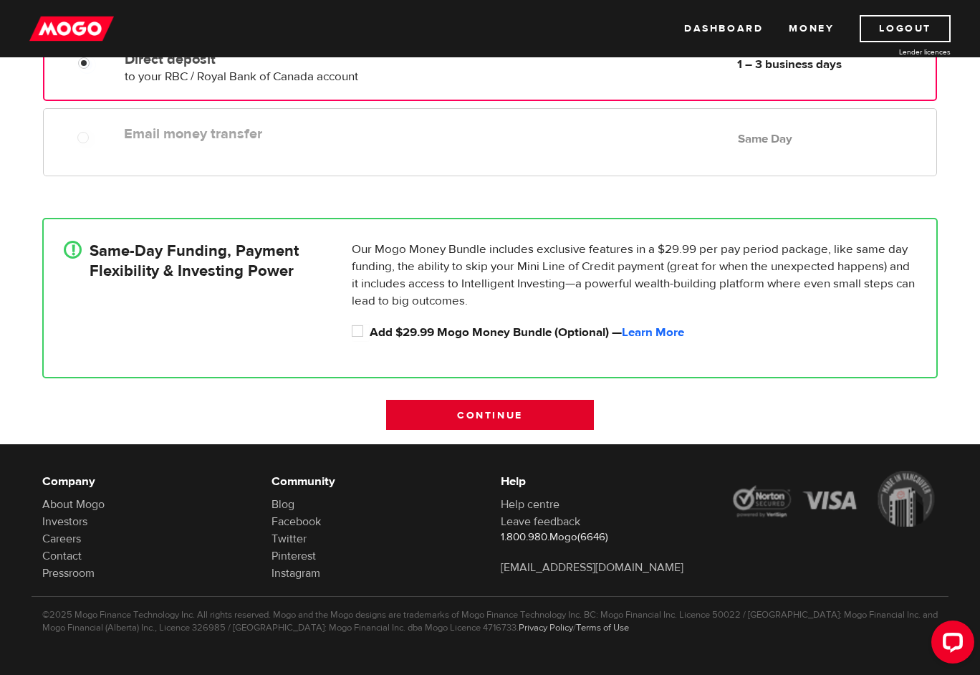
click at [568, 408] on input "Continue" at bounding box center [490, 415] width 208 height 30
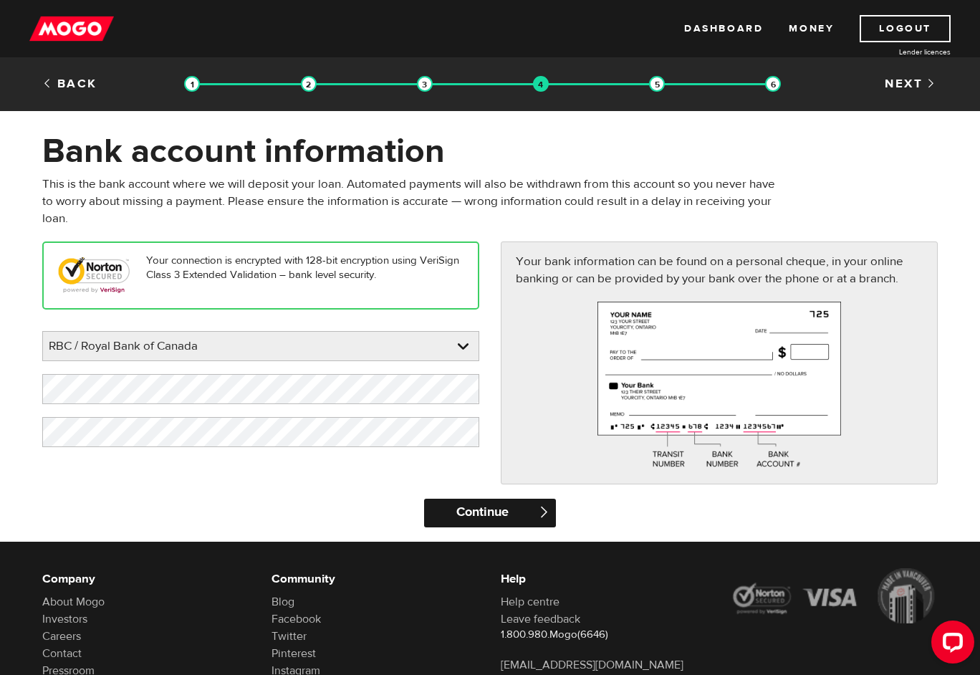
click at [486, 518] on input "Continue" at bounding box center [489, 513] width 131 height 29
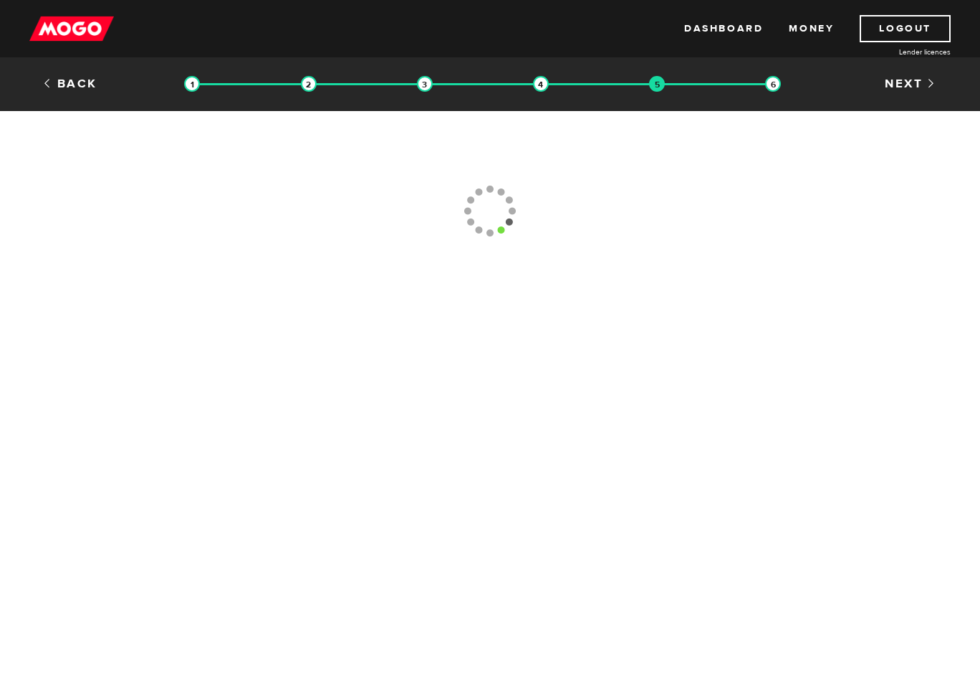
type input "[PHONE_NUMBER]"
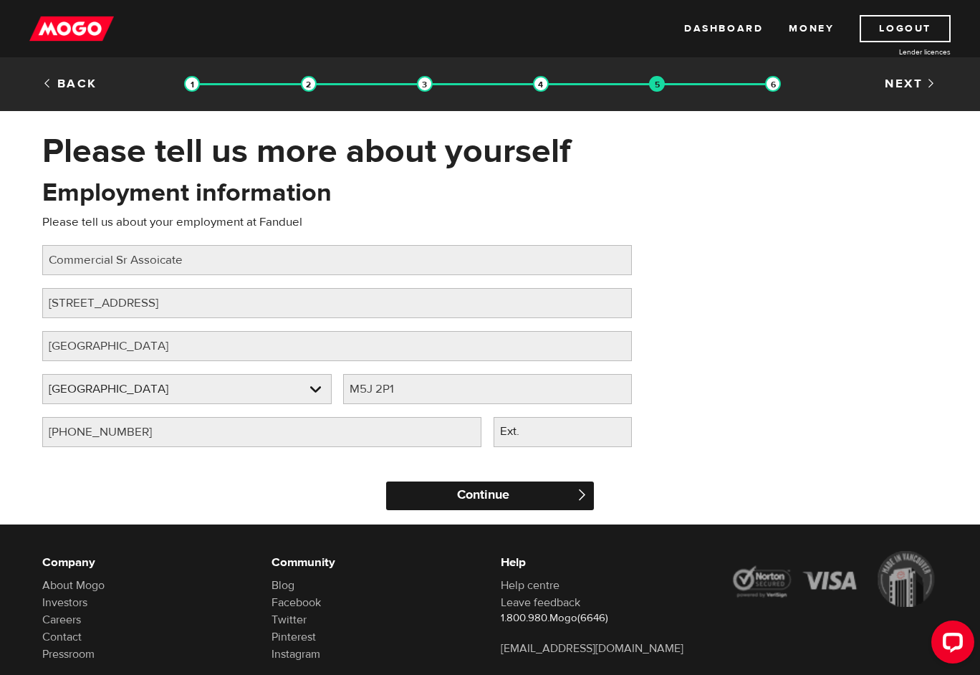
click at [503, 502] on input "Continue" at bounding box center [490, 496] width 208 height 29
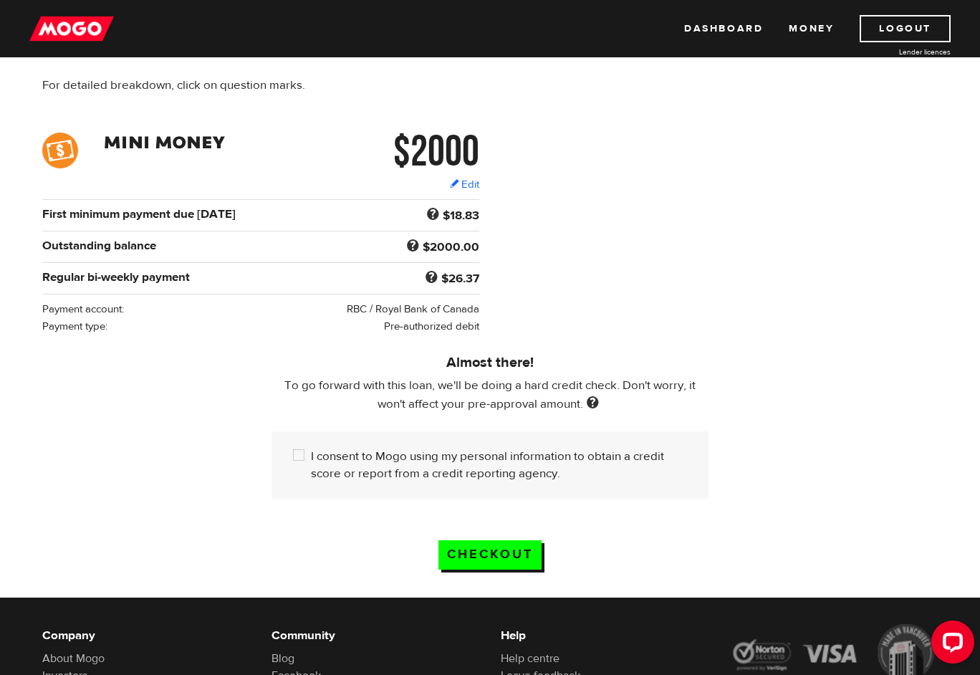
scroll to position [156, 0]
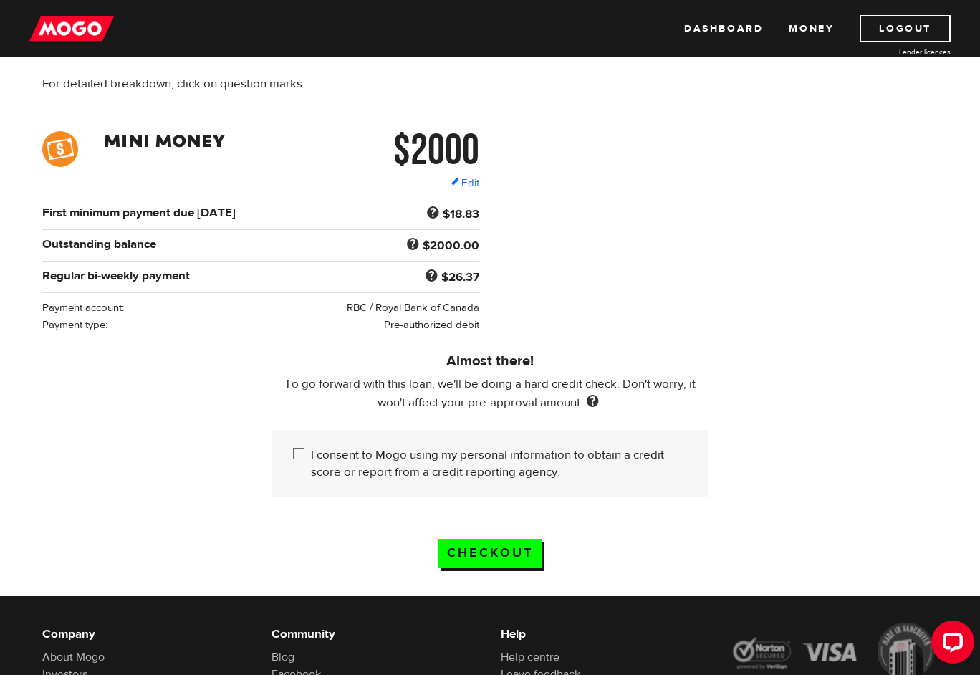
click at [507, 468] on label "I consent to Mogo using my personal information to obtain a credit score or rep…" at bounding box center [499, 463] width 376 height 34
click at [311, 464] on input "I consent to Mogo using my personal information to obtain a credit score or rep…" at bounding box center [302, 455] width 18 height 18
checkbox input "true"
click at [527, 557] on input "Checkout" at bounding box center [490, 553] width 103 height 29
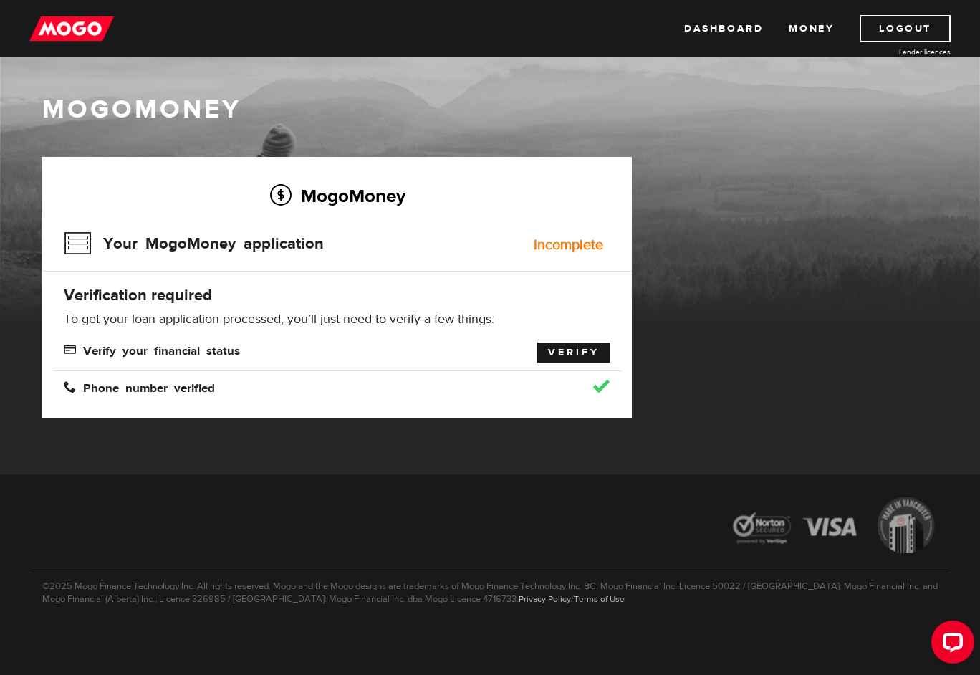
click at [568, 360] on link "Verify" at bounding box center [573, 353] width 73 height 20
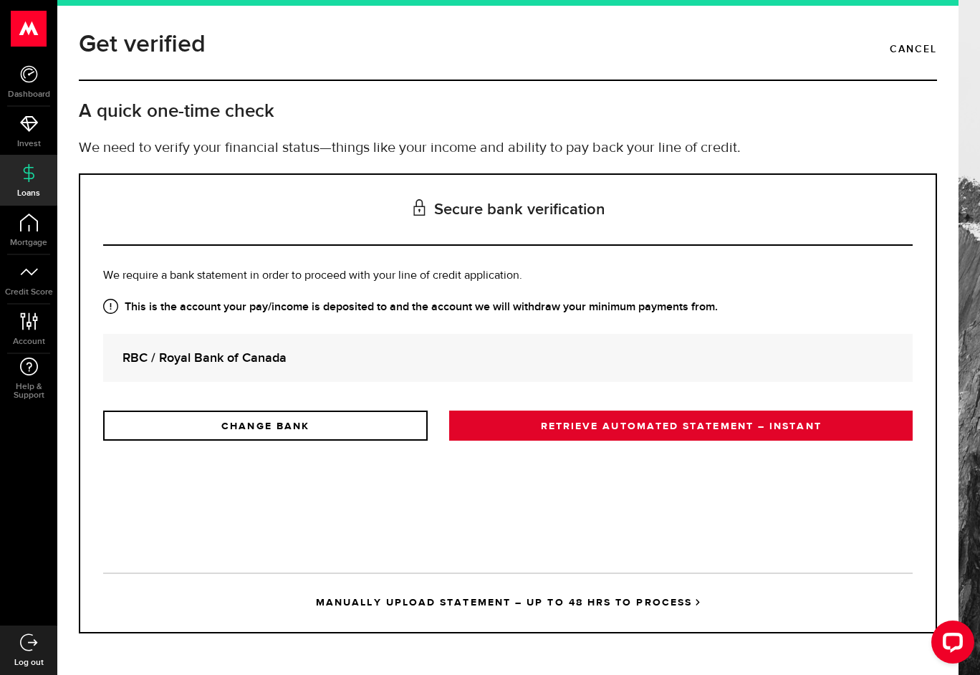
click at [575, 426] on link "RETRIEVE AUTOMATED STATEMENT – INSTANT" at bounding box center [681, 426] width 464 height 30
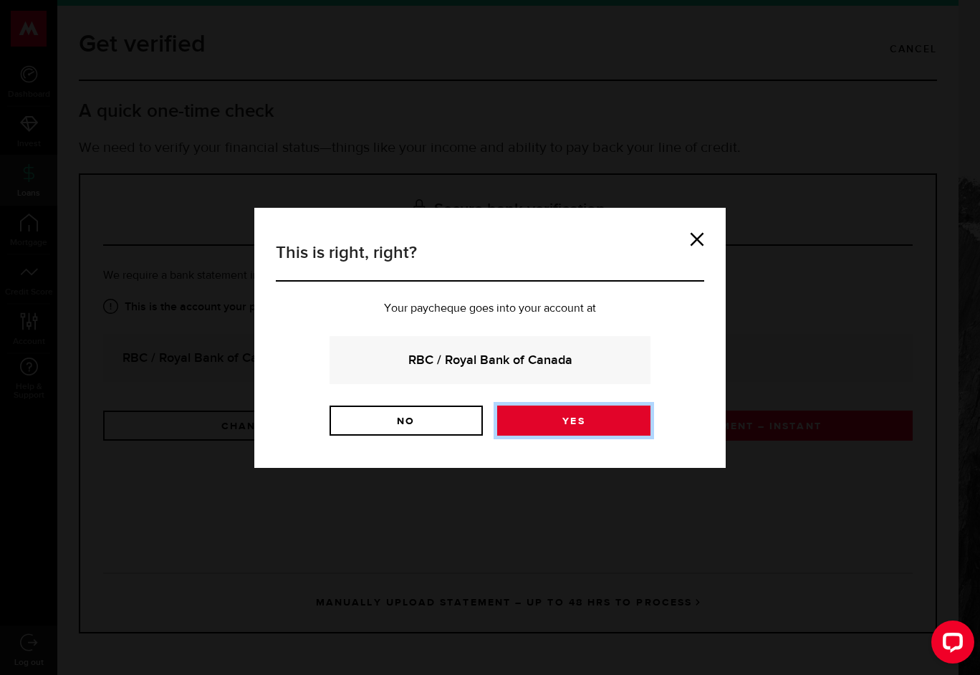
click at [568, 422] on link "Yes" at bounding box center [573, 421] width 153 height 30
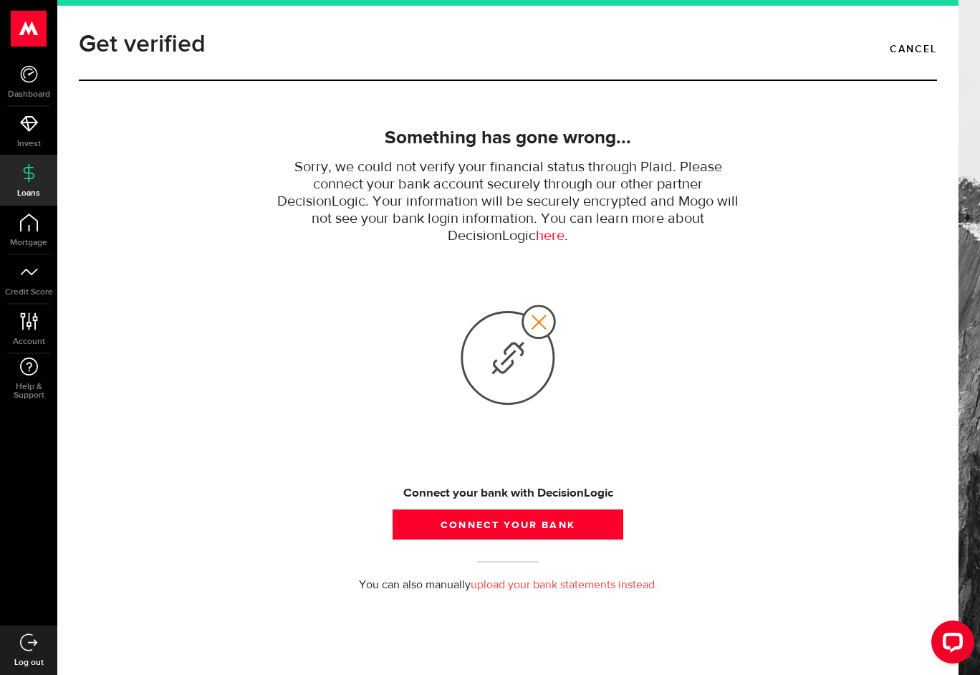
click at [555, 211] on p "Sorry, we could not verify your financial status through Plaid. Please connect …" at bounding box center [508, 202] width 472 height 86
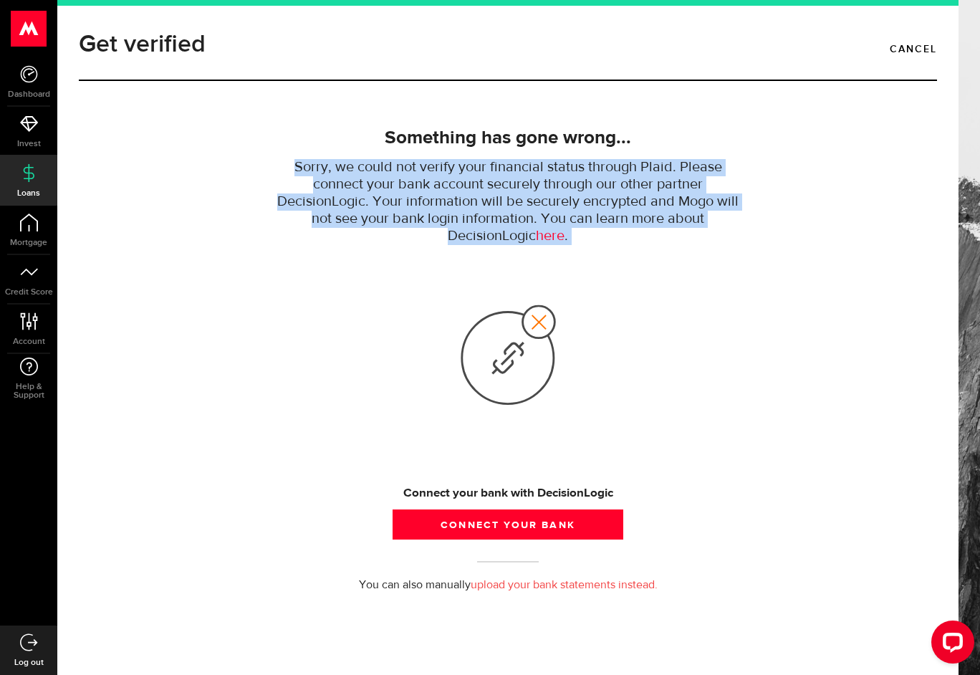
click at [555, 211] on p "Sorry, we could not verify your financial status through Plaid. Please connect …" at bounding box center [508, 202] width 472 height 86
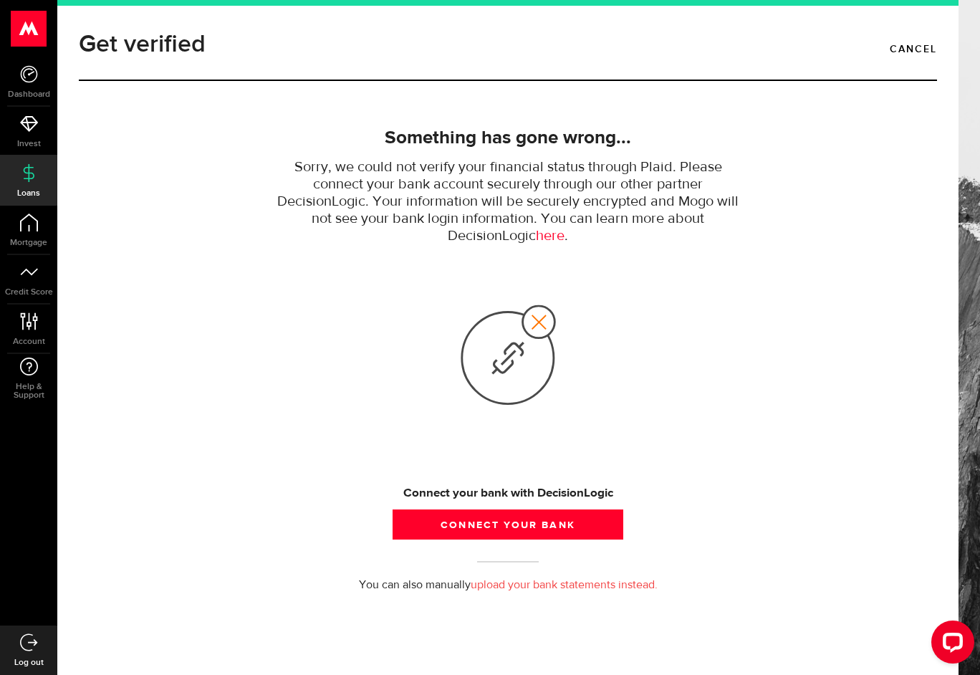
click at [520, 208] on p "Sorry, we could not verify your financial status through Plaid. Please connect …" at bounding box center [508, 202] width 472 height 86
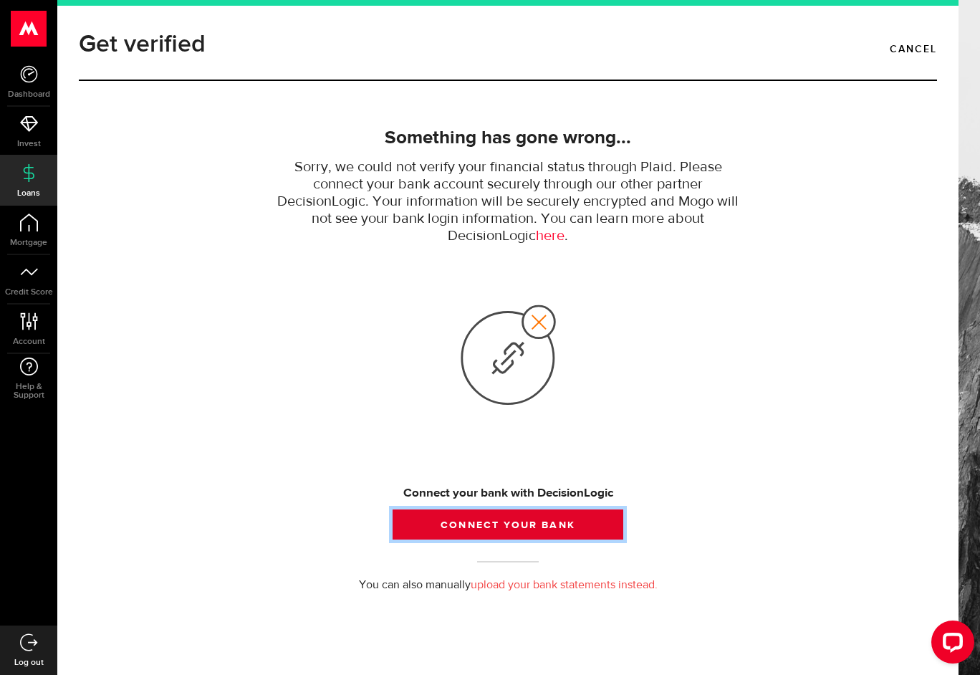
click at [530, 520] on button "Connect your bank" at bounding box center [508, 525] width 231 height 30
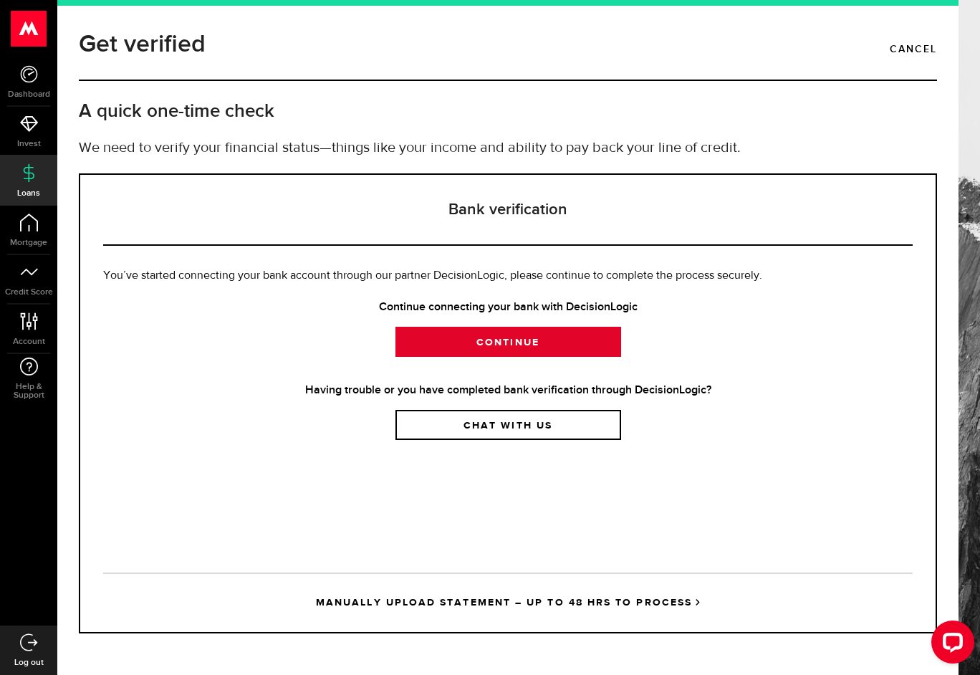
click at [554, 338] on link "Continue" at bounding box center [509, 342] width 226 height 30
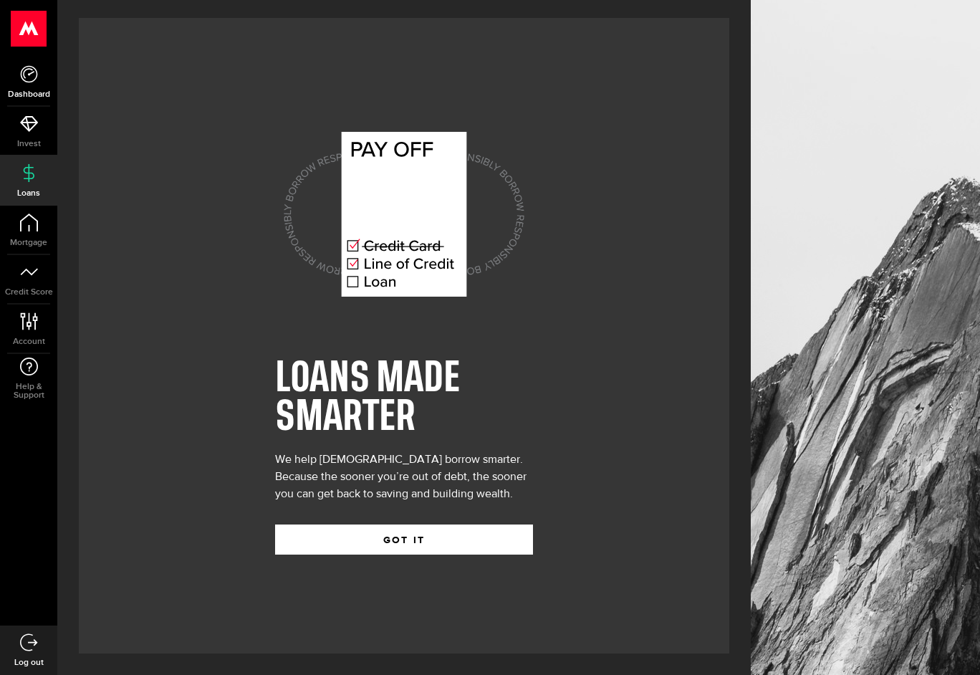
click at [39, 75] on link "Dashboard" at bounding box center [28, 81] width 57 height 49
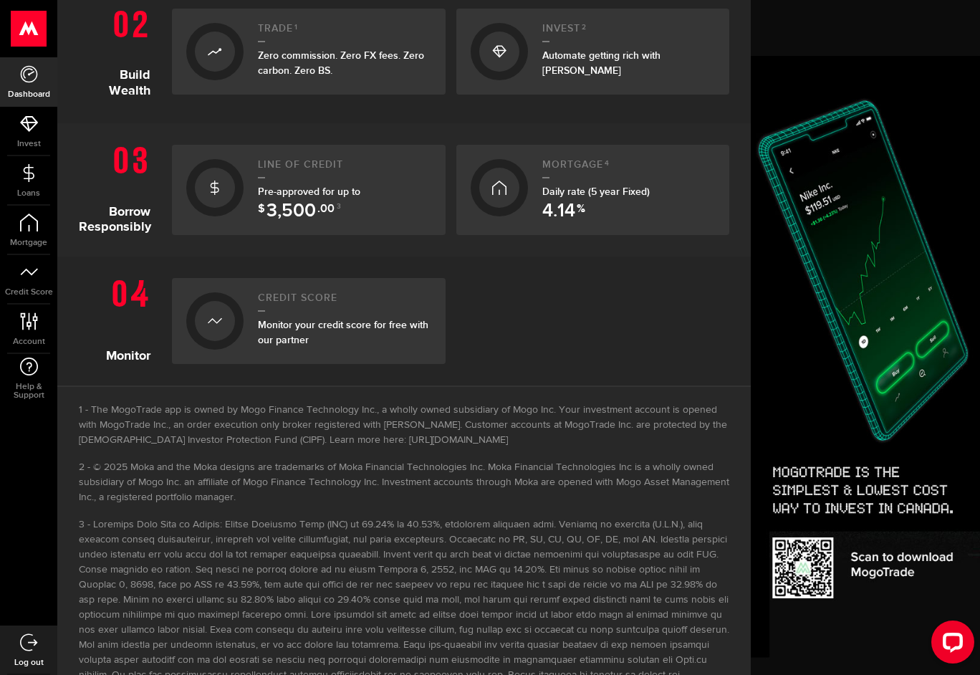
scroll to position [475, 0]
click at [40, 185] on link "Loans" at bounding box center [28, 180] width 57 height 49
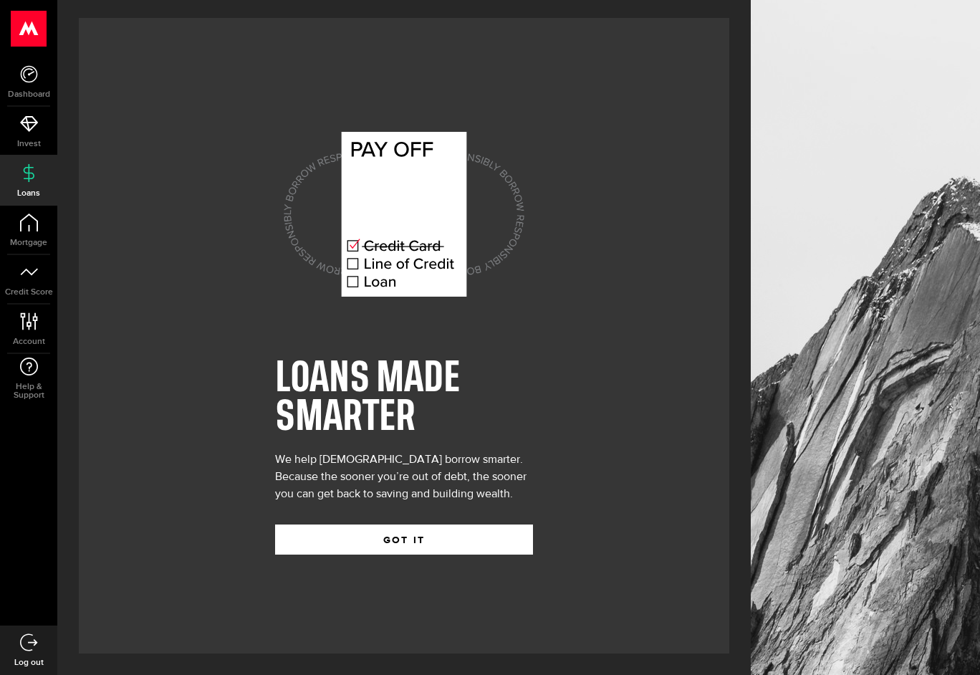
click at [378, 554] on div "LOANS MADE SMARTER We help Canadians borrow smarter. Because the sooner you’re …" at bounding box center [404, 336] width 258 height 480
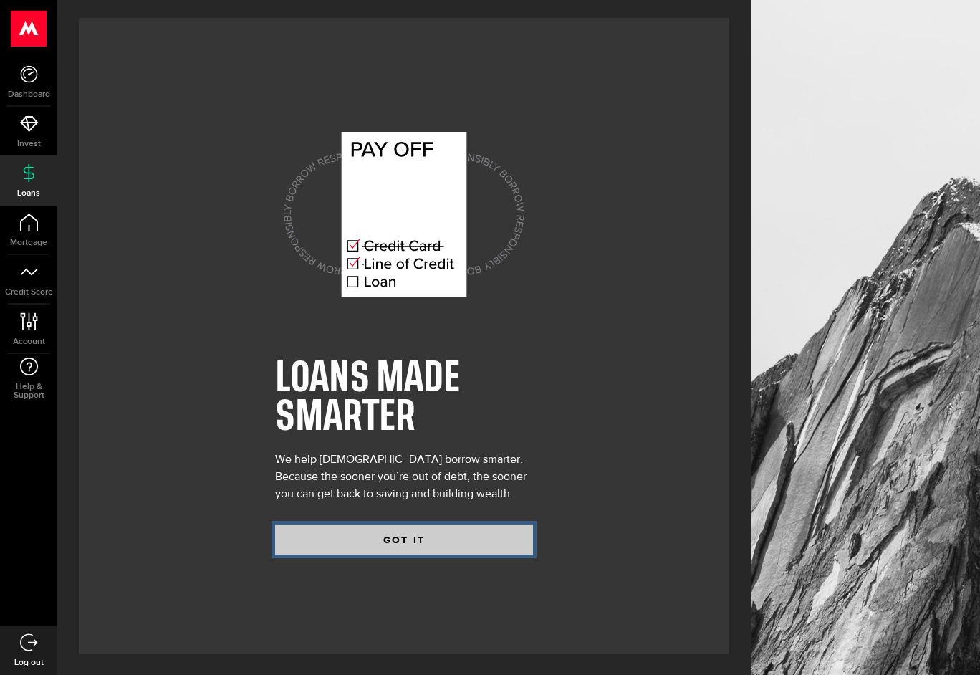
click at [382, 536] on button "GOT IT" at bounding box center [404, 540] width 258 height 30
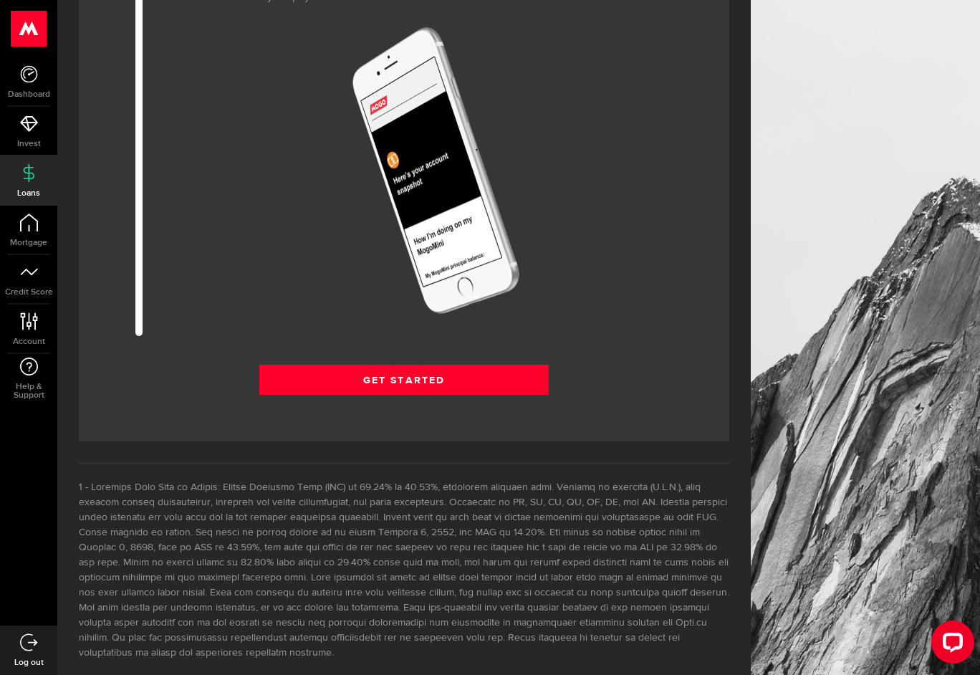
scroll to position [1899, 0]
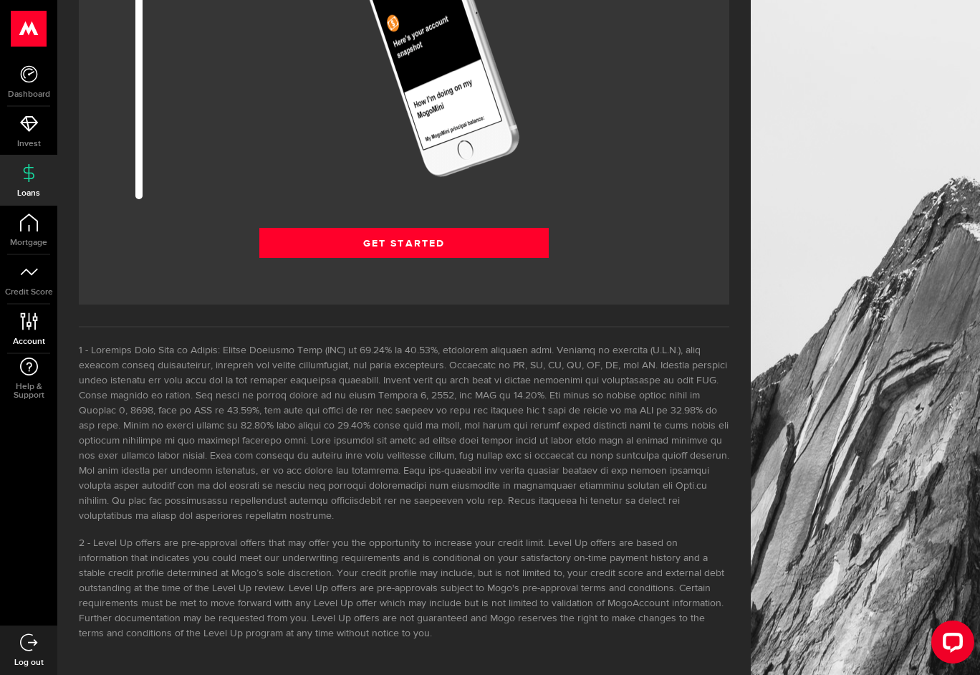
click at [43, 331] on link "Account Compte" at bounding box center [28, 329] width 57 height 49
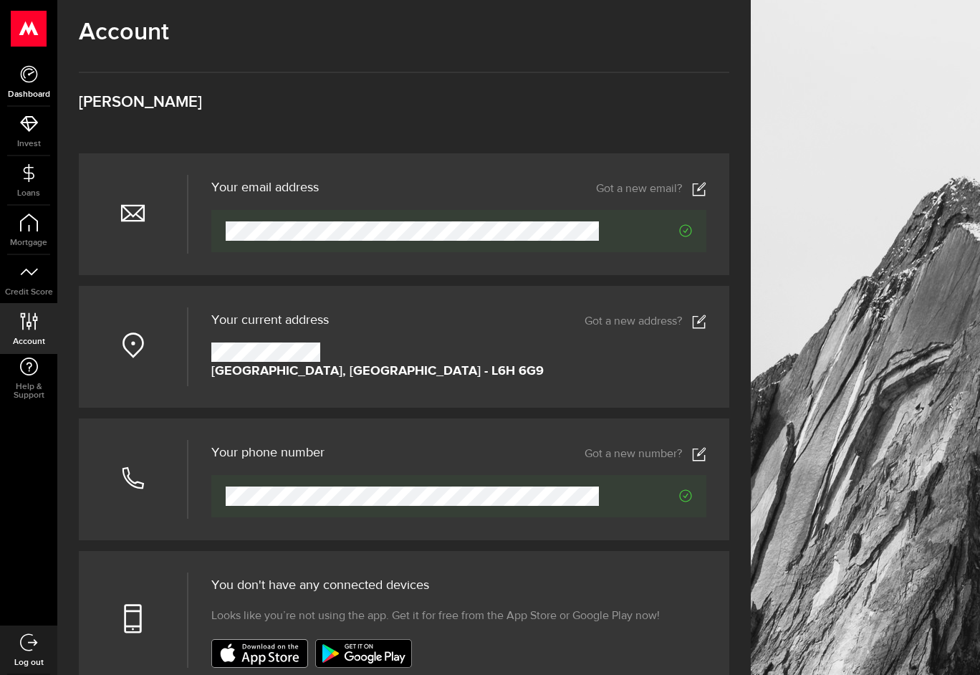
click at [35, 74] on icon at bounding box center [29, 74] width 18 height 18
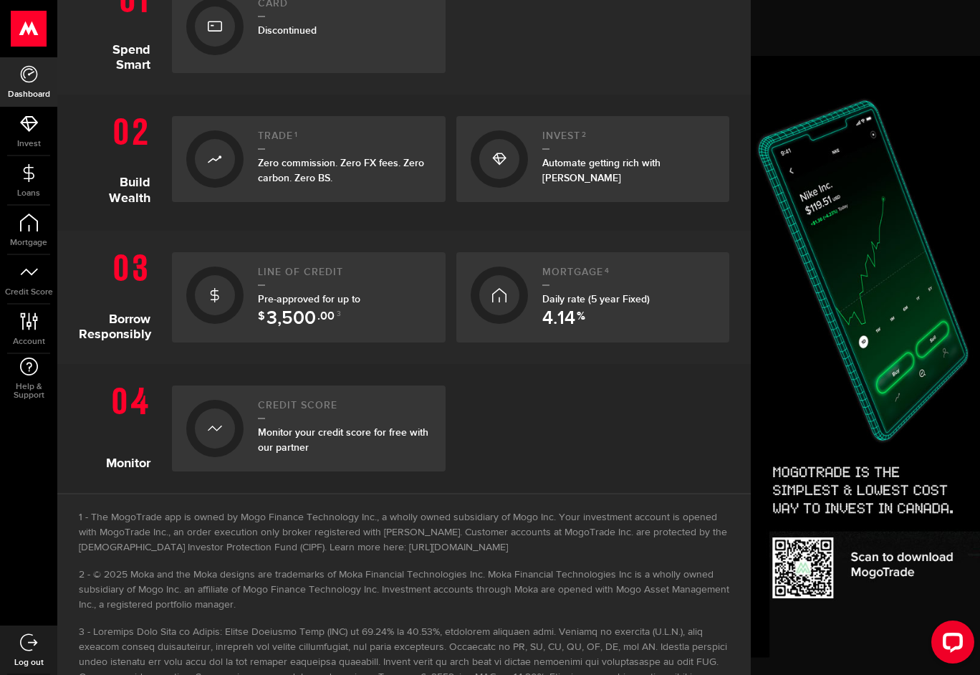
scroll to position [383, 0]
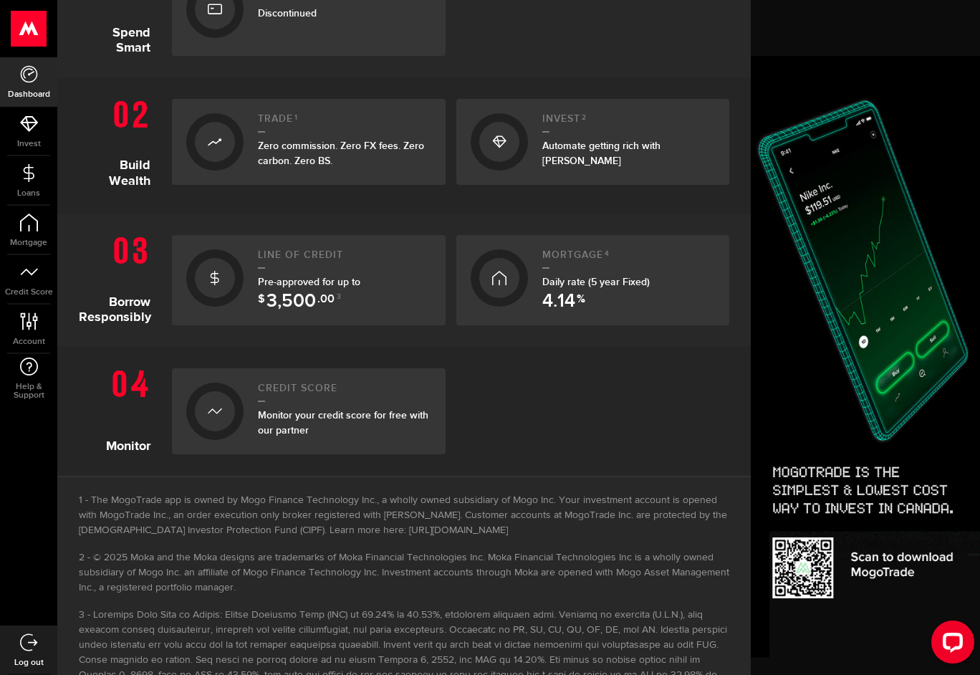
click at [328, 301] on span ".00" at bounding box center [325, 302] width 17 height 17
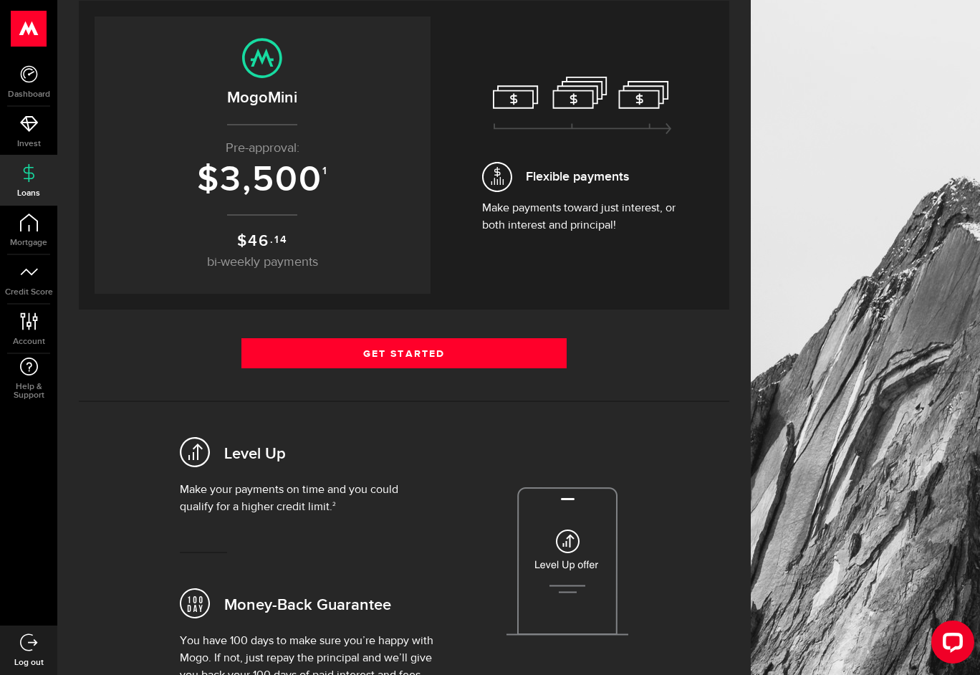
scroll to position [223, 0]
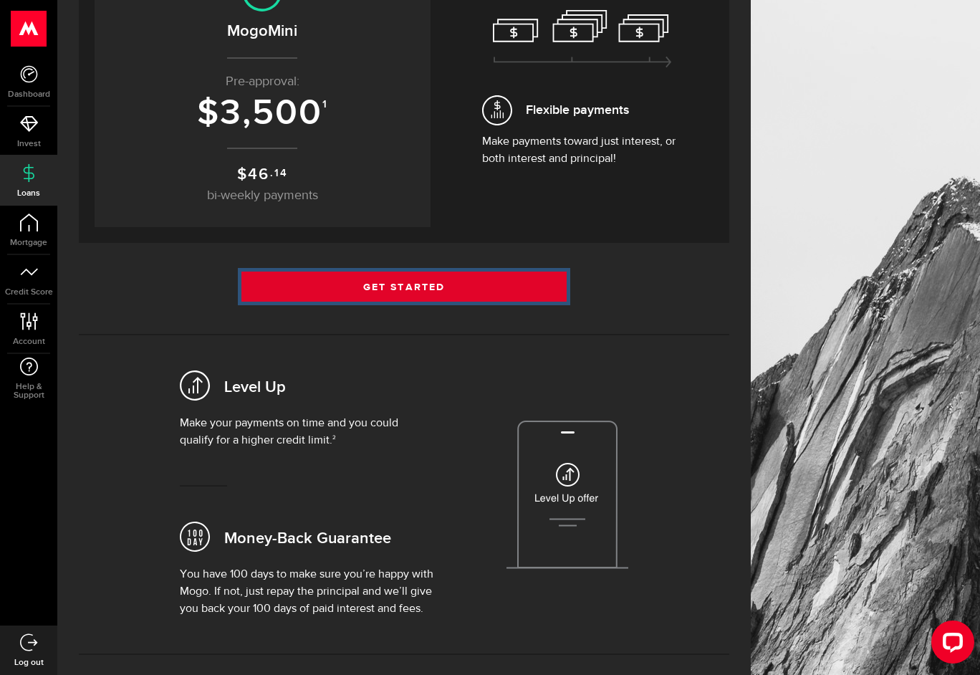
click at [346, 297] on link "Get Started" at bounding box center [404, 287] width 325 height 30
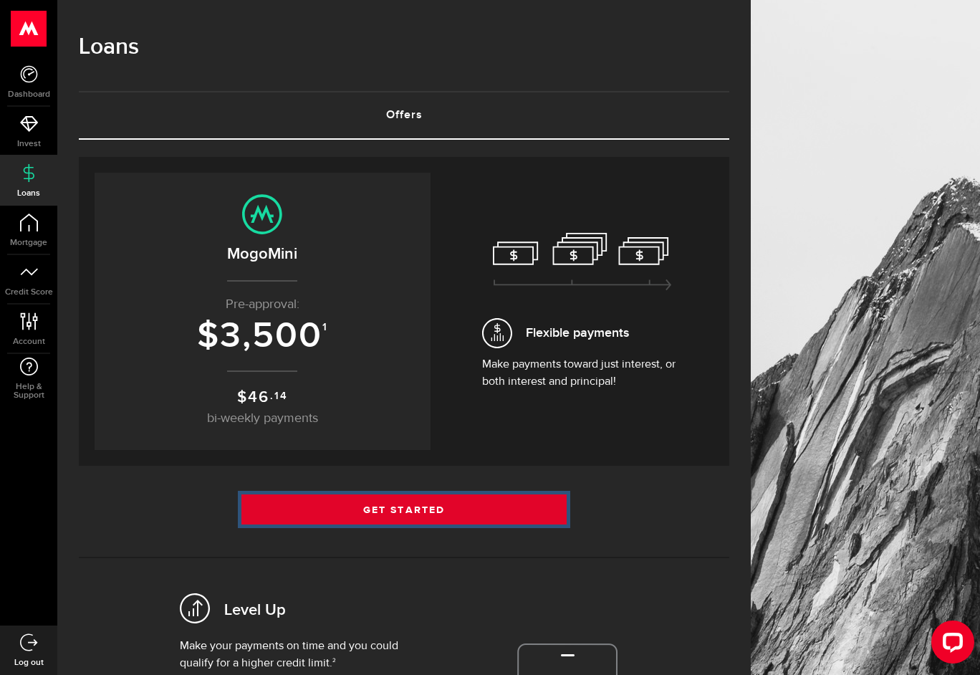
click at [437, 515] on link "Get Started" at bounding box center [404, 509] width 325 height 30
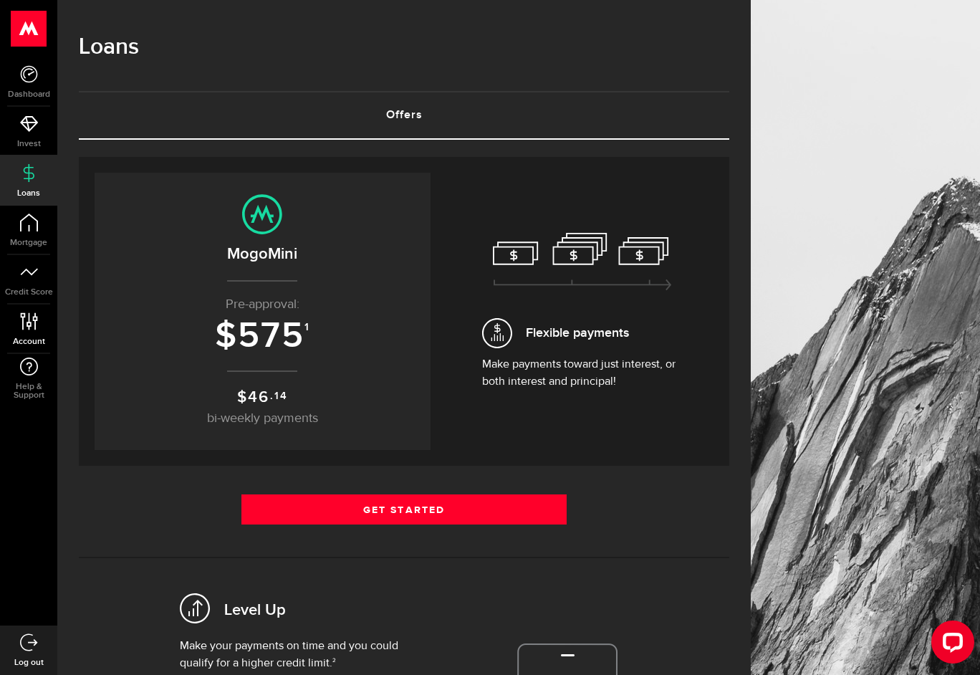
click at [44, 340] on span "Account" at bounding box center [28, 342] width 57 height 9
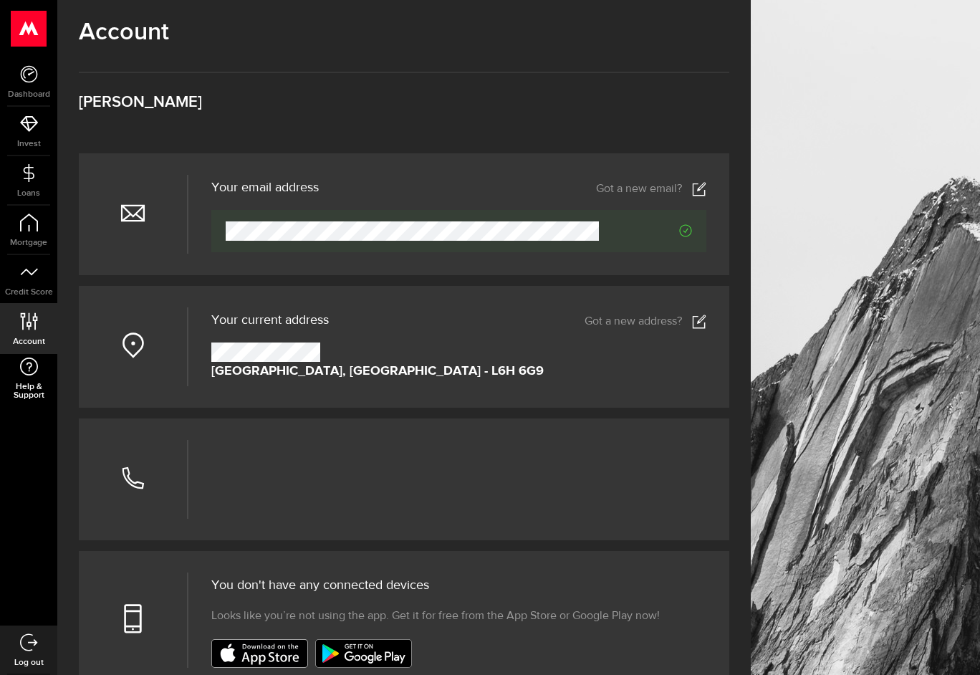
click at [33, 380] on link "Help & Support" at bounding box center [28, 378] width 57 height 49
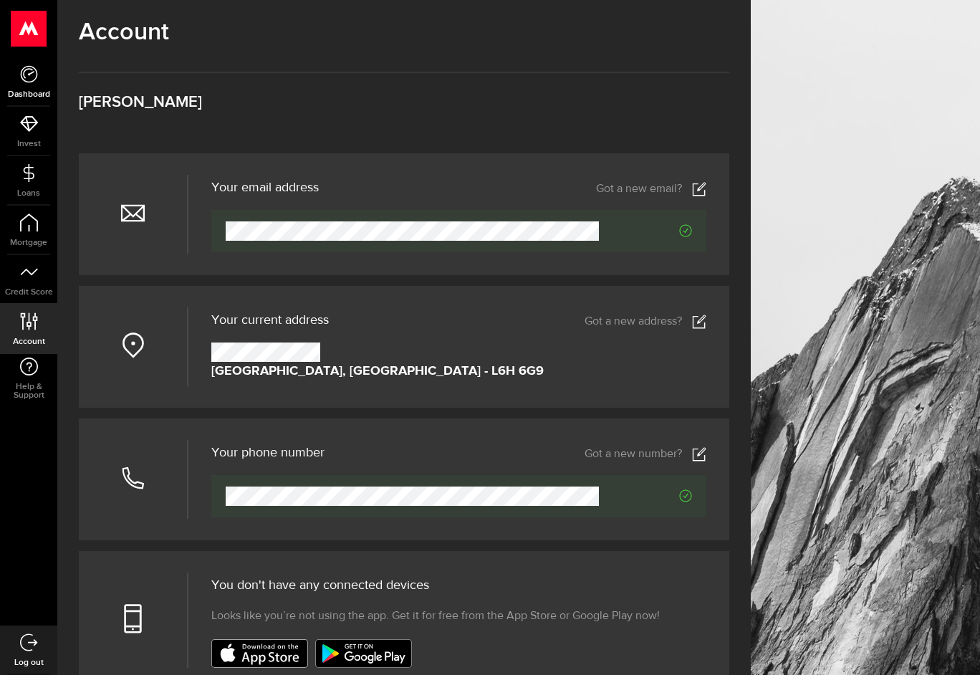
click at [31, 90] on span "Dashboard" at bounding box center [28, 94] width 57 height 9
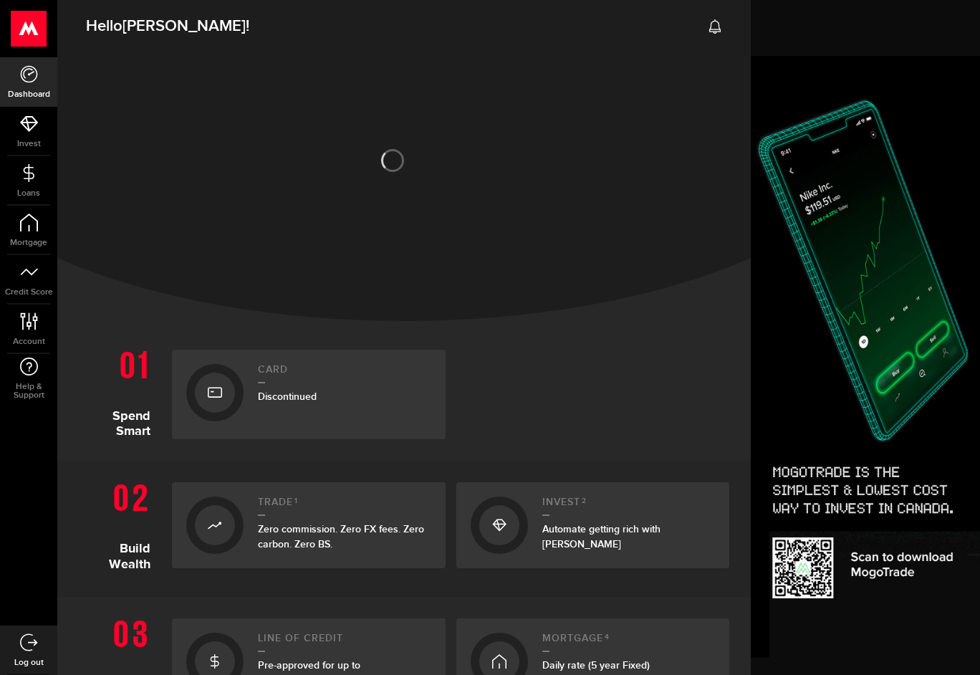
click at [448, 169] on div at bounding box center [404, 185] width 694 height 272
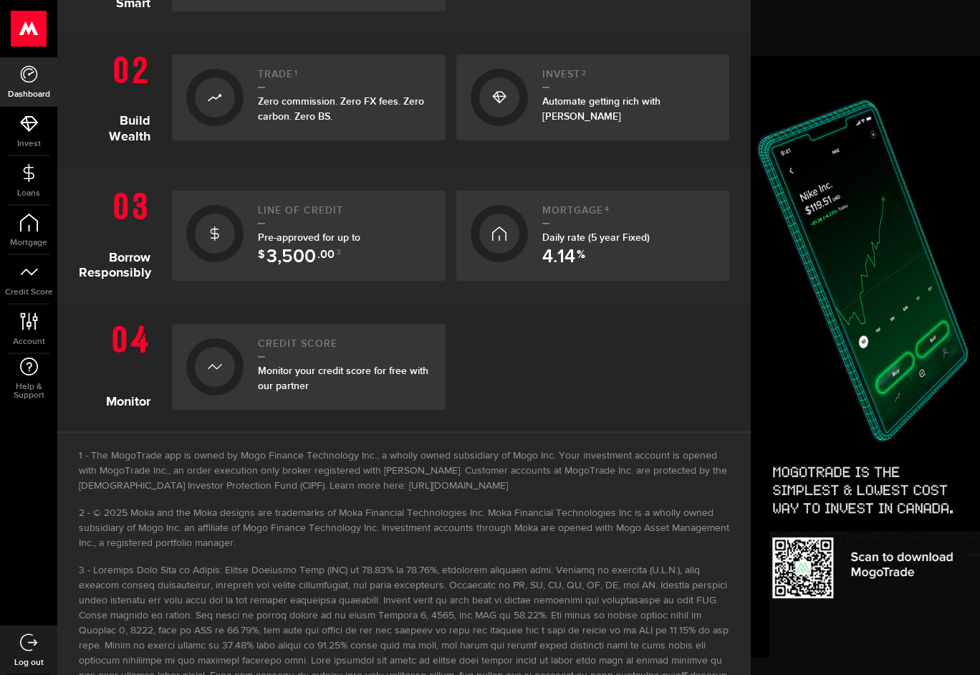
scroll to position [434, 0]
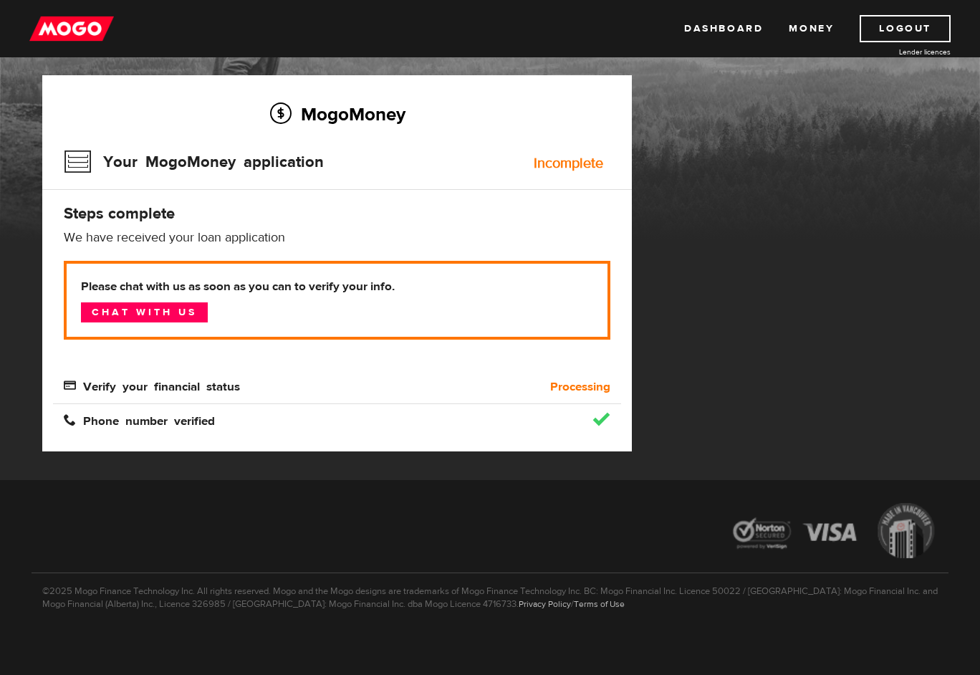
scroll to position [83, 0]
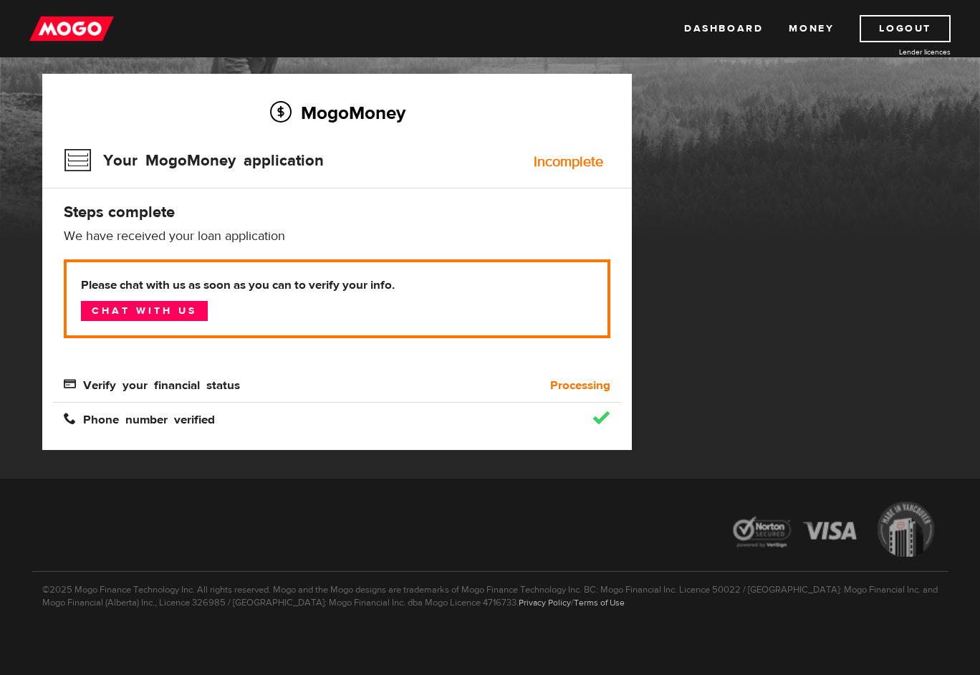
click at [558, 380] on b "Processing" at bounding box center [580, 385] width 60 height 17
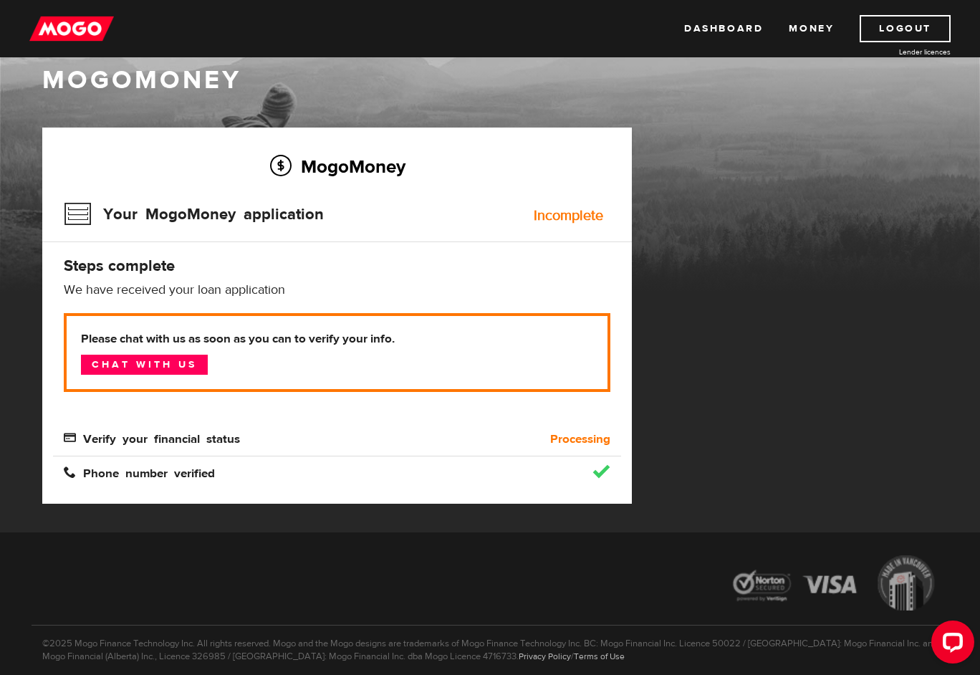
scroll to position [0, 0]
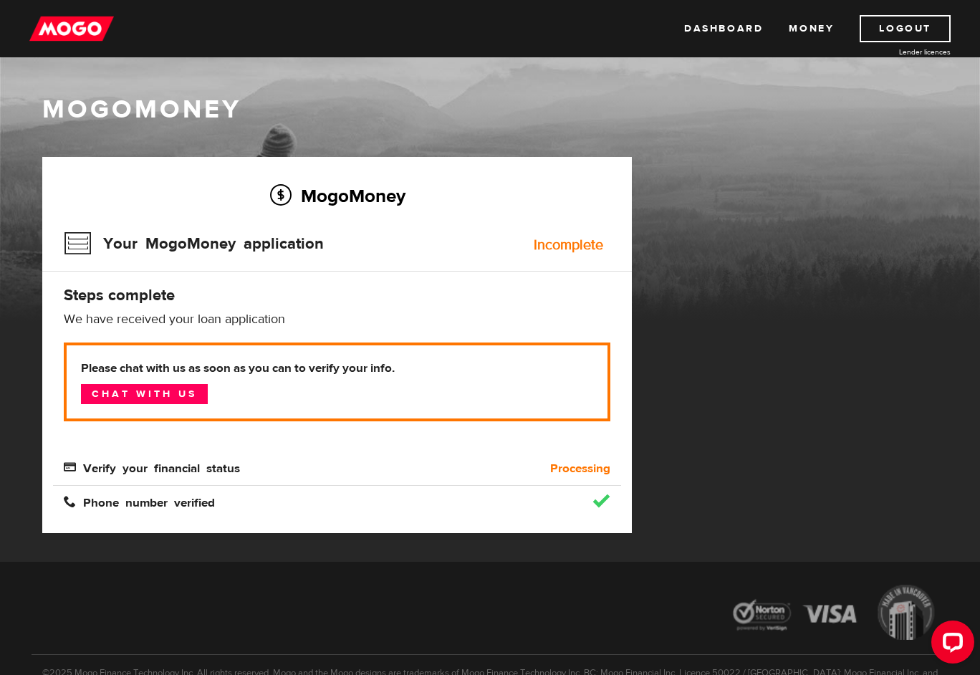
click at [332, 371] on b "Please chat with us as soon as you can to verify your info." at bounding box center [337, 368] width 512 height 17
click at [580, 472] on b "Processing" at bounding box center [580, 468] width 60 height 17
click at [523, 77] on div "MogoMoney" at bounding box center [490, 168] width 980 height 308
